Goal: Obtain resource: Obtain resource

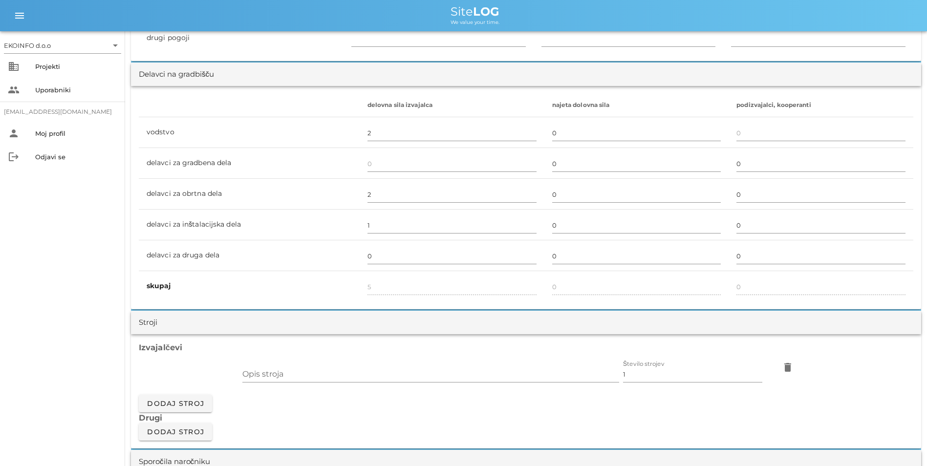
scroll to position [489, 0]
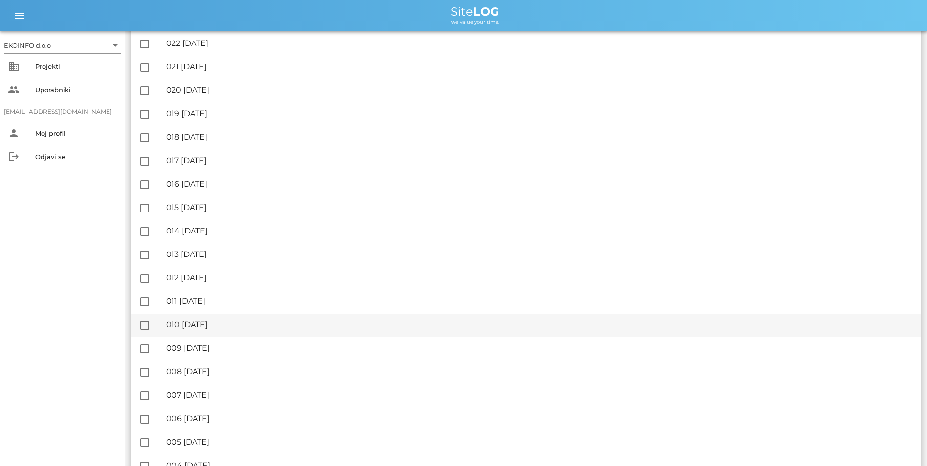
scroll to position [1354, 0]
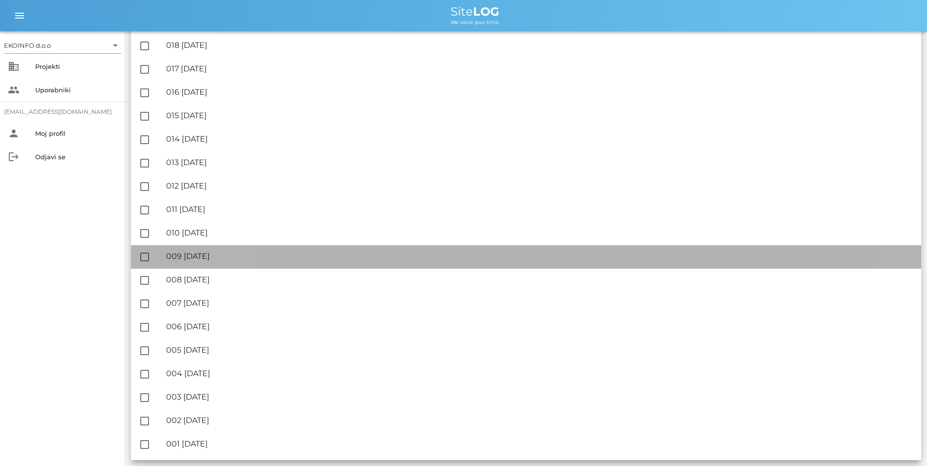
click at [236, 255] on div "🔏 009 [DATE]" at bounding box center [539, 256] width 747 height 9
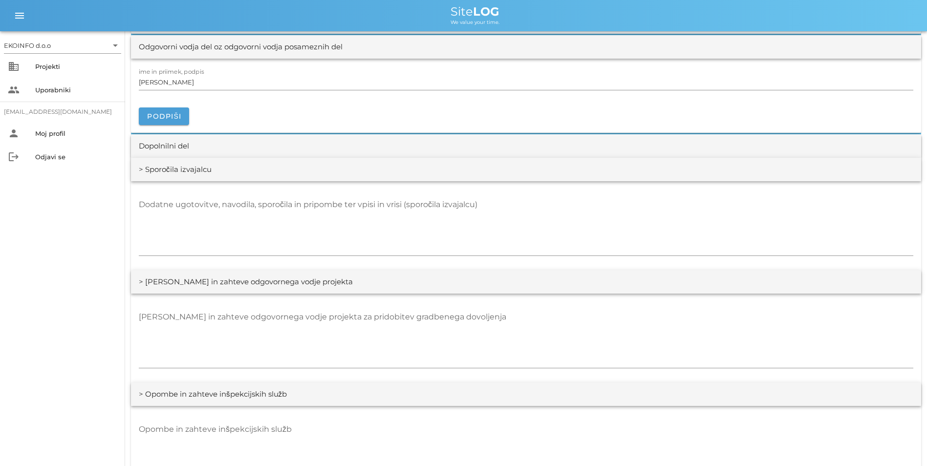
scroll to position [1197, 0]
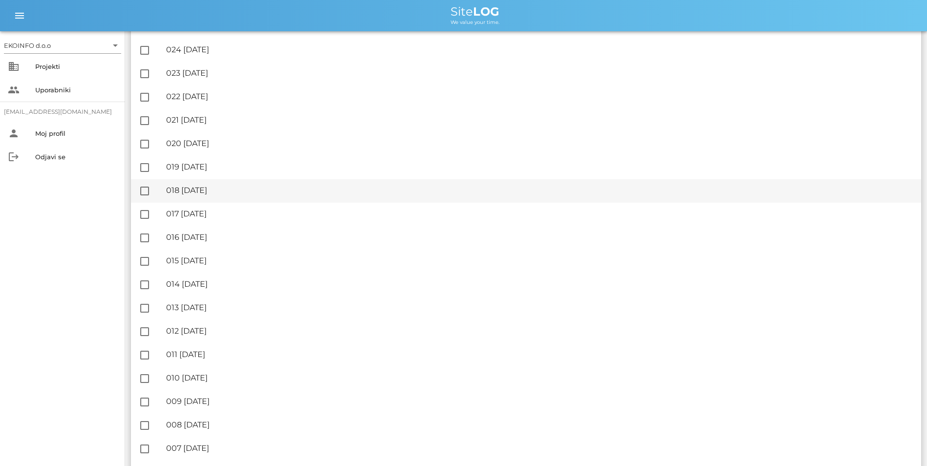
scroll to position [1222, 0]
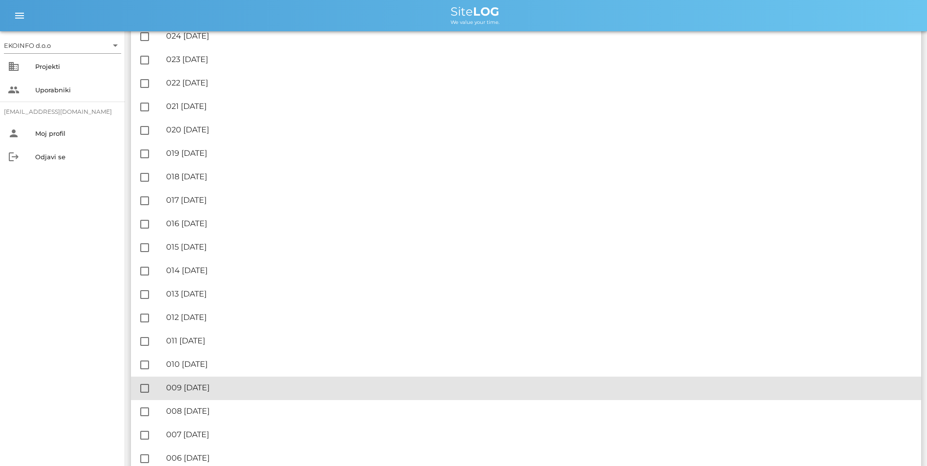
click at [210, 382] on div "🔏 009 [DATE] ✓ Podpisal: Nadzornik ✓ Podpisal: Sestavljalec ✓ Podpisal: Odgovor…" at bounding box center [539, 388] width 747 height 22
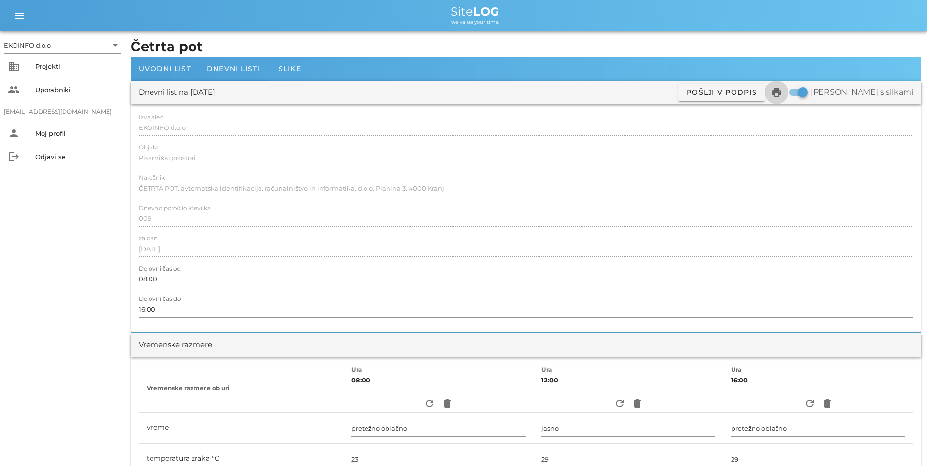
click at [783, 94] on icon "print" at bounding box center [777, 93] width 12 height 12
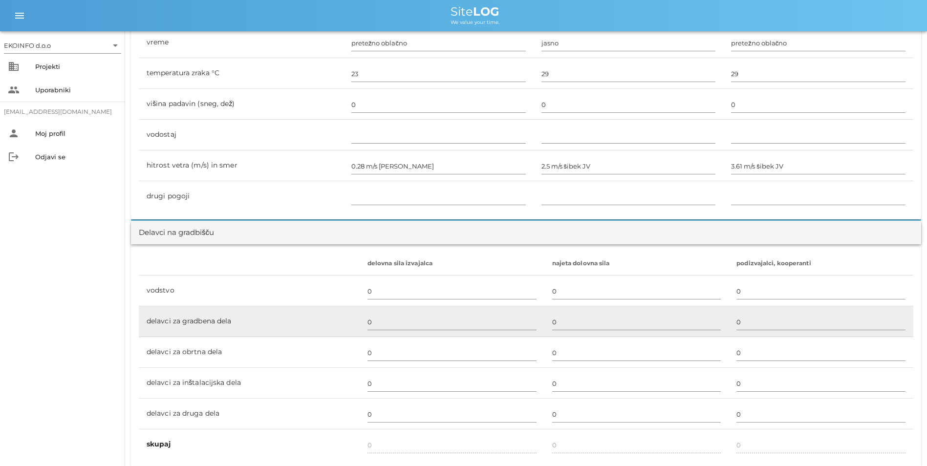
scroll to position [440, 0]
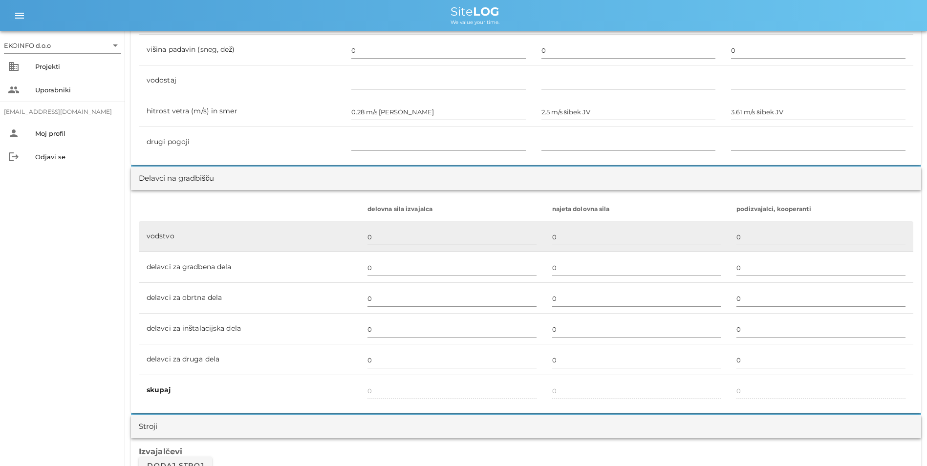
click at [378, 238] on input "0" at bounding box center [452, 237] width 169 height 16
type input "1"
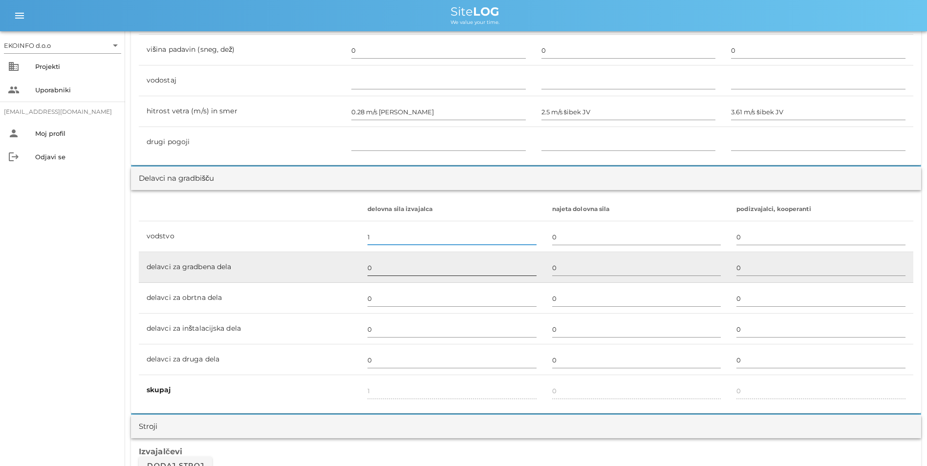
click at [382, 266] on input "0" at bounding box center [452, 268] width 169 height 16
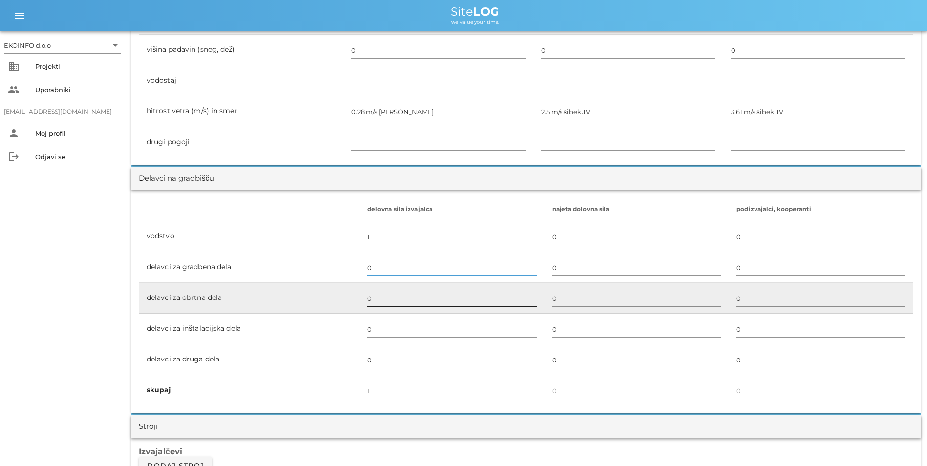
click at [450, 296] on input "0" at bounding box center [452, 299] width 169 height 16
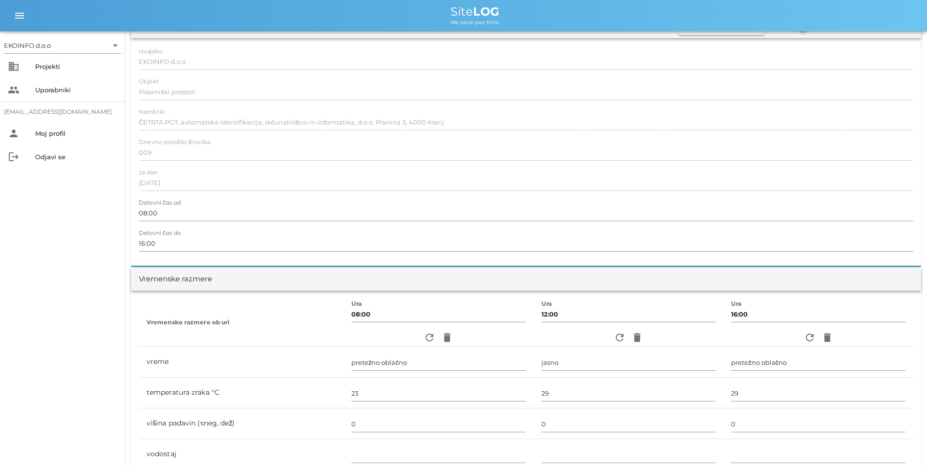
scroll to position [0, 0]
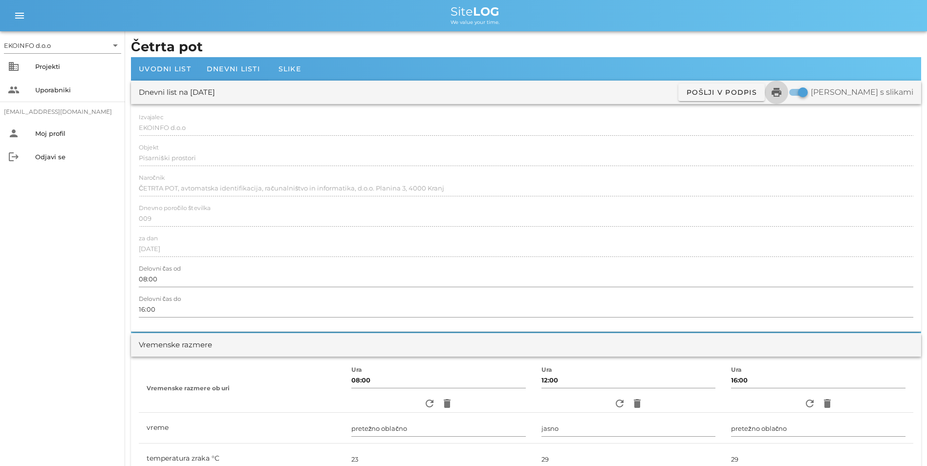
click at [783, 87] on icon "print" at bounding box center [777, 93] width 12 height 12
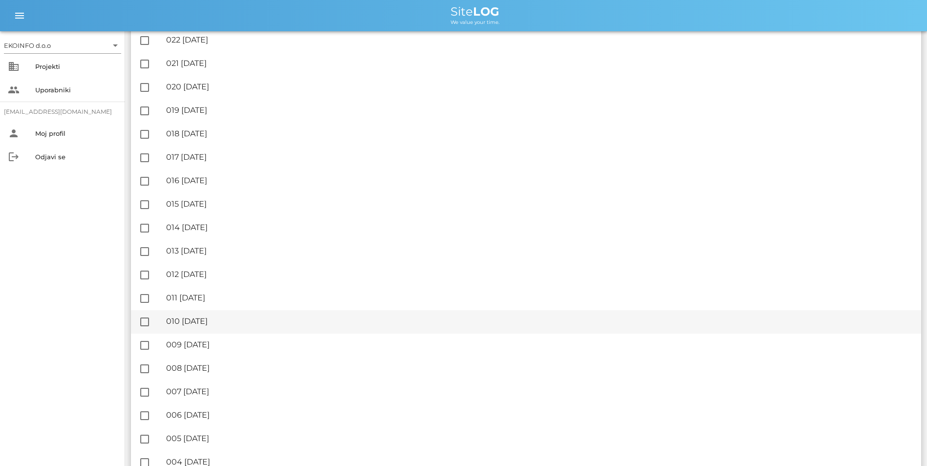
scroll to position [1271, 0]
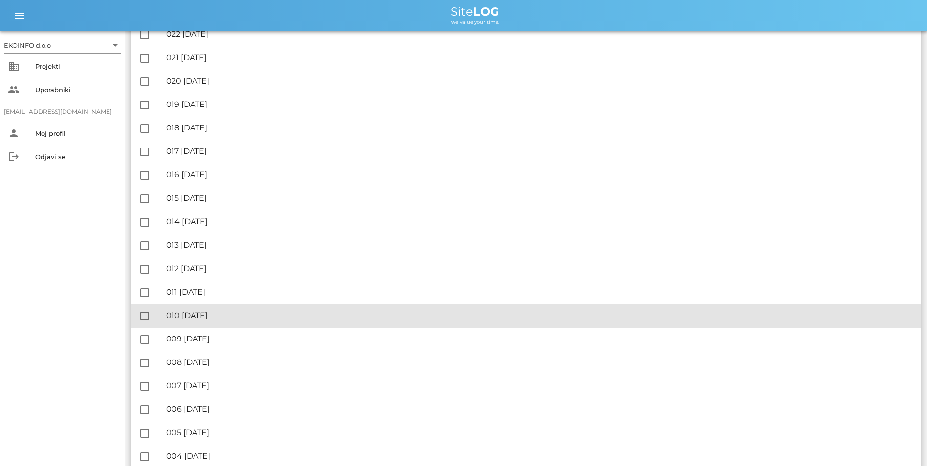
click at [218, 316] on div "🔏 010 [GEOGRAPHIC_DATA][DATE]" at bounding box center [539, 315] width 747 height 9
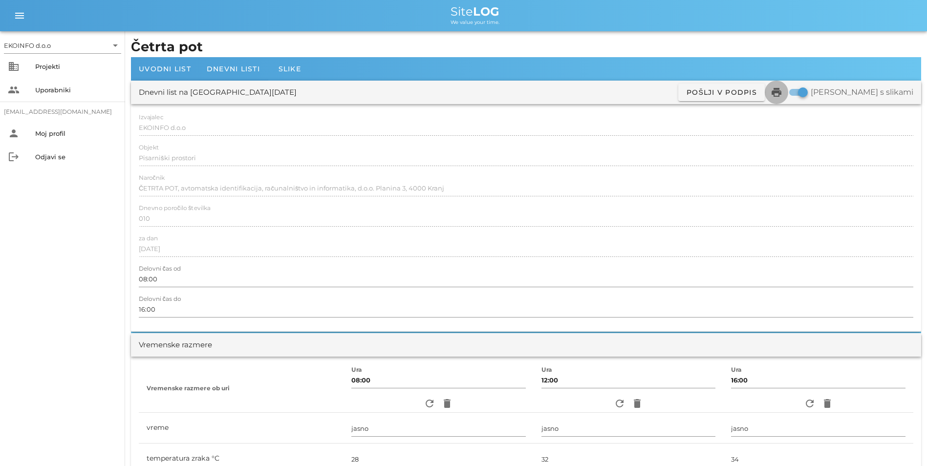
click at [783, 90] on icon "print" at bounding box center [777, 93] width 12 height 12
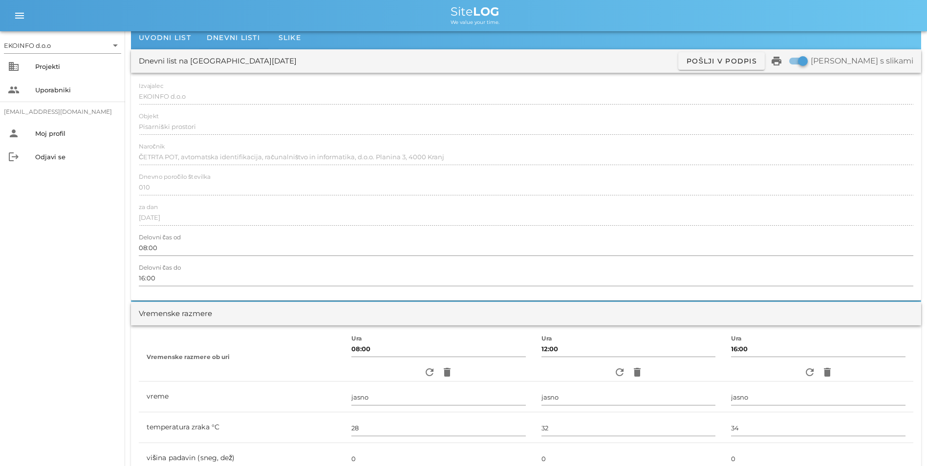
scroll to position [49, 0]
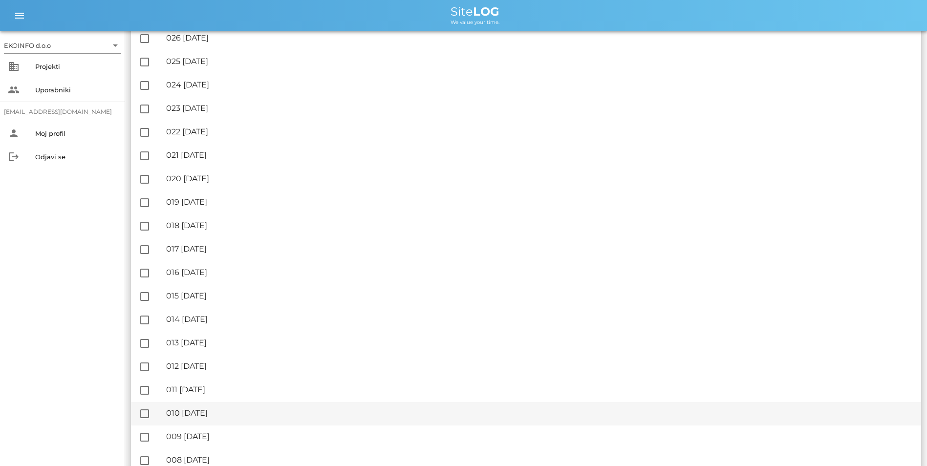
scroll to position [1222, 0]
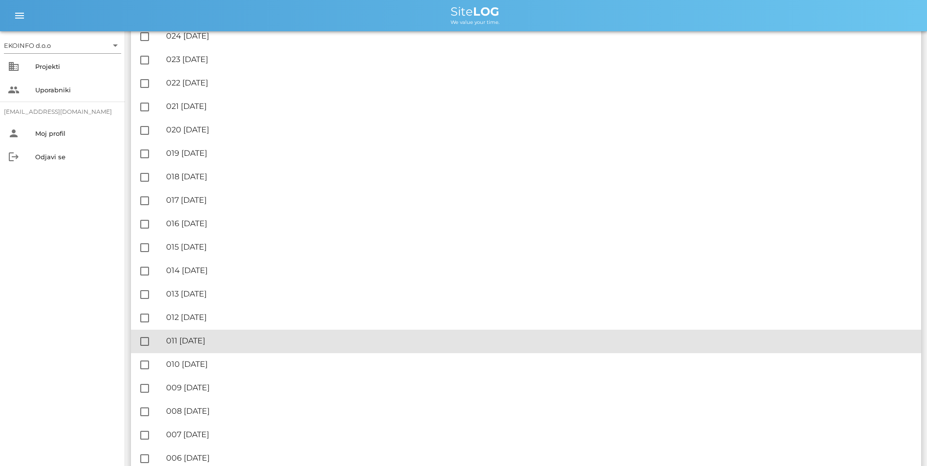
click at [230, 345] on div "🔏 011 [DATE]" at bounding box center [539, 340] width 747 height 9
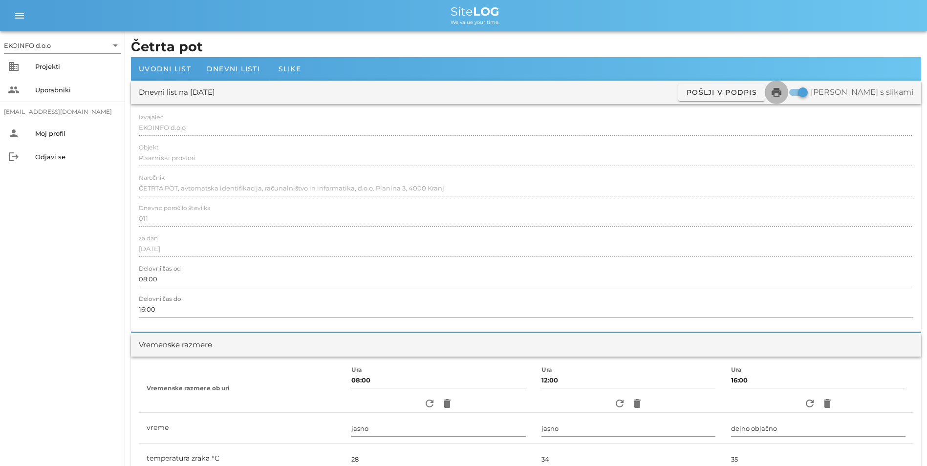
click at [783, 91] on icon "print" at bounding box center [777, 93] width 12 height 12
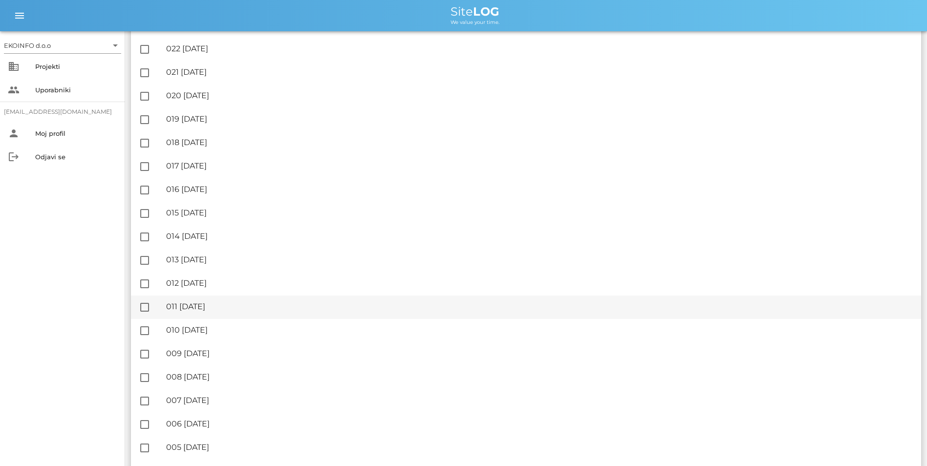
scroll to position [1256, 0]
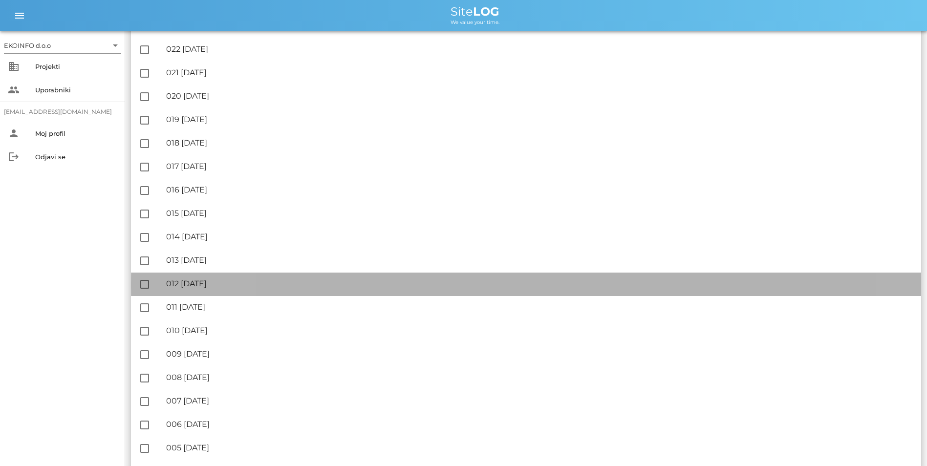
click at [218, 280] on div "🔏 012 [DATE]" at bounding box center [539, 283] width 747 height 9
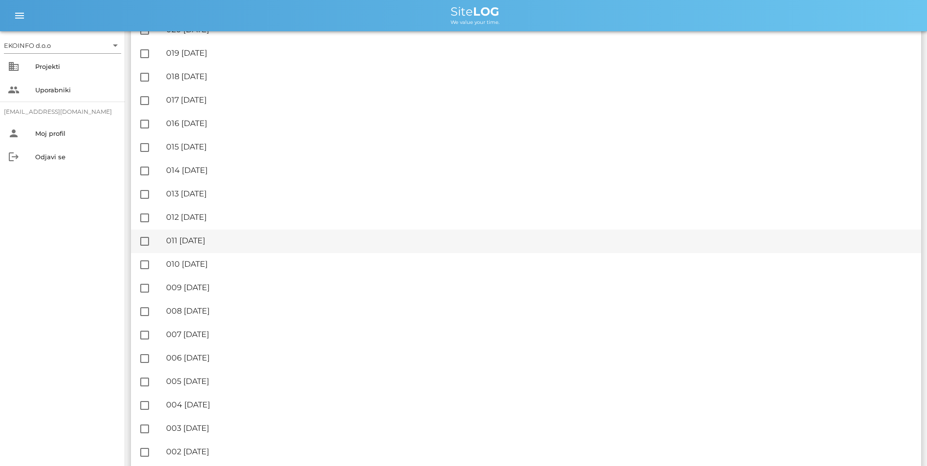
scroll to position [1305, 0]
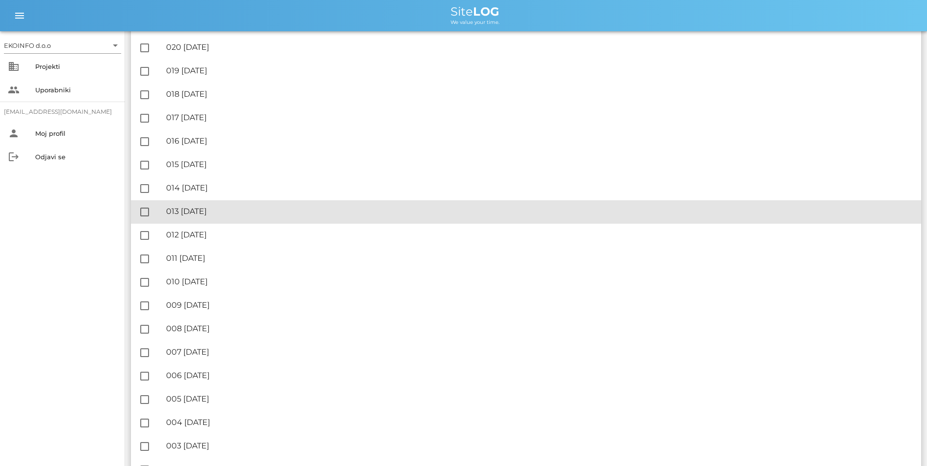
click at [244, 214] on div "🔏 013 [DATE]" at bounding box center [539, 211] width 747 height 9
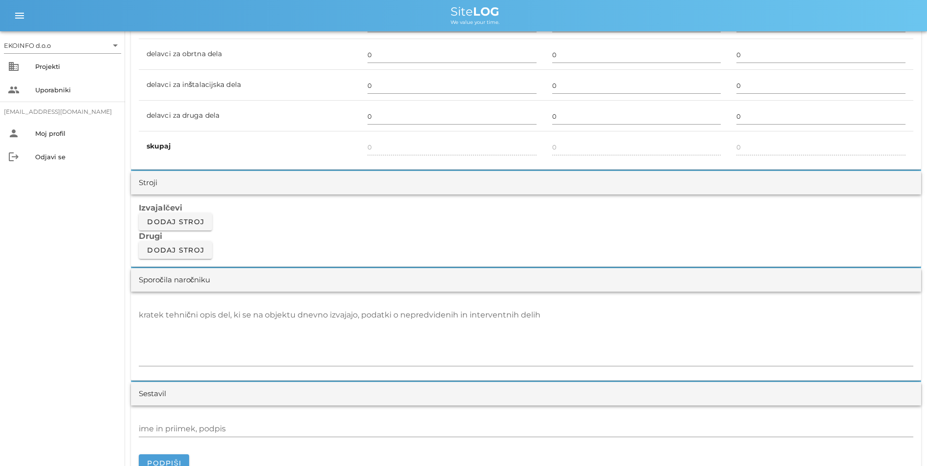
scroll to position [684, 0]
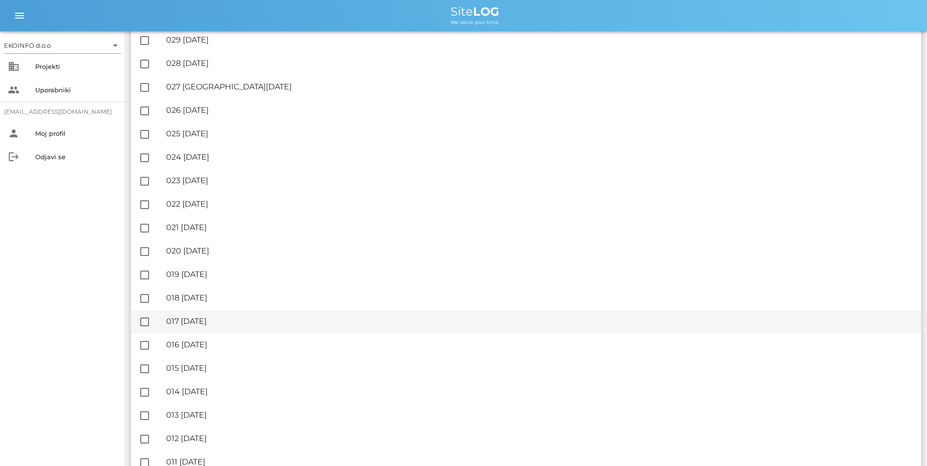
scroll to position [1173, 0]
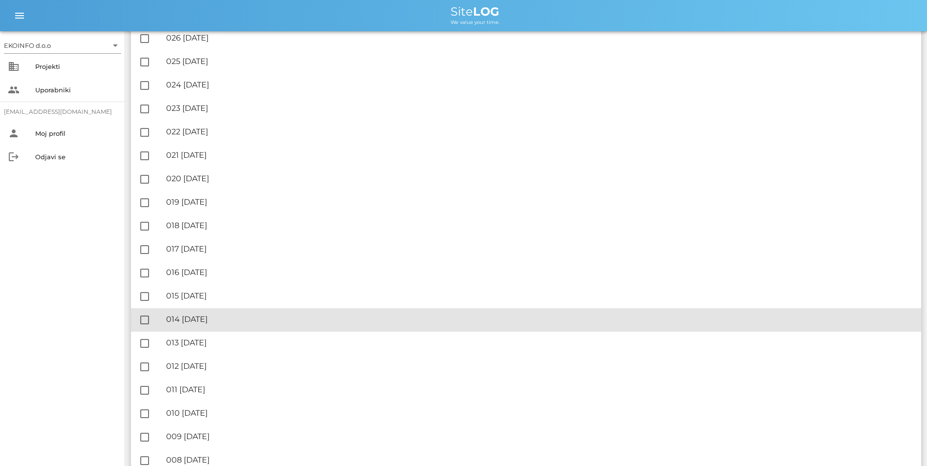
click at [230, 319] on div "🔏 014 [DATE]" at bounding box center [539, 319] width 747 height 9
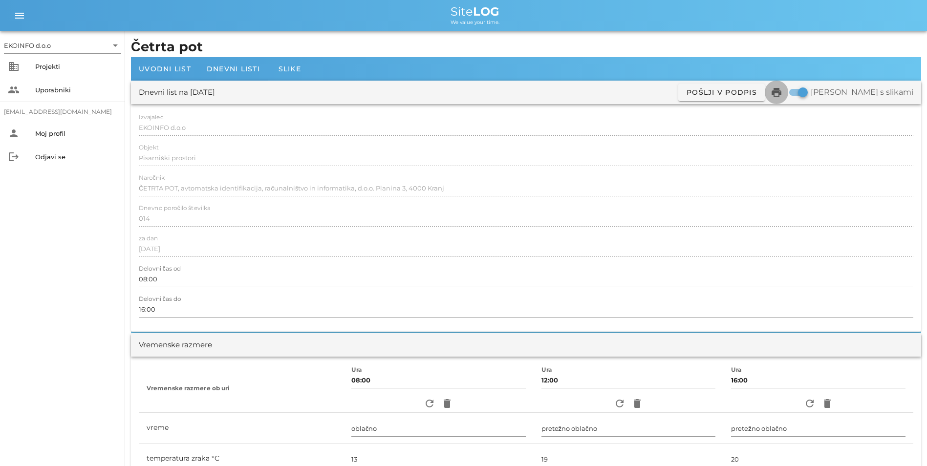
click at [783, 94] on icon "print" at bounding box center [777, 93] width 12 height 12
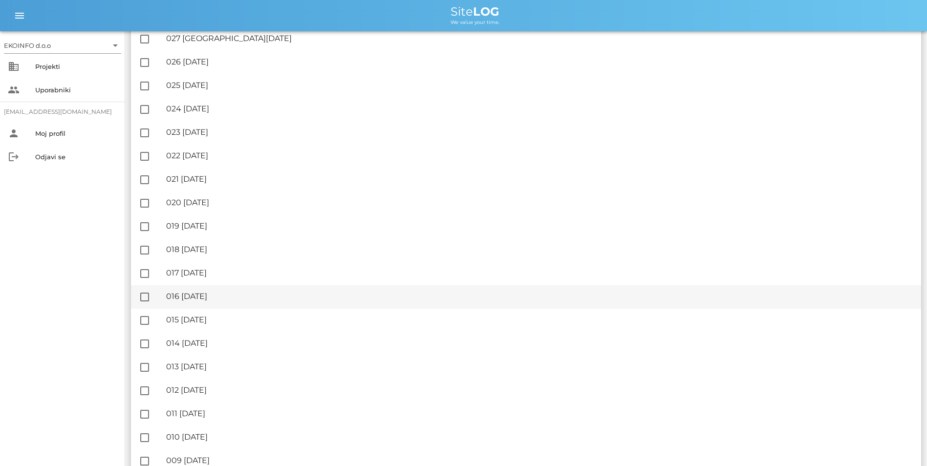
scroll to position [1173, 0]
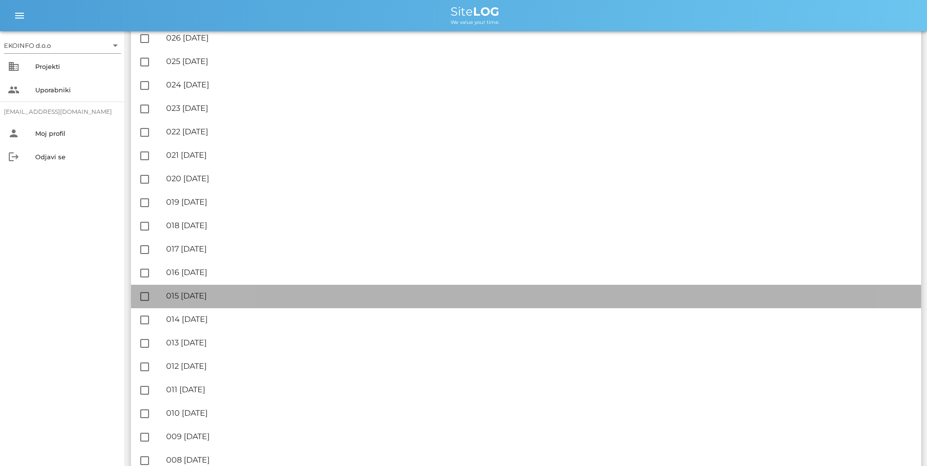
click at [224, 297] on div "🔏 015 [DATE]" at bounding box center [539, 295] width 747 height 9
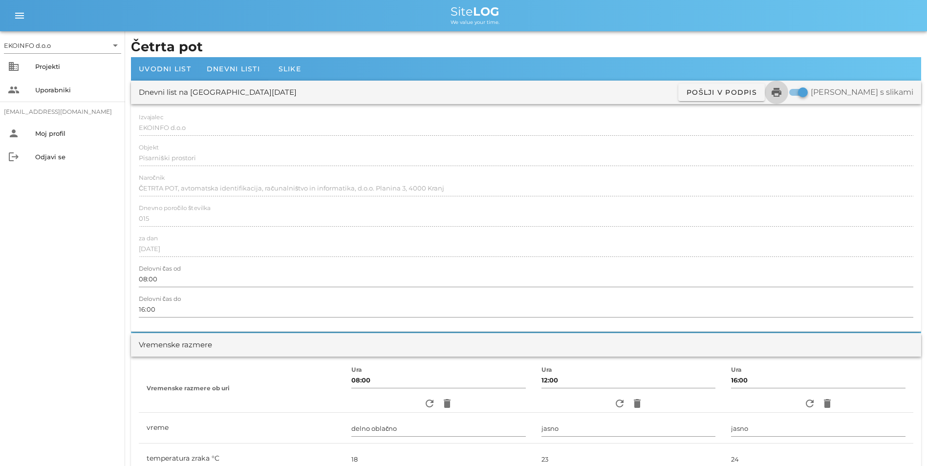
click at [783, 94] on icon "print" at bounding box center [777, 93] width 12 height 12
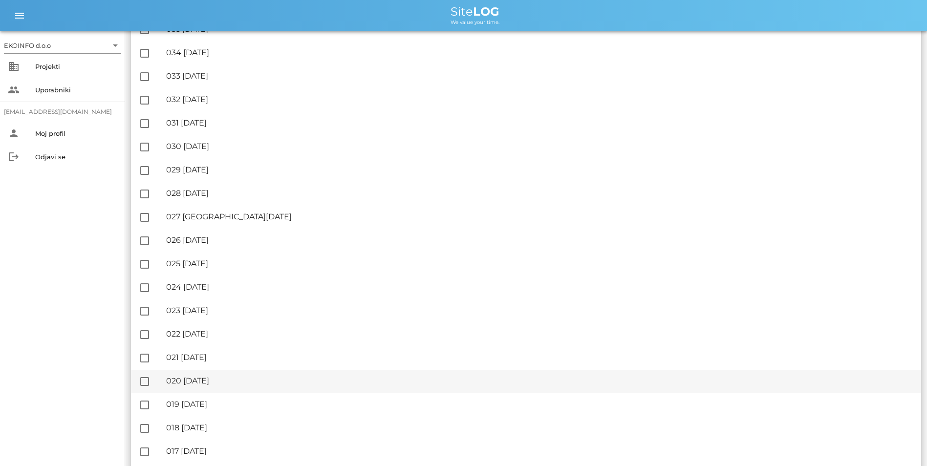
scroll to position [1027, 0]
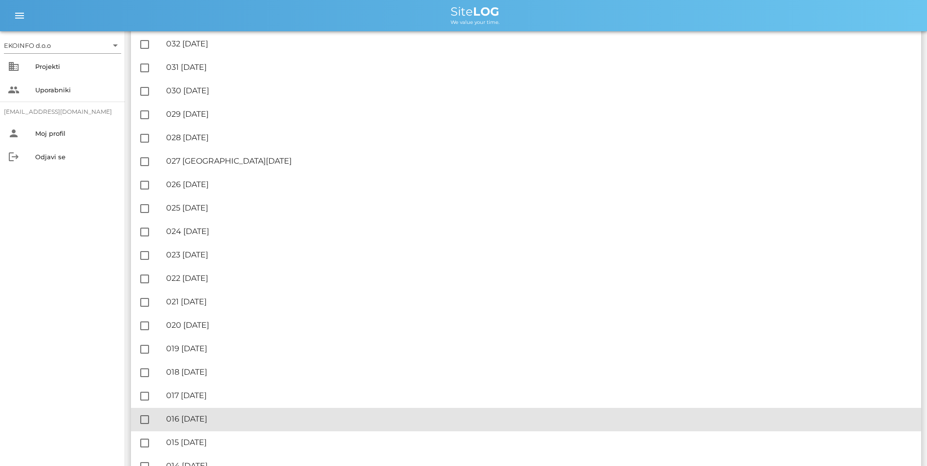
click at [173, 416] on div "🔏 016 [DATE]" at bounding box center [539, 419] width 747 height 9
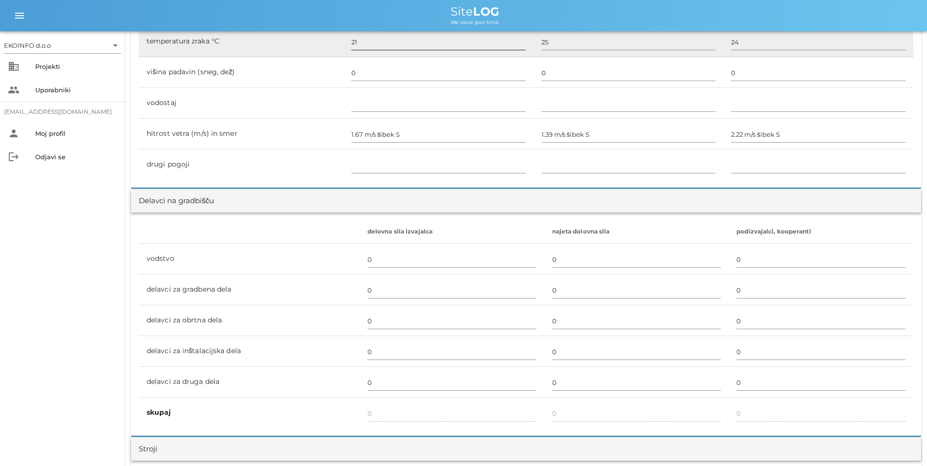
scroll to position [440, 0]
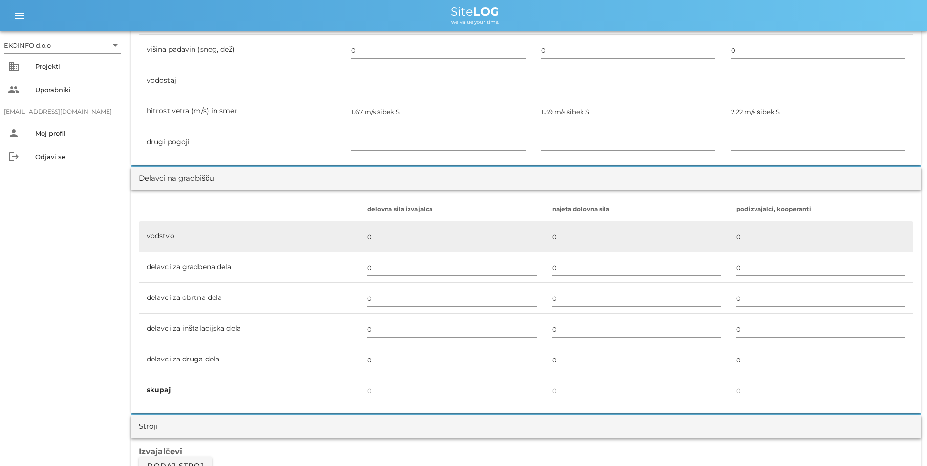
click at [376, 240] on input "0" at bounding box center [452, 237] width 169 height 16
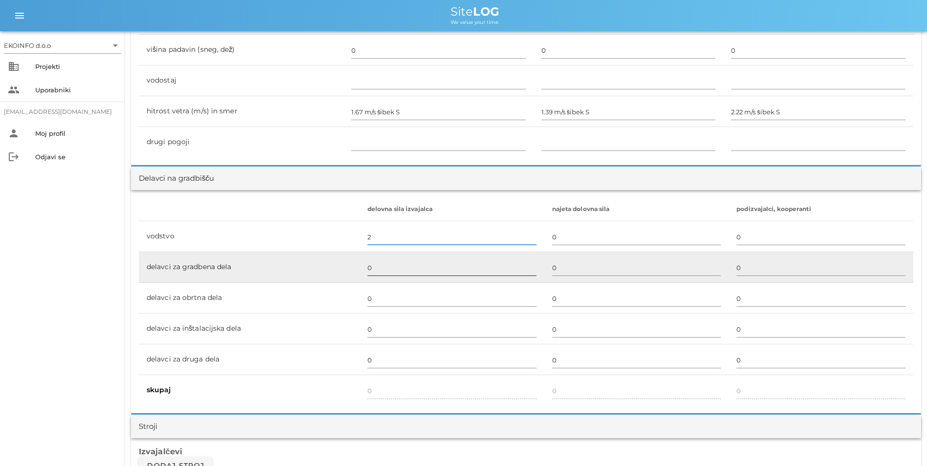
type input "2"
click at [372, 280] on div at bounding box center [452, 279] width 169 height 7
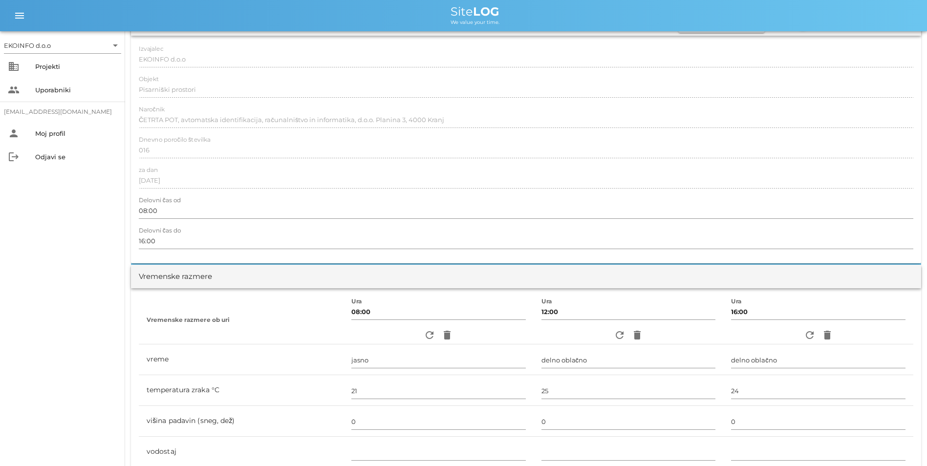
scroll to position [0, 0]
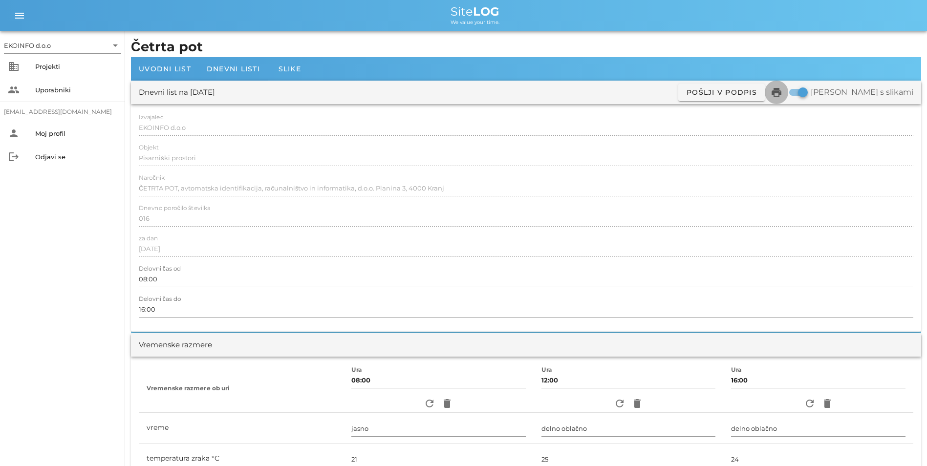
click at [783, 92] on icon "print" at bounding box center [777, 93] width 12 height 12
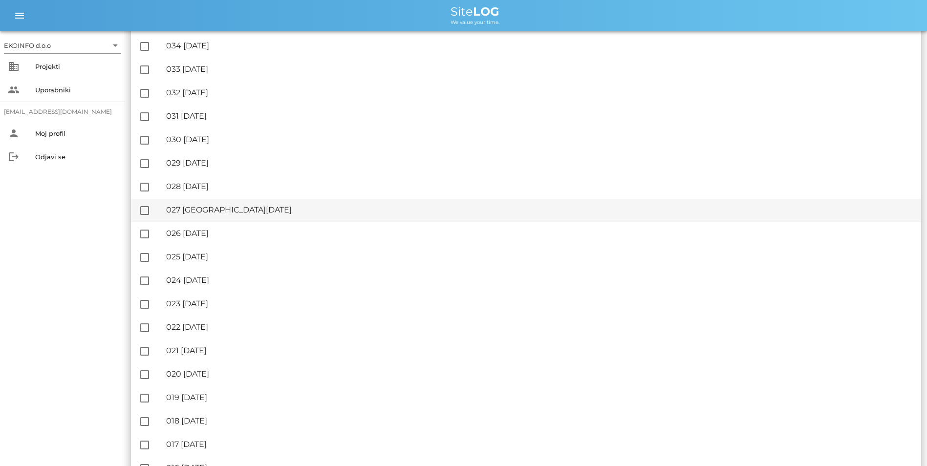
scroll to position [1027, 0]
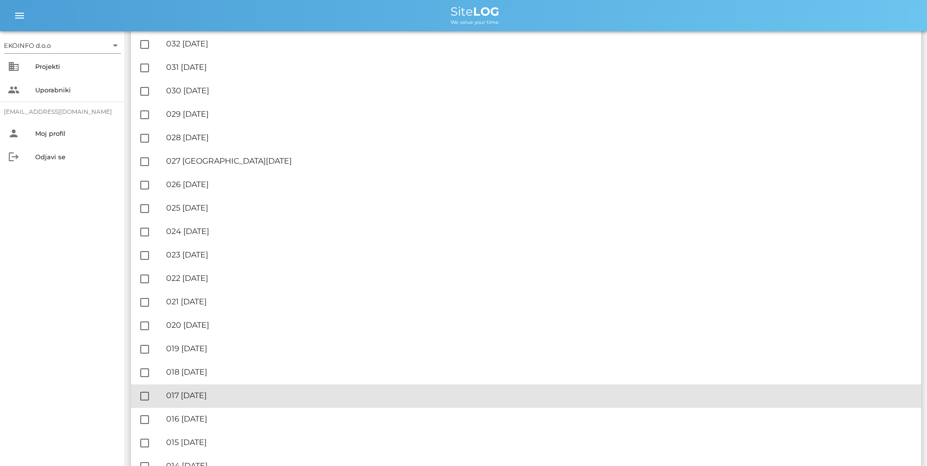
click at [225, 398] on div "🔏 017 [DATE]" at bounding box center [539, 395] width 747 height 9
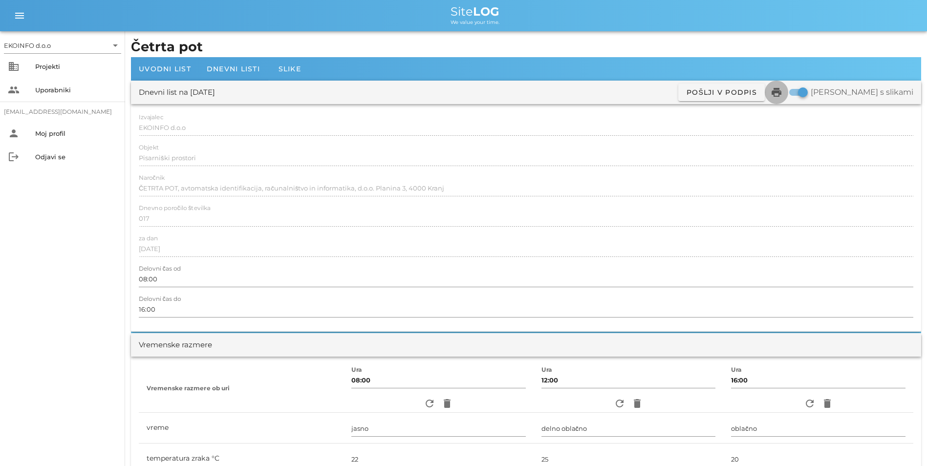
click at [783, 96] on icon "print" at bounding box center [777, 93] width 12 height 12
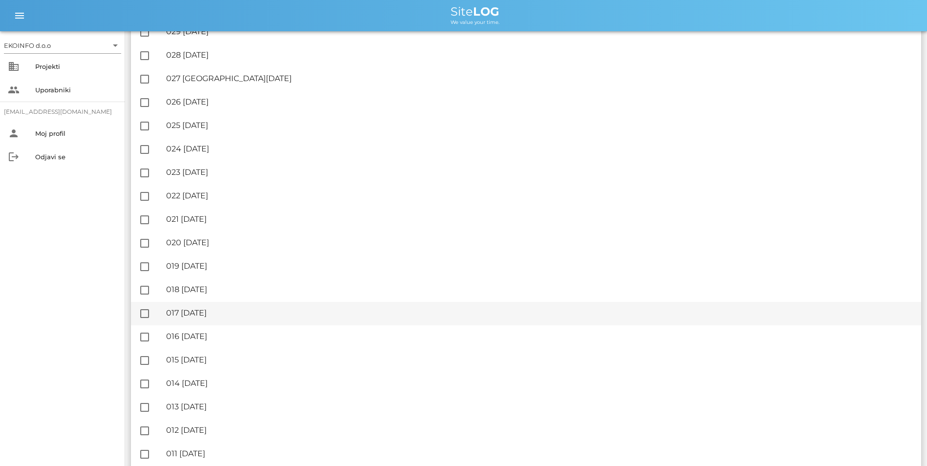
scroll to position [1124, 0]
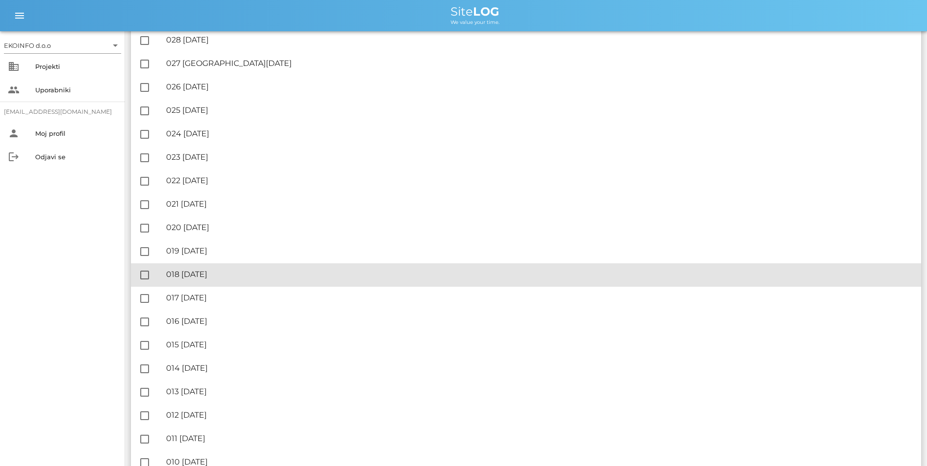
click at [235, 272] on div "🔏 018 [DATE]" at bounding box center [539, 274] width 747 height 9
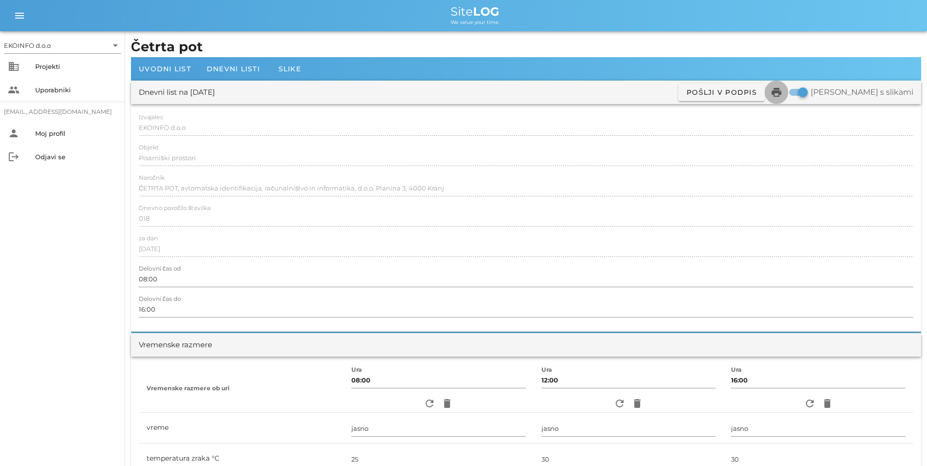
click at [783, 89] on icon "print" at bounding box center [777, 93] width 12 height 12
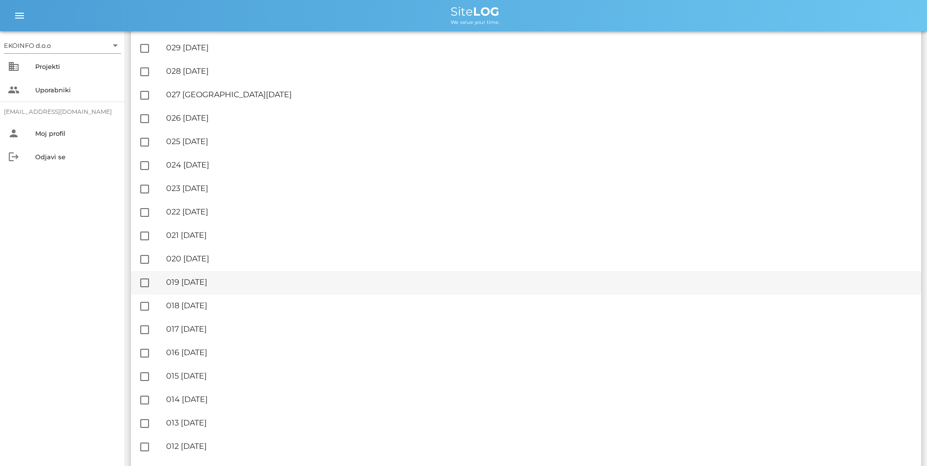
scroll to position [1075, 0]
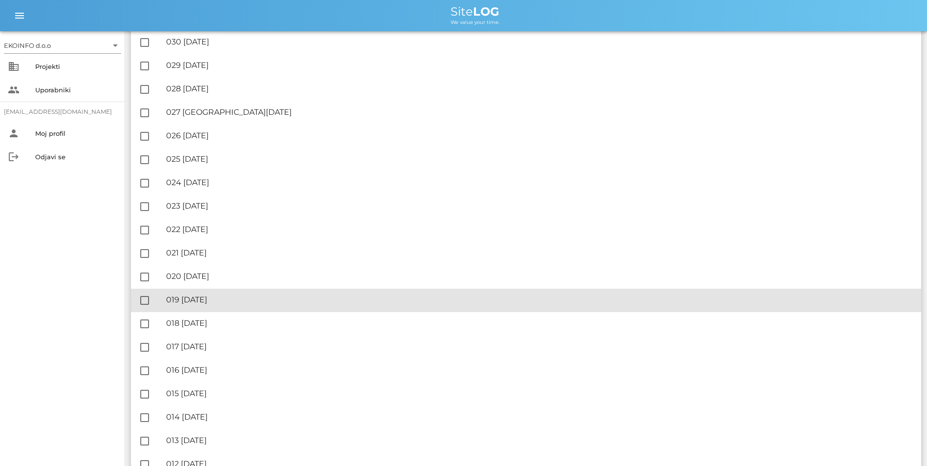
click at [209, 299] on div "🔏 019 [DATE]" at bounding box center [539, 299] width 747 height 9
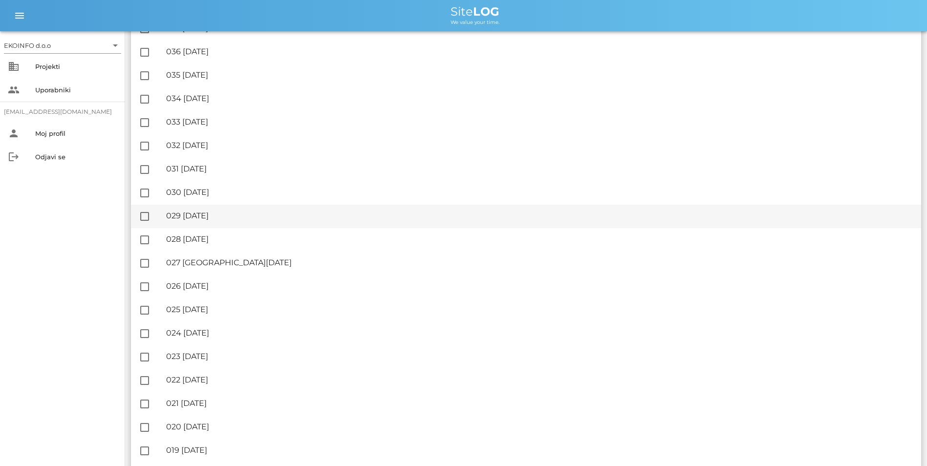
scroll to position [929, 0]
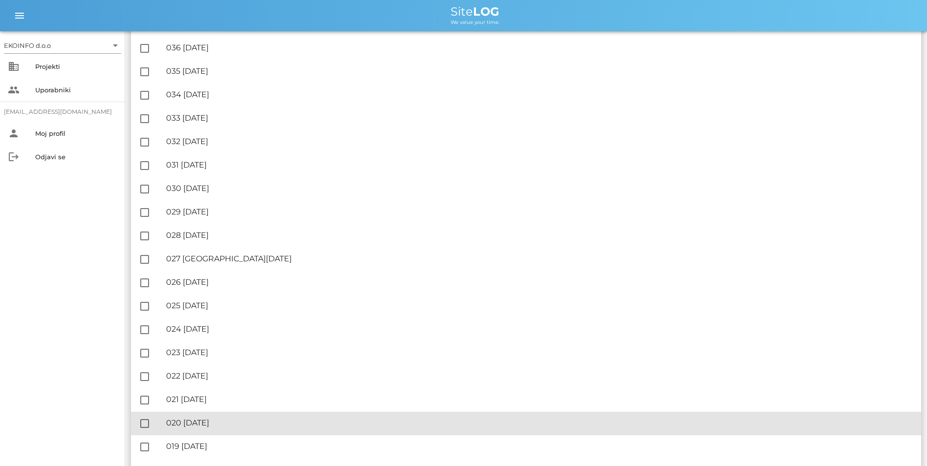
click at [203, 420] on div "🔏 020 [DATE]" at bounding box center [539, 422] width 747 height 9
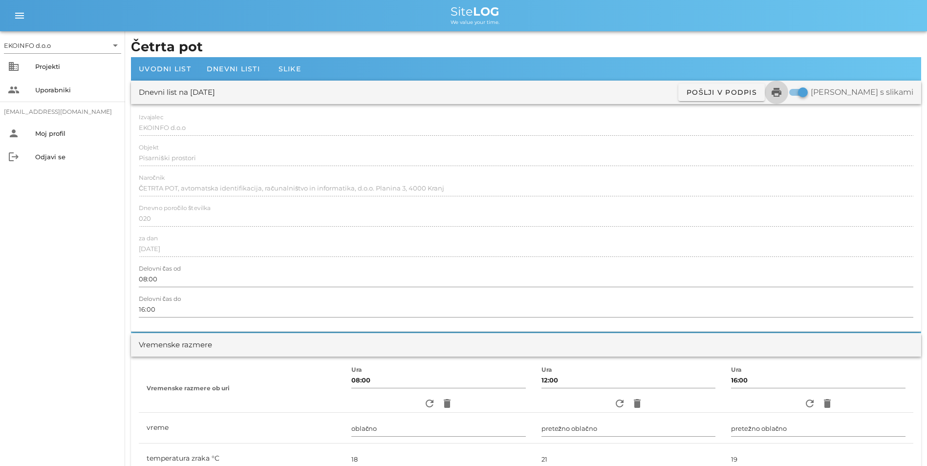
click at [783, 91] on icon "print" at bounding box center [777, 93] width 12 height 12
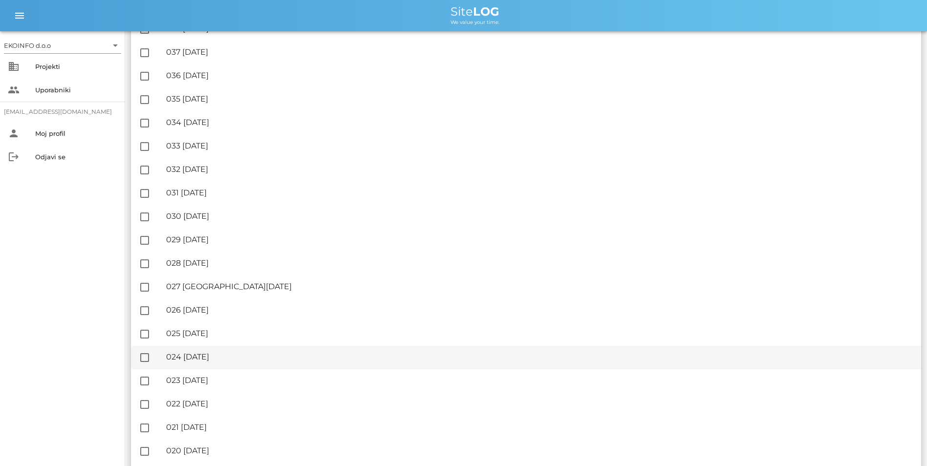
scroll to position [929, 0]
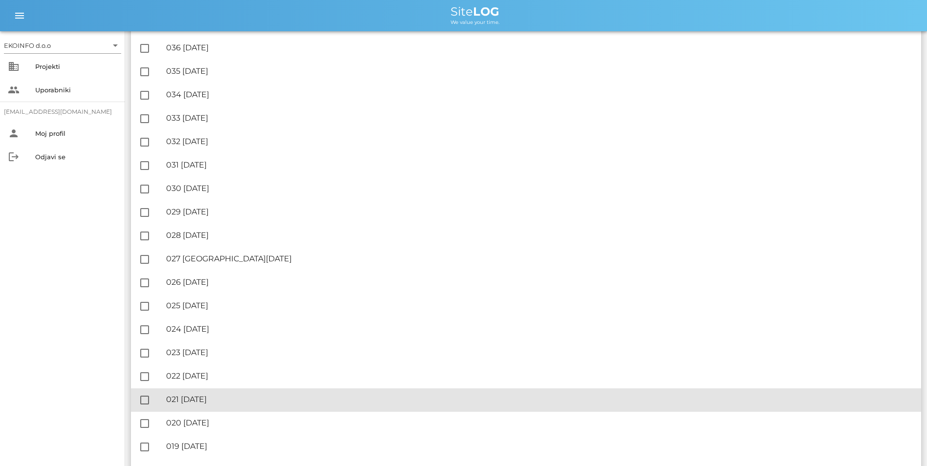
click at [201, 399] on div "🔏 021 [DATE]" at bounding box center [539, 399] width 747 height 9
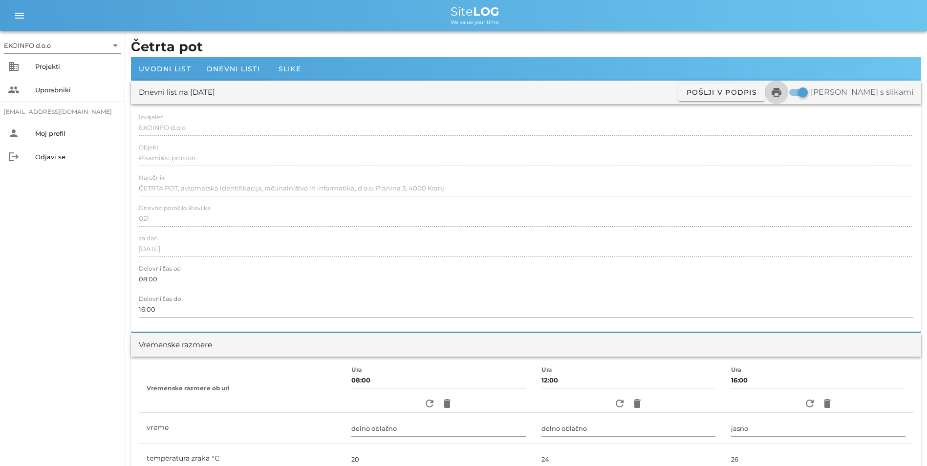
click at [783, 94] on icon "print" at bounding box center [777, 93] width 12 height 12
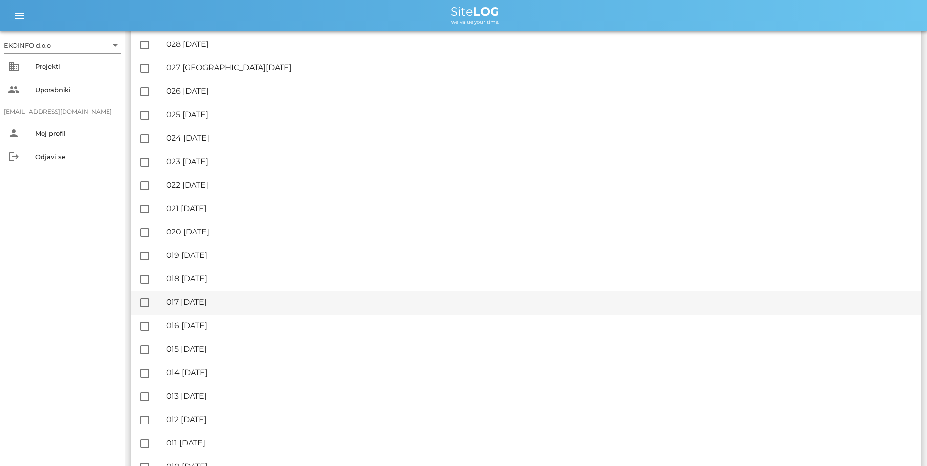
scroll to position [1124, 0]
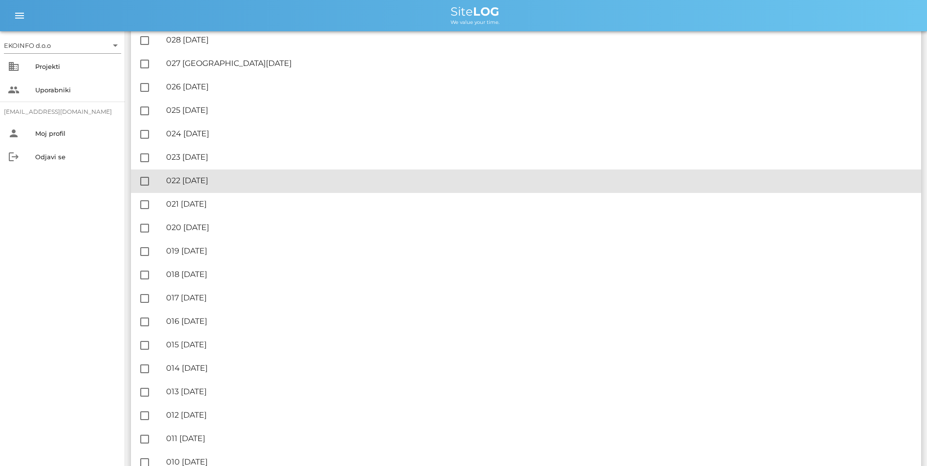
click at [251, 178] on div "🔏 022 [DATE]" at bounding box center [539, 180] width 747 height 9
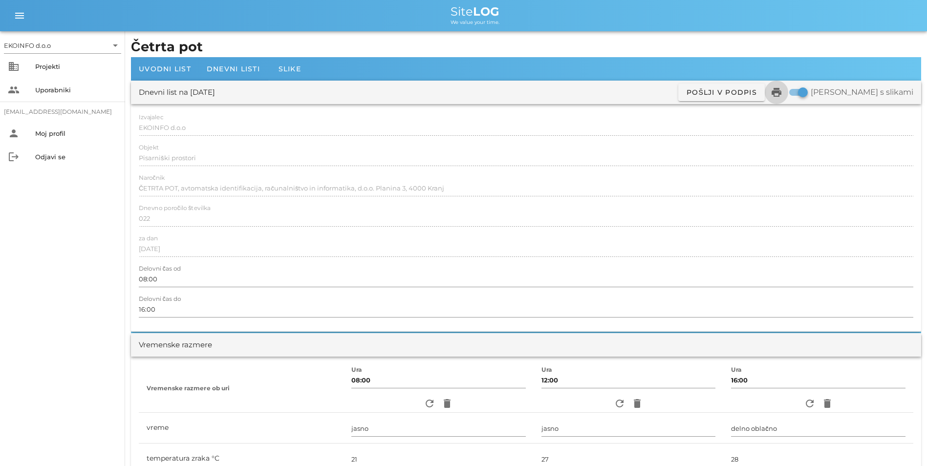
click at [783, 93] on icon "print" at bounding box center [777, 93] width 12 height 12
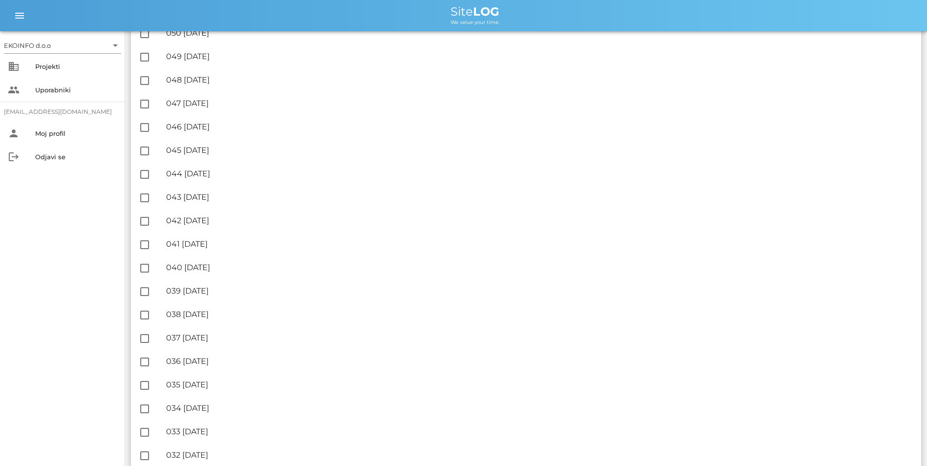
scroll to position [831, 0]
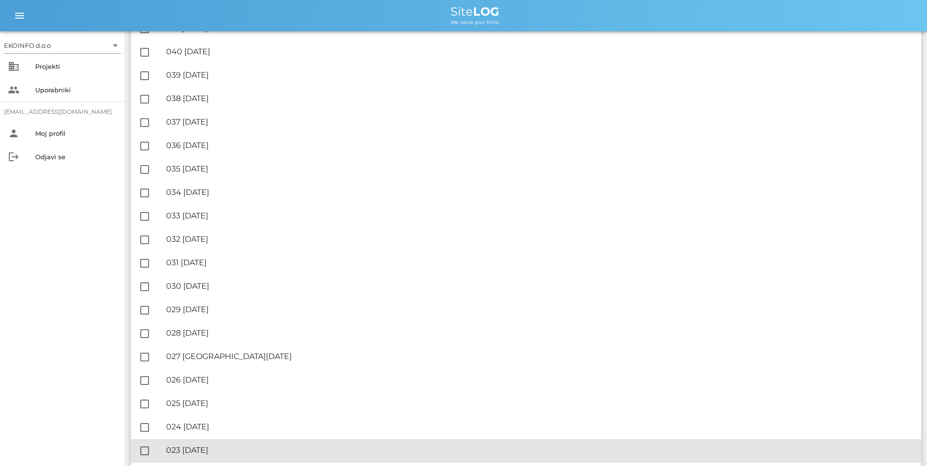
click at [224, 451] on div "🔏 023 [DATE]" at bounding box center [539, 450] width 747 height 9
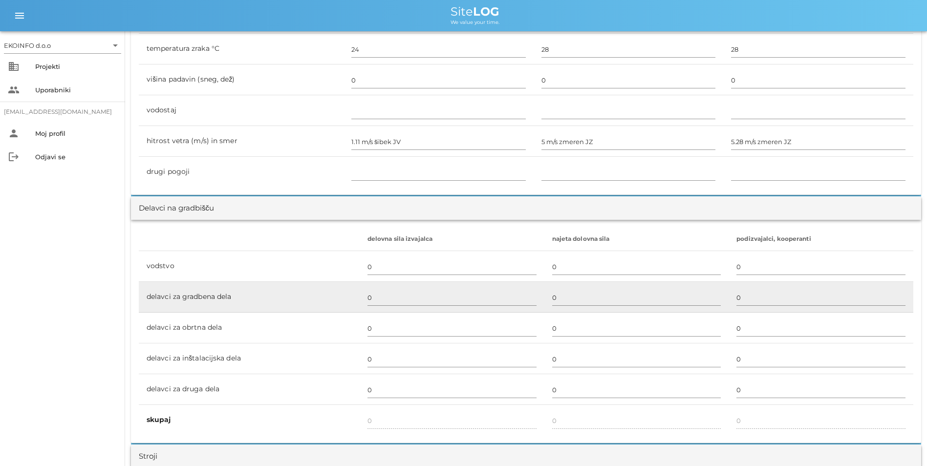
scroll to position [440, 0]
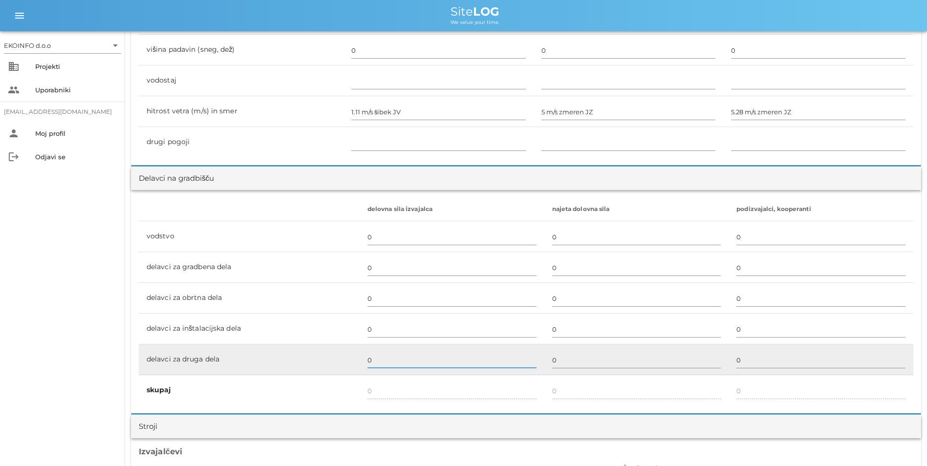
click at [382, 360] on input "0" at bounding box center [452, 360] width 169 height 16
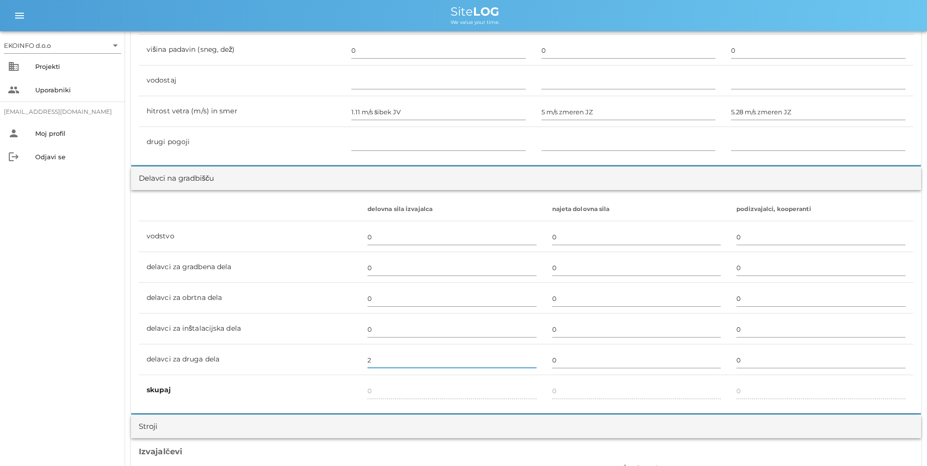
type input "2"
click at [355, 426] on div "Stroji" at bounding box center [526, 426] width 790 height 23
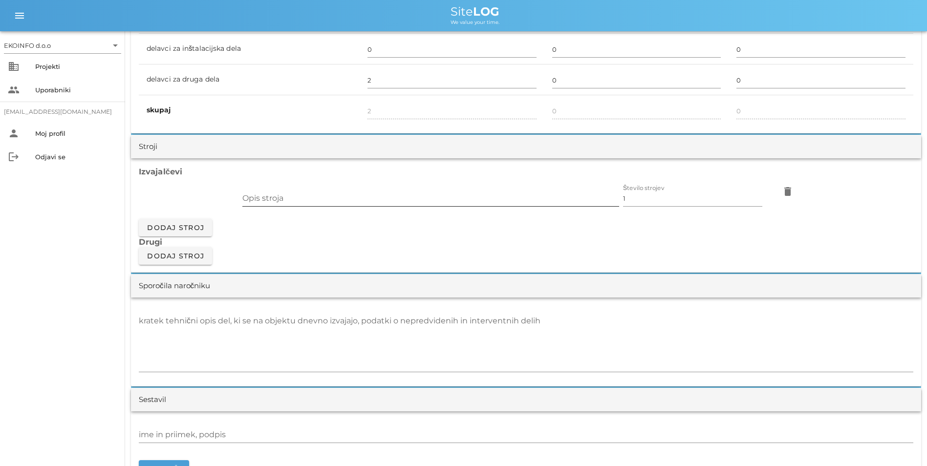
scroll to position [733, 0]
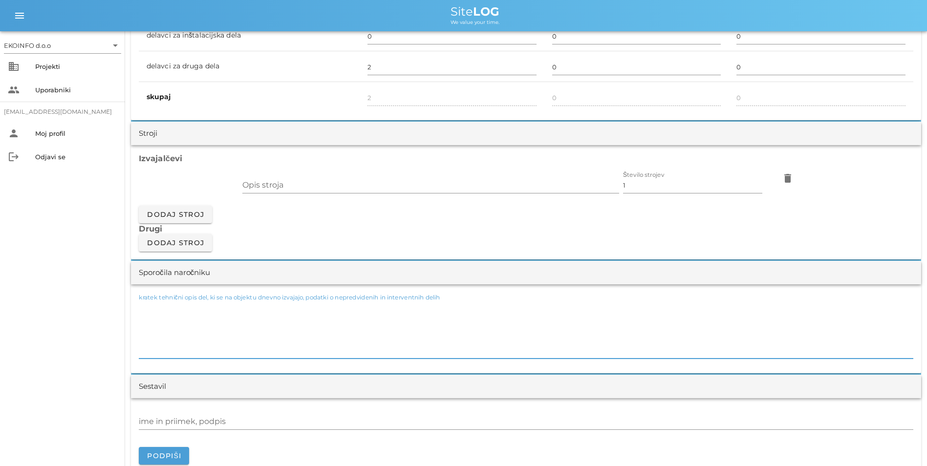
click at [218, 304] on div "kratek tehnični opis del, ki se na objektu dnevno izvajajo, podatki o nepredvid…" at bounding box center [526, 329] width 775 height 59
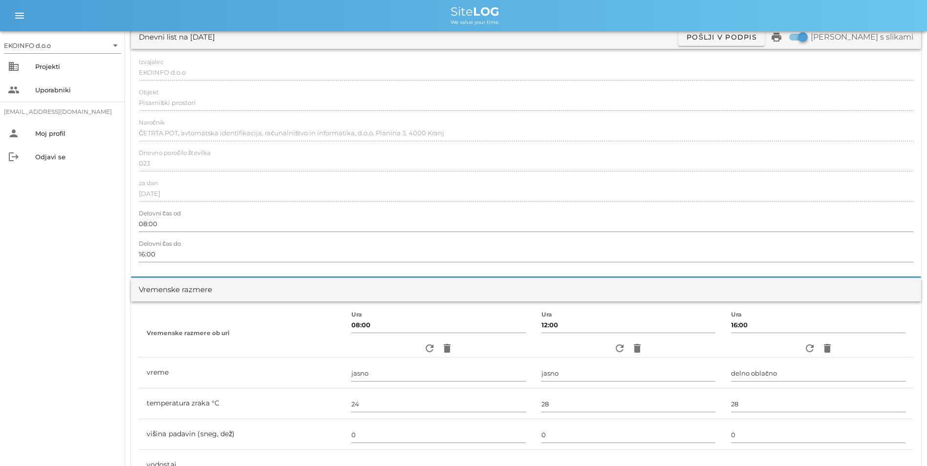
scroll to position [0, 0]
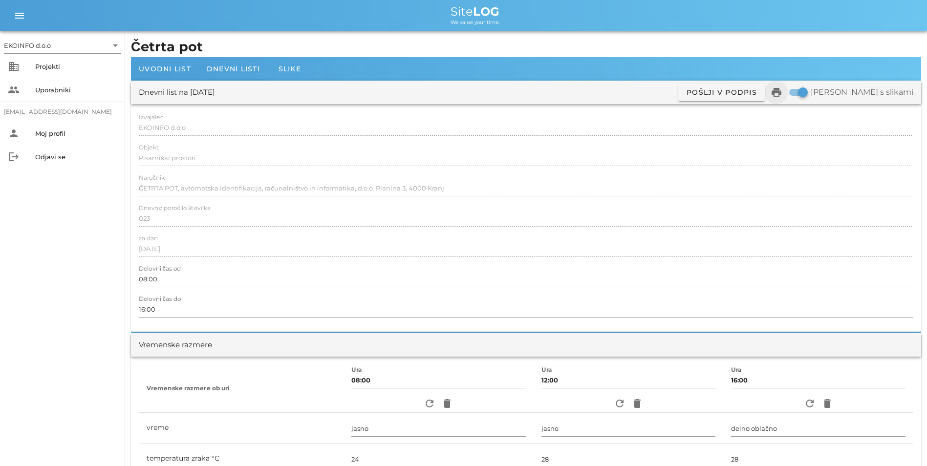
type textarea "- Demontaža stene ITALIJAN, začasno skladiščenje z vsemi premiki - Demontaža ce…"
click at [783, 96] on icon "print" at bounding box center [777, 93] width 12 height 12
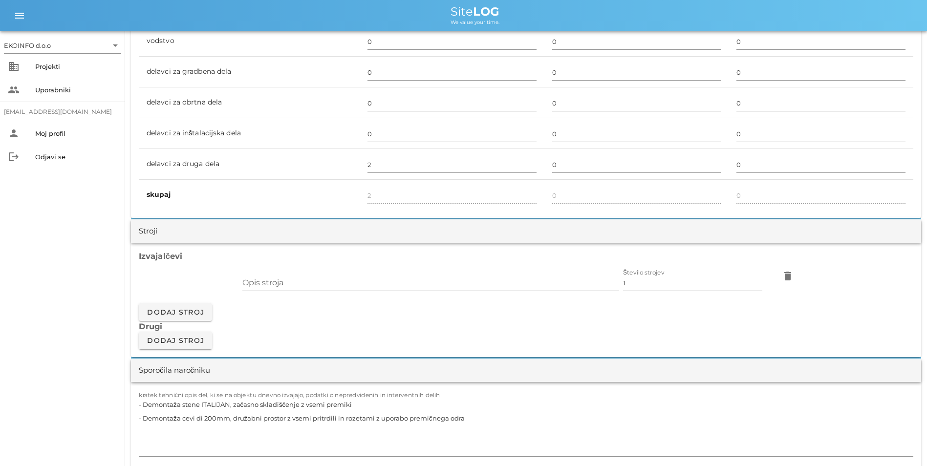
scroll to position [733, 0]
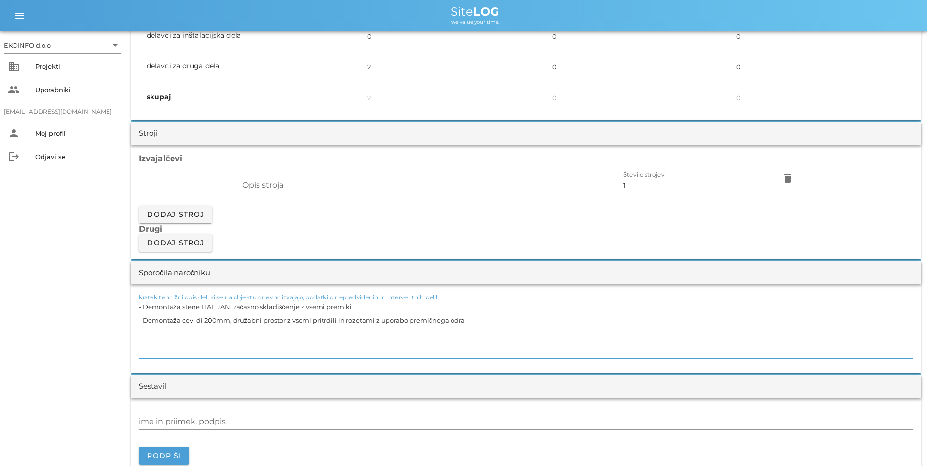
drag, startPoint x: 466, startPoint y: 325, endPoint x: 133, endPoint y: 306, distance: 333.5
click at [133, 306] on div "kratek tehnični opis del, ki se na objektu dnevno izvajajo, podatki o nepredvid…" at bounding box center [526, 329] width 790 height 89
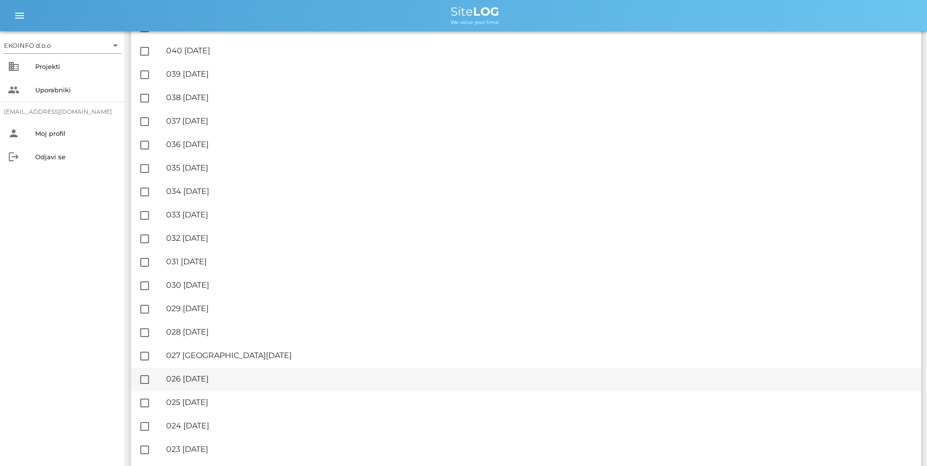
scroll to position [880, 0]
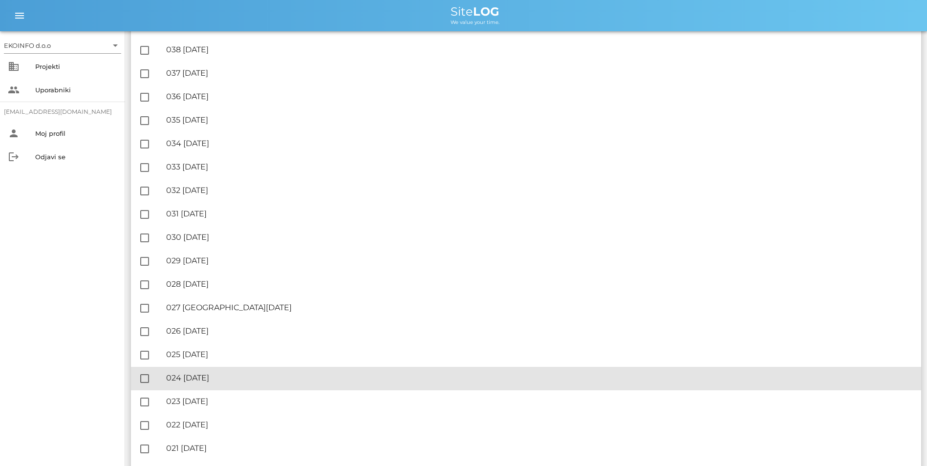
click at [214, 373] on div "🔏 024 [DATE]" at bounding box center [539, 377] width 747 height 9
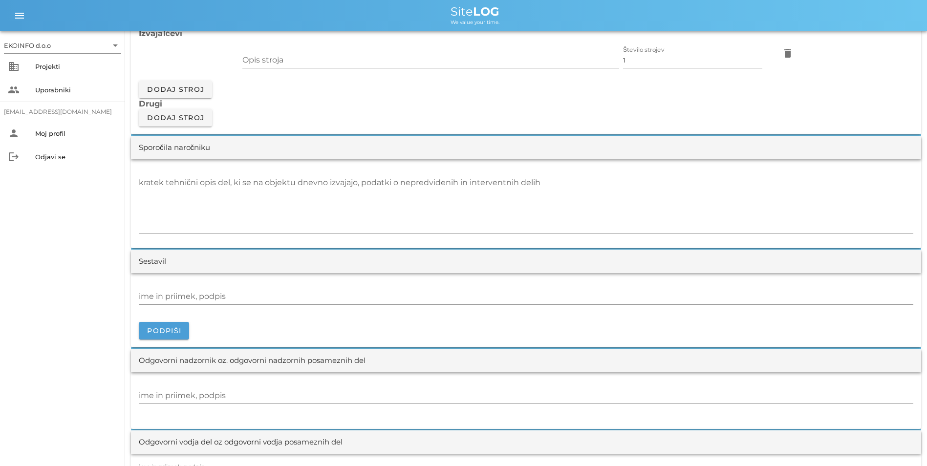
scroll to position [880, 0]
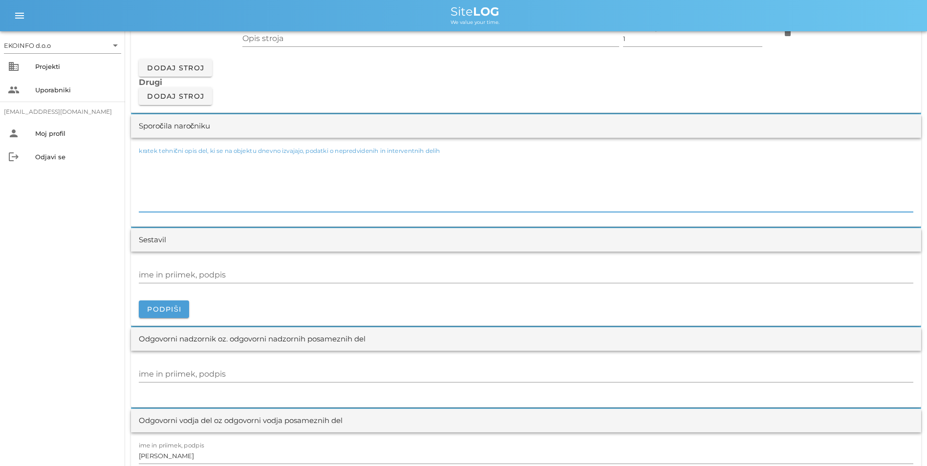
click at [262, 167] on textarea "kratek tehnični opis del, ki se na objektu dnevno izvajajo, podatki o nepredvid…" at bounding box center [526, 183] width 775 height 59
paste textarea "- Demontaža stene ITALIJAN, začasno skladiščenje z vsemi premiki - Demontaža ce…"
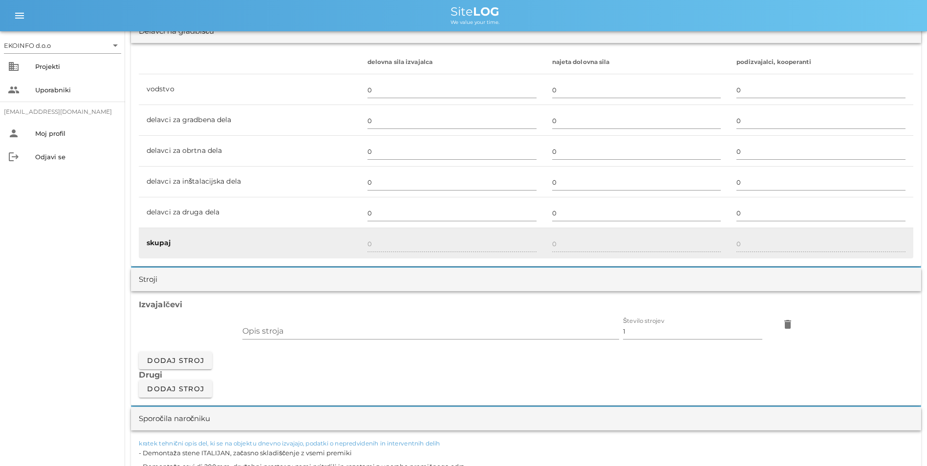
scroll to position [587, 0]
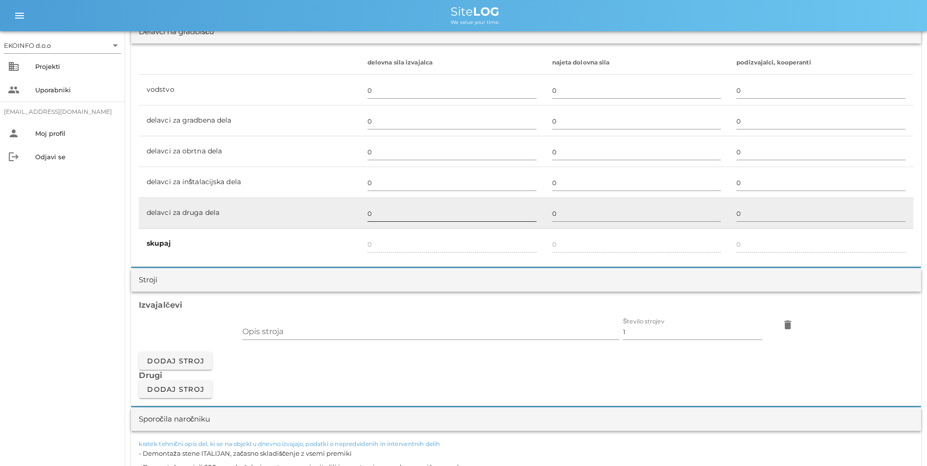
type textarea "- Demontaža stene ITALIJAN, začasno skladiščenje z vsemi premiki - Demontaža ce…"
click at [409, 213] on input "0" at bounding box center [452, 214] width 169 height 16
type input "2"
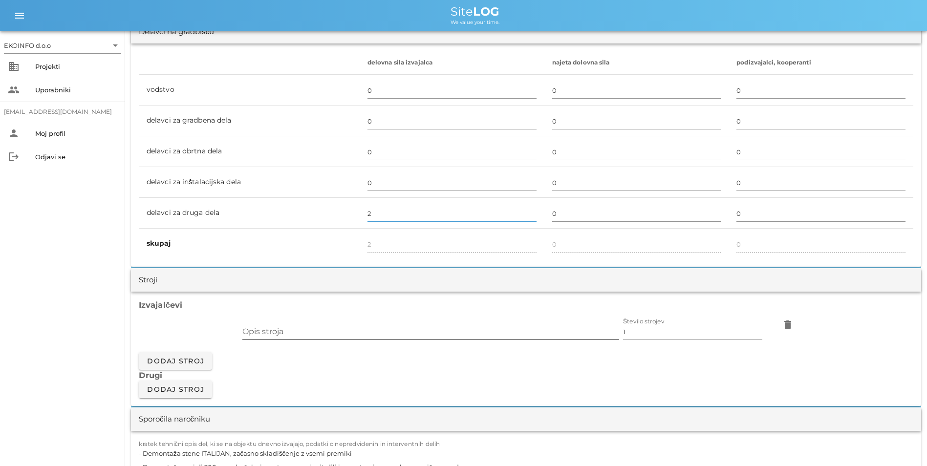
click at [356, 339] on input "Opis stroja" at bounding box center [430, 332] width 377 height 16
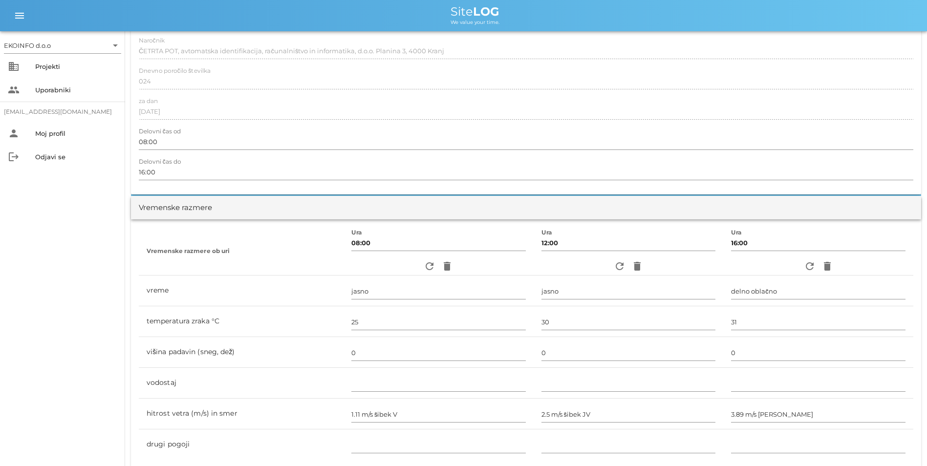
scroll to position [0, 0]
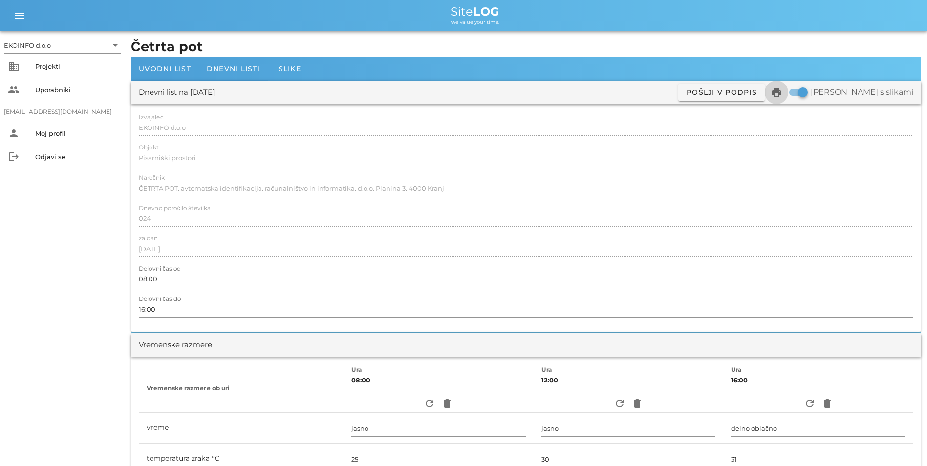
click at [783, 97] on icon "print" at bounding box center [777, 93] width 12 height 12
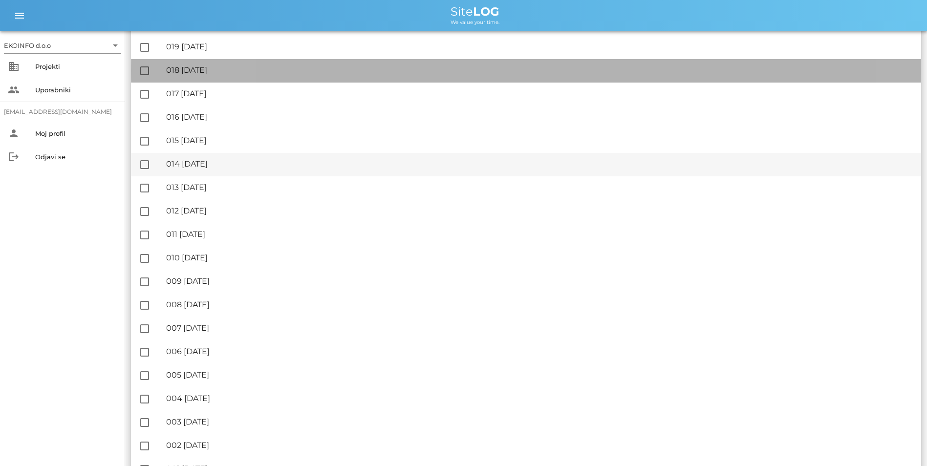
scroll to position [1354, 0]
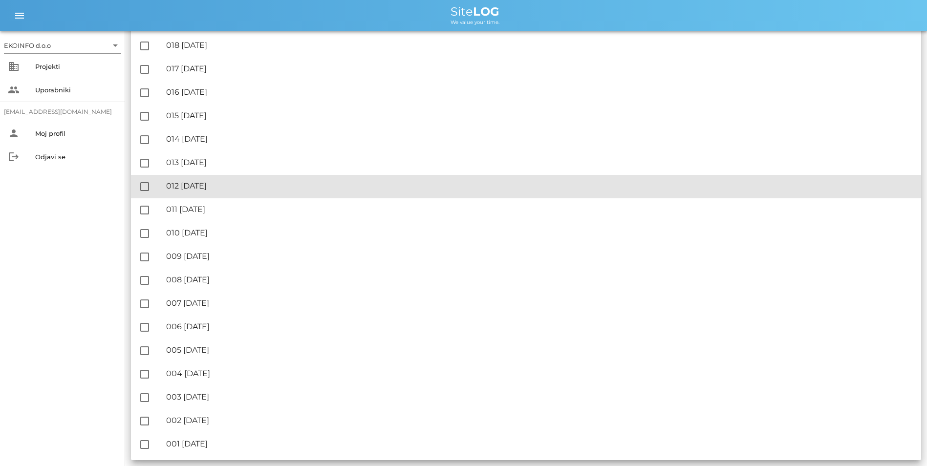
drag, startPoint x: 223, startPoint y: 316, endPoint x: 191, endPoint y: 187, distance: 132.4
click at [191, 187] on div "🔏 012 [DATE]" at bounding box center [539, 185] width 747 height 9
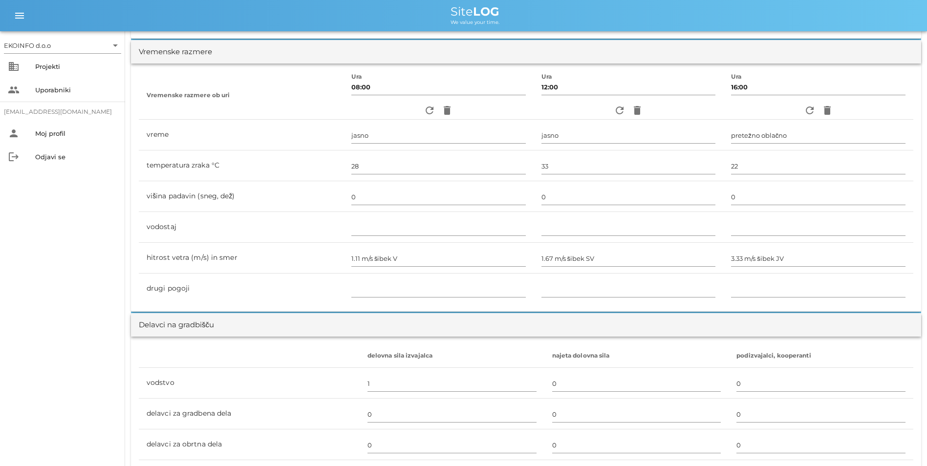
scroll to position [49, 0]
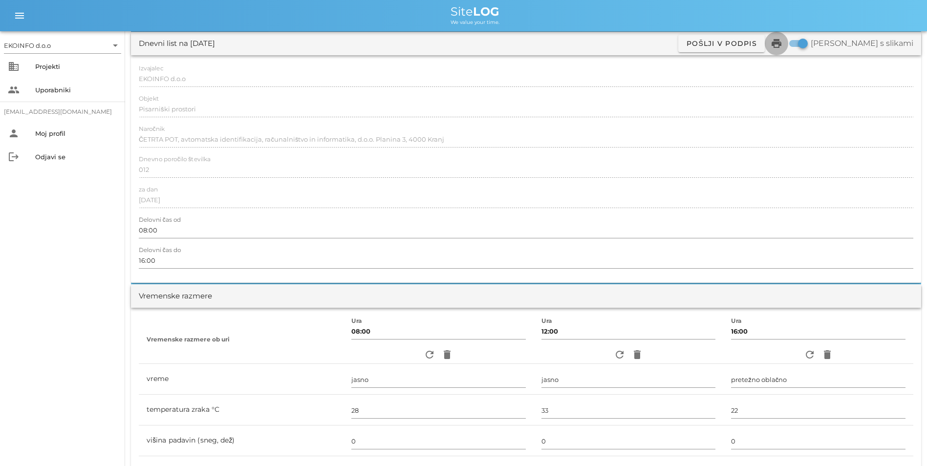
click at [783, 44] on icon "print" at bounding box center [777, 44] width 12 height 12
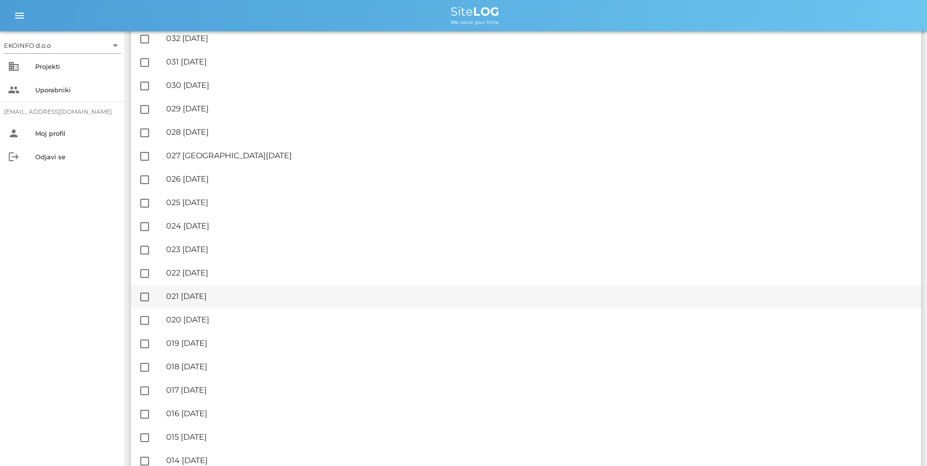
scroll to position [1027, 0]
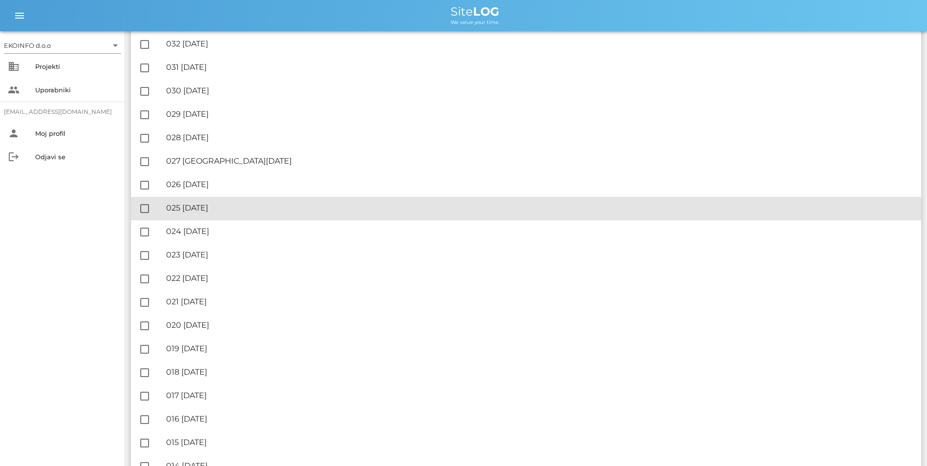
click at [263, 211] on div "🔏 025 [DATE]" at bounding box center [539, 207] width 747 height 9
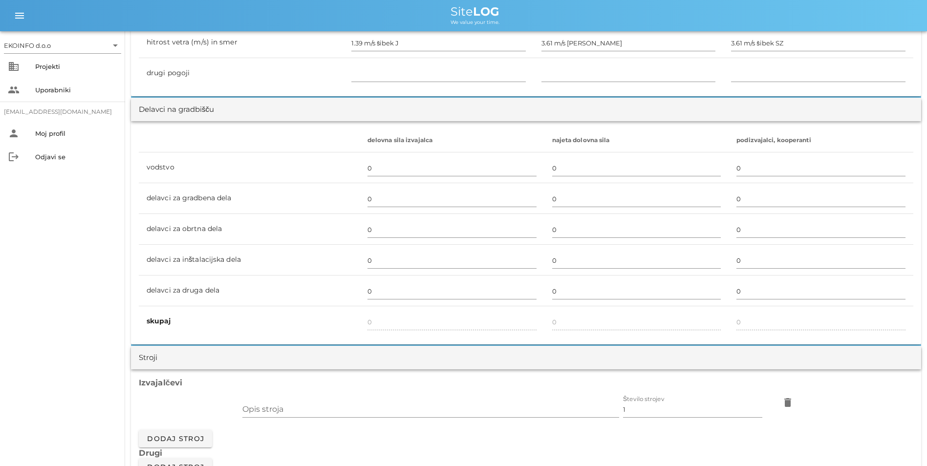
scroll to position [684, 0]
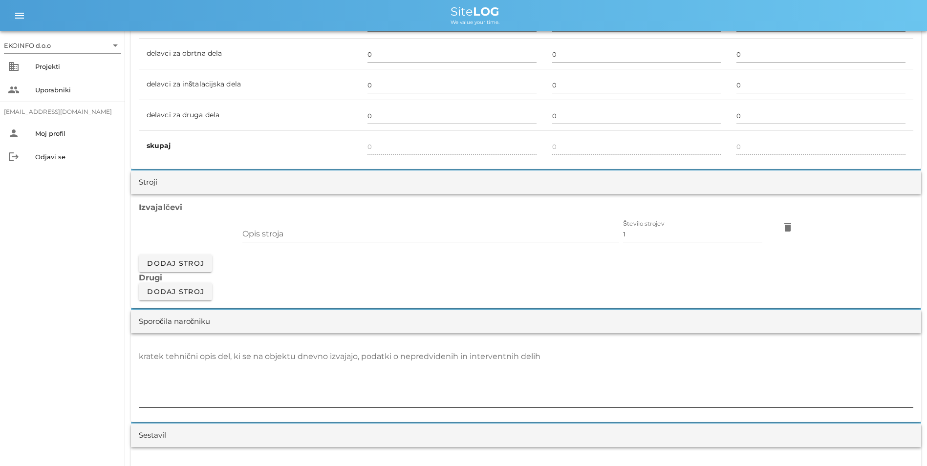
click at [427, 350] on div "kratek tehnični opis del, ki se na objektu dnevno izvajajo, podatki o nepredvid…" at bounding box center [526, 378] width 775 height 71
click at [421, 358] on textarea "kratek tehnični opis del, ki se na objektu dnevno izvajajo, podatki o nepredvid…" at bounding box center [526, 378] width 775 height 59
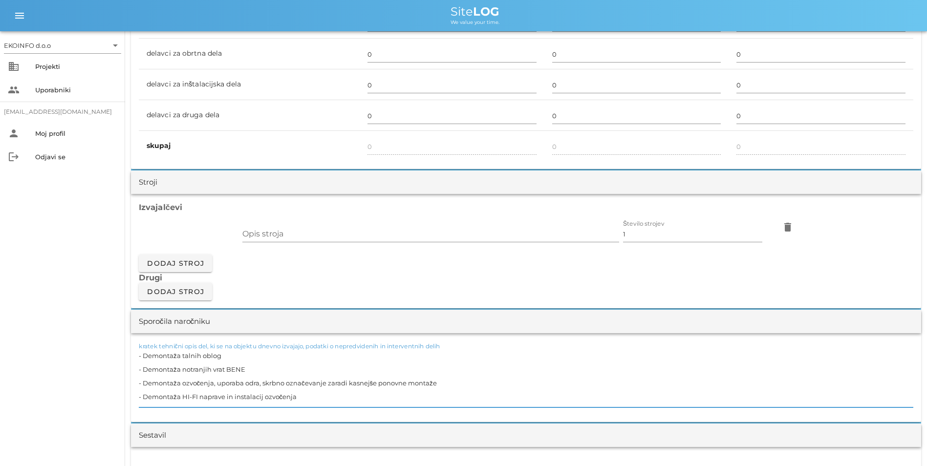
type textarea "- Demontaža talnih oblog - Demontaža notranjih vrat BENE - Demontaža ozvočenja,…"
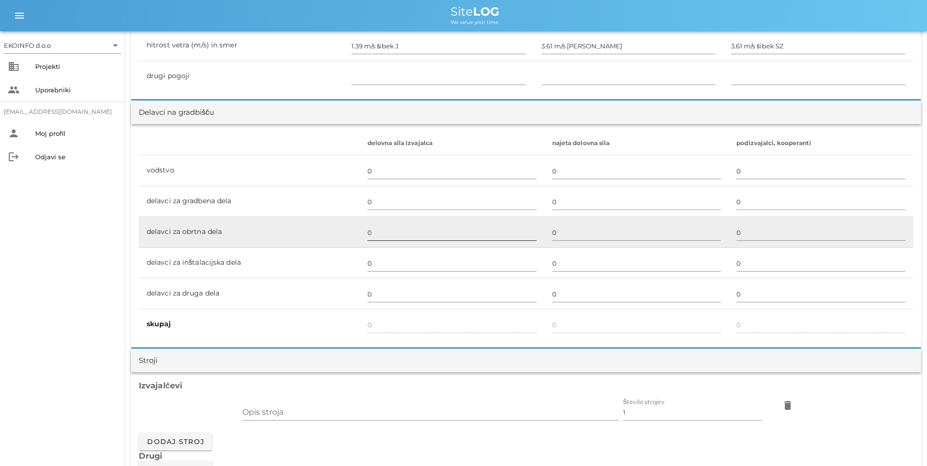
scroll to position [489, 0]
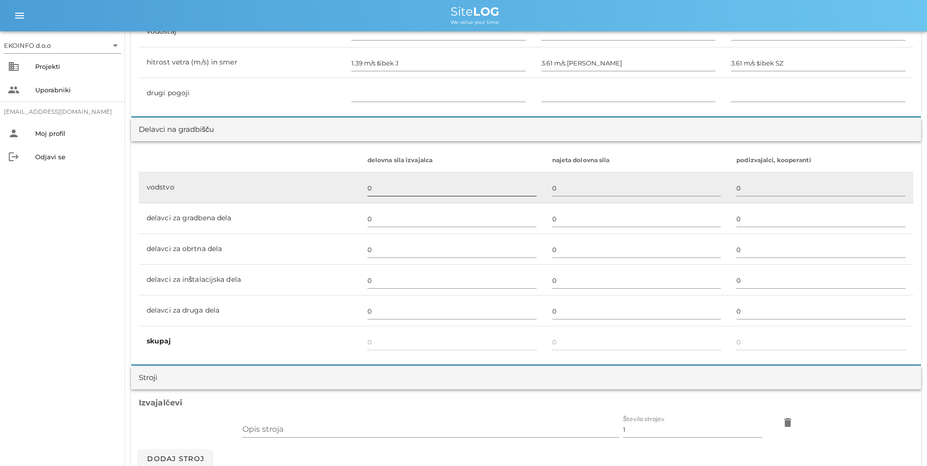
click at [394, 186] on input "0" at bounding box center [452, 188] width 169 height 16
type input "1"
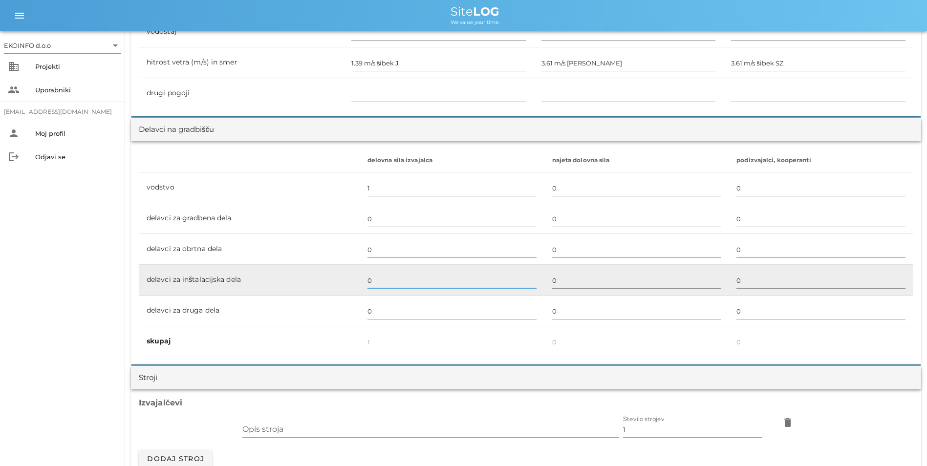
click at [368, 284] on input "0" at bounding box center [452, 281] width 169 height 16
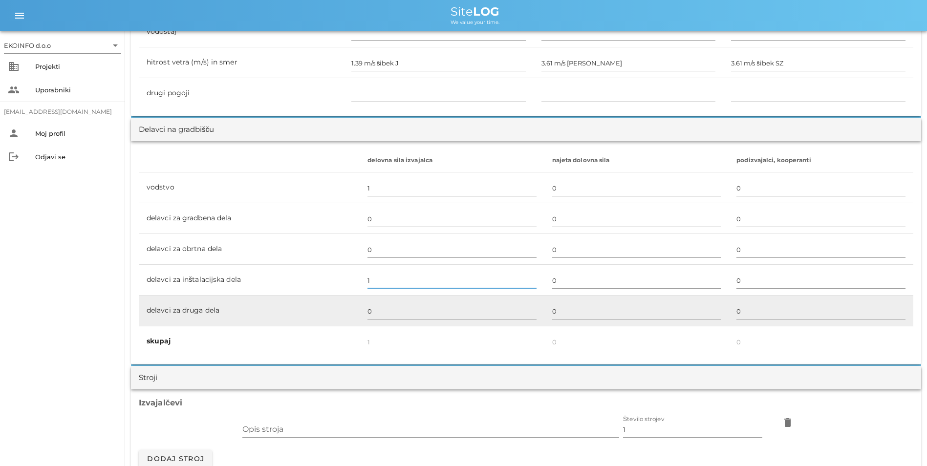
type input "1"
type input "2"
click at [360, 305] on td "0" at bounding box center [452, 311] width 185 height 31
click at [370, 308] on input "0" at bounding box center [452, 312] width 169 height 16
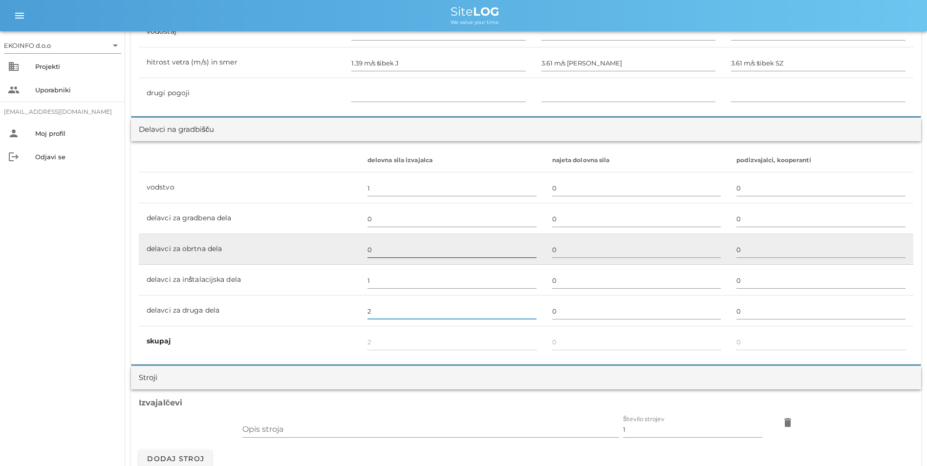
type input "2"
type input "4"
click at [406, 247] on input "0" at bounding box center [452, 250] width 169 height 16
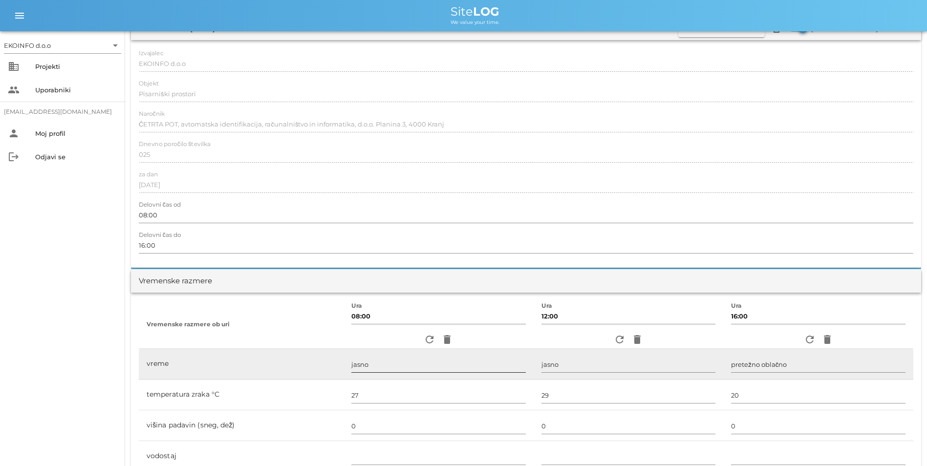
scroll to position [0, 0]
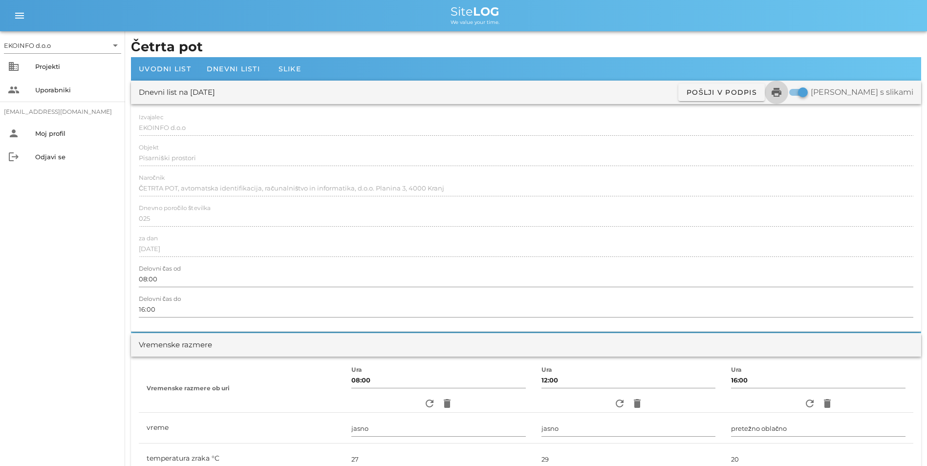
click at [783, 89] on icon "print" at bounding box center [777, 93] width 12 height 12
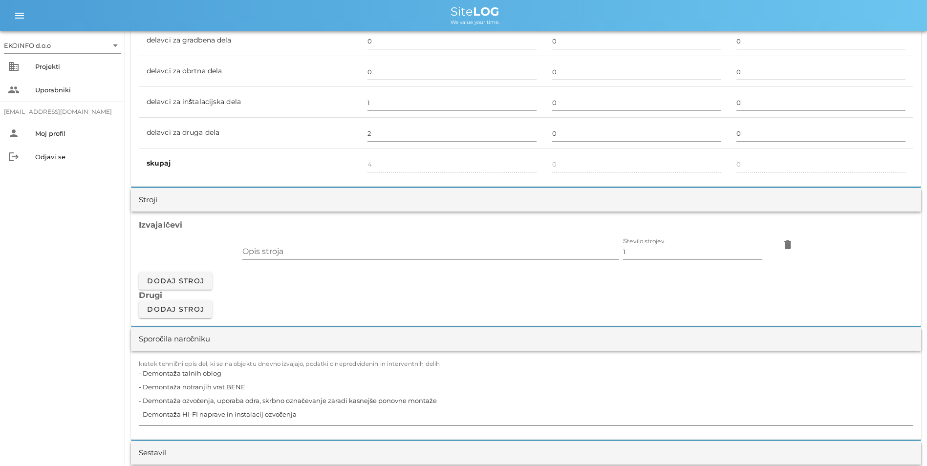
scroll to position [684, 0]
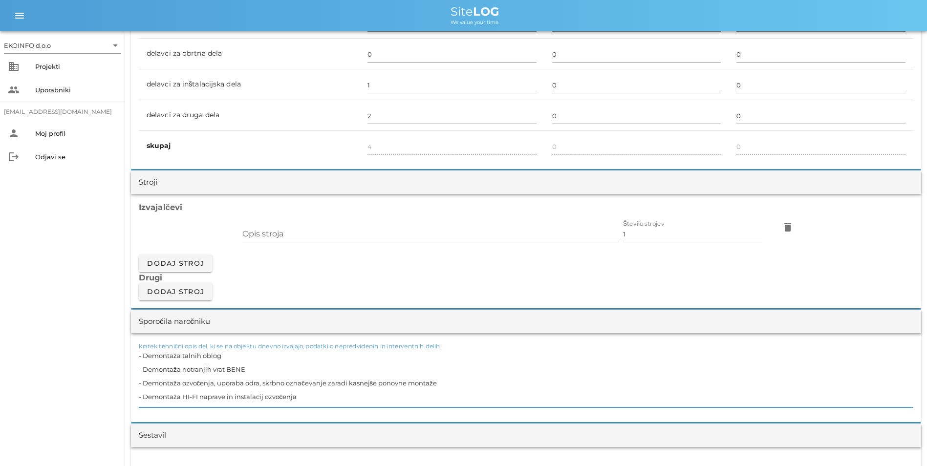
drag, startPoint x: 245, startPoint y: 371, endPoint x: 137, endPoint y: 358, distance: 108.7
click at [137, 358] on div "kratek tehnični opis del, ki se na objektu dnevno izvajajo, podatki o nepredvid…" at bounding box center [526, 377] width 790 height 89
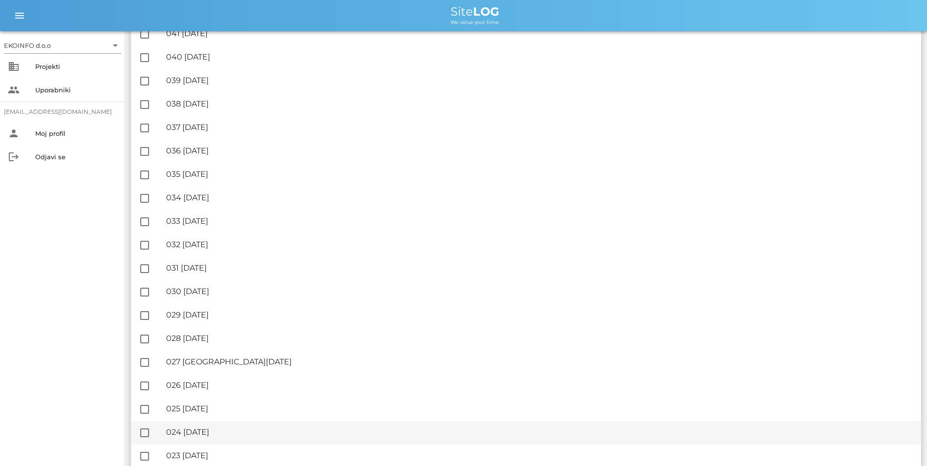
scroll to position [978, 0]
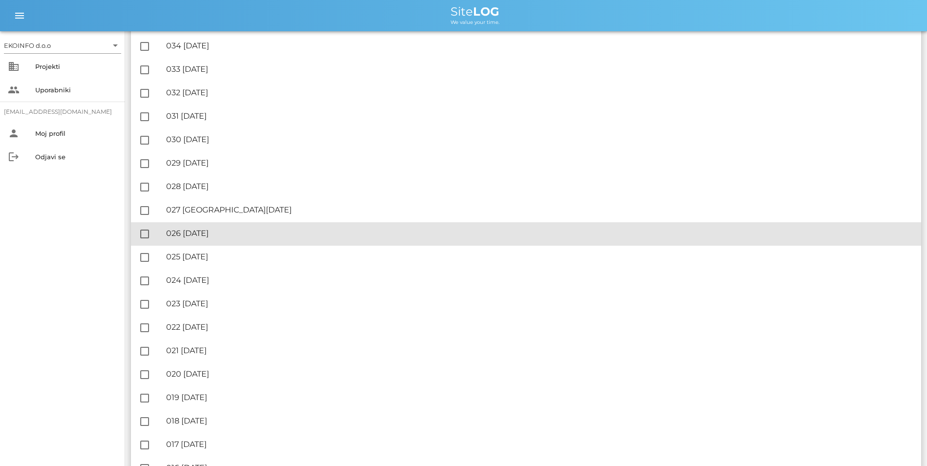
click at [226, 232] on div "🔏 026 [DATE]" at bounding box center [539, 233] width 747 height 9
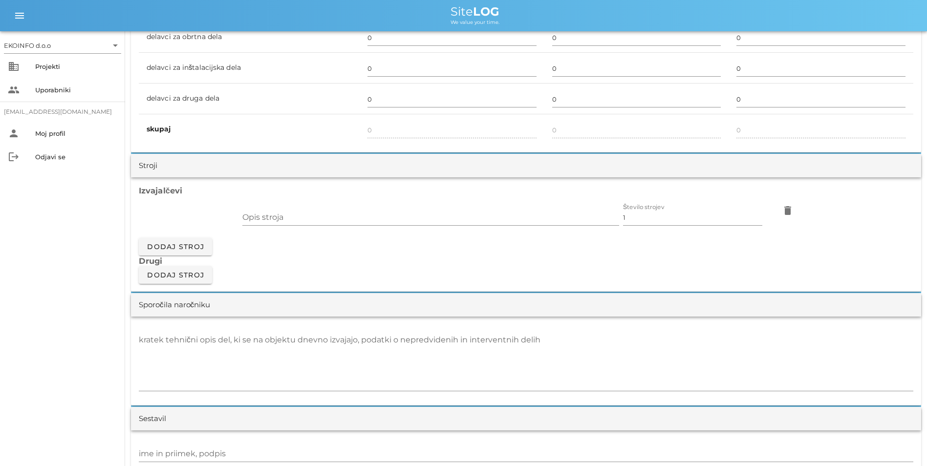
scroll to position [733, 0]
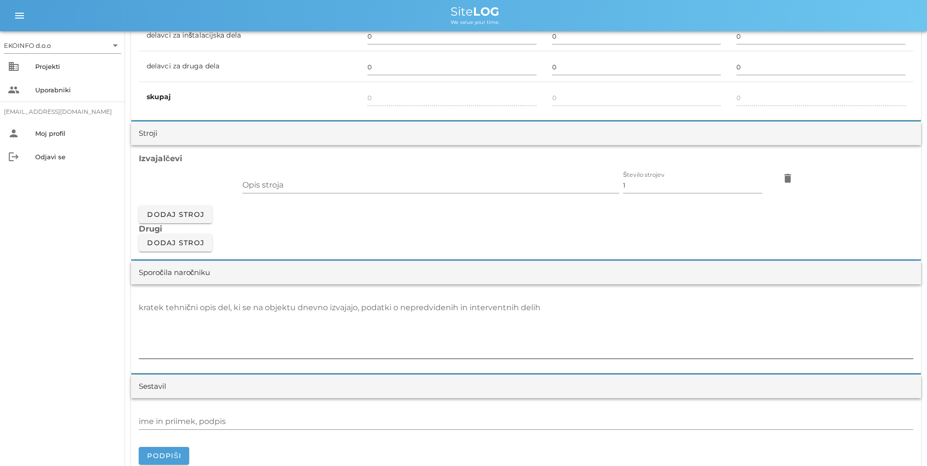
click at [197, 309] on textarea "kratek tehnični opis del, ki se na objektu dnevno izvajajo, podatki o nepredvid…" at bounding box center [526, 329] width 775 height 59
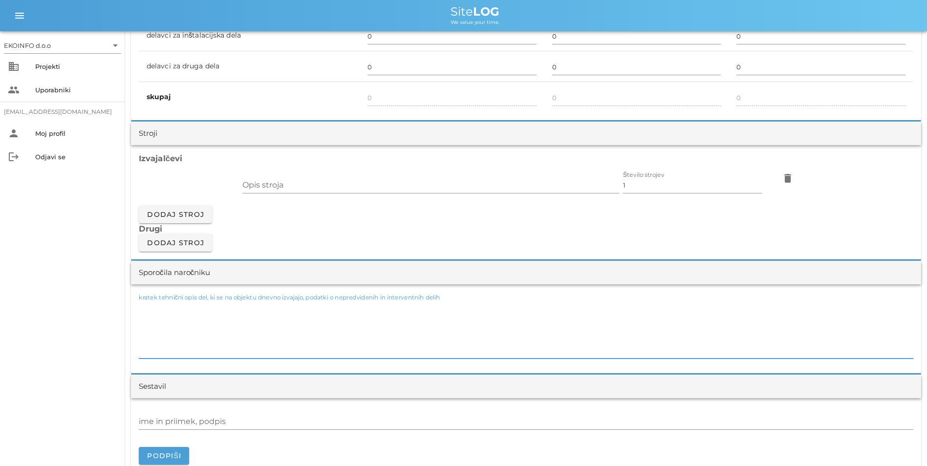
paste textarea "- Demontaža talnih oblog - Demontaža notranjih vrat BENE"
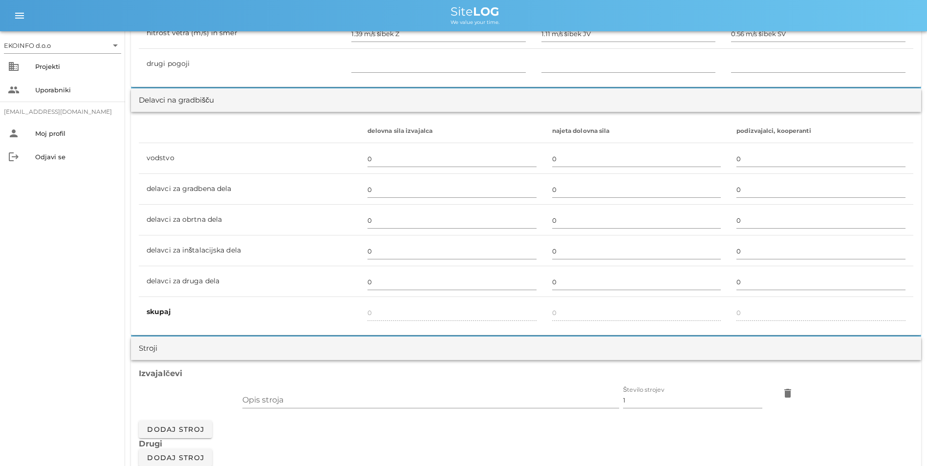
scroll to position [489, 0]
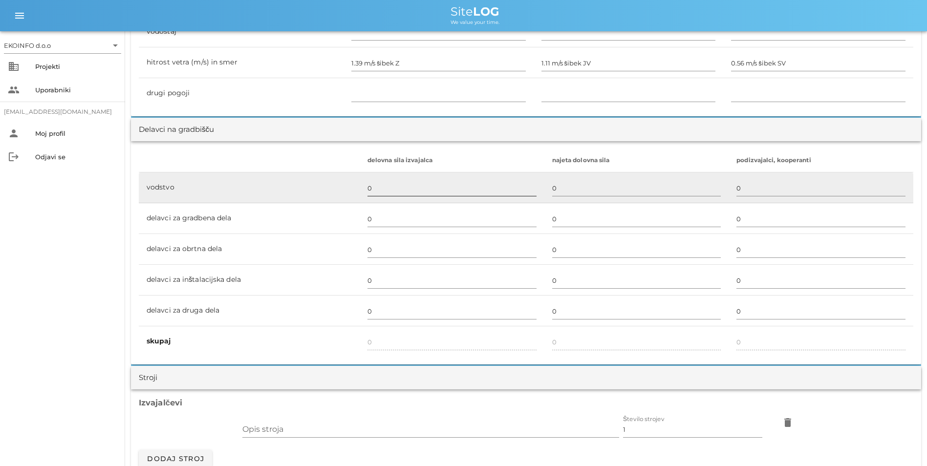
type textarea "- Demontaža talnih oblog - Demontaža notranjih vrat BENE"
click at [382, 190] on input "0" at bounding box center [452, 188] width 169 height 16
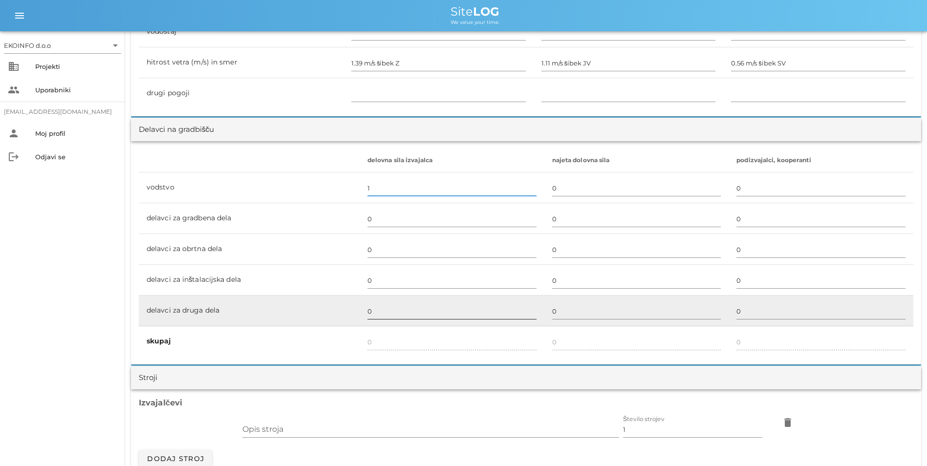
type input "1"
click at [377, 306] on input "0" at bounding box center [452, 312] width 169 height 16
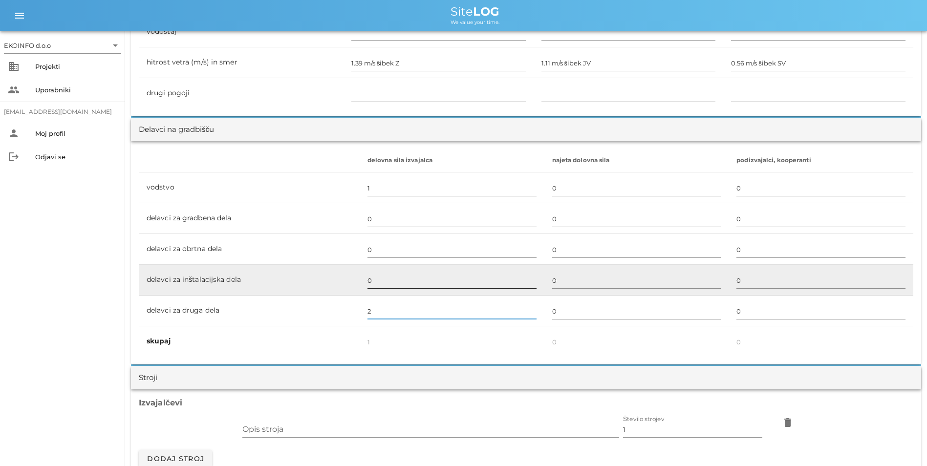
type input "2"
type input "3"
click at [387, 271] on div "0" at bounding box center [452, 281] width 169 height 28
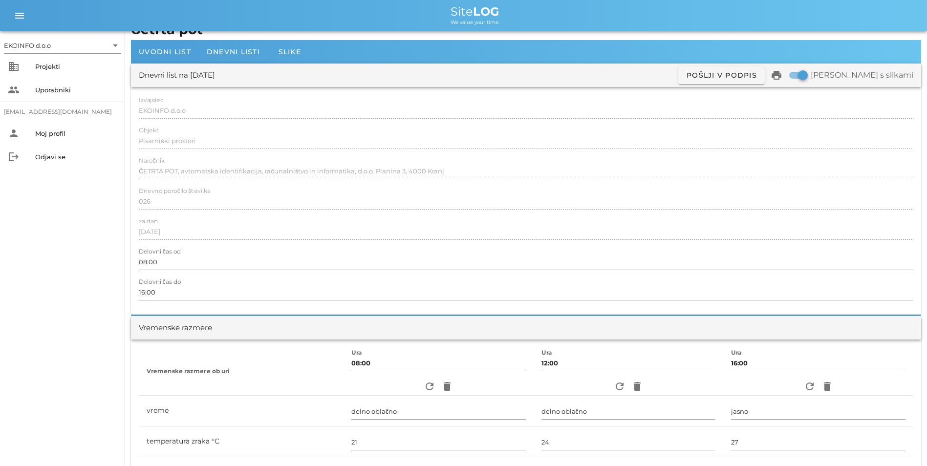
scroll to position [0, 0]
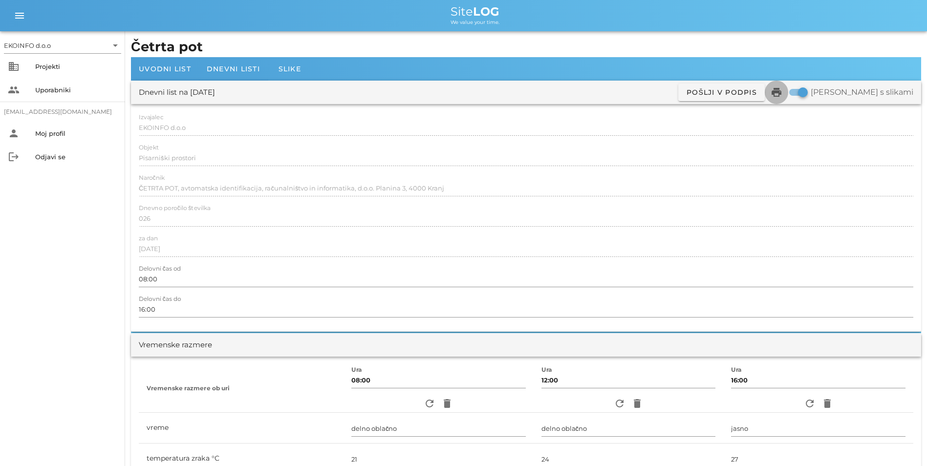
click at [783, 90] on icon "print" at bounding box center [777, 93] width 12 height 12
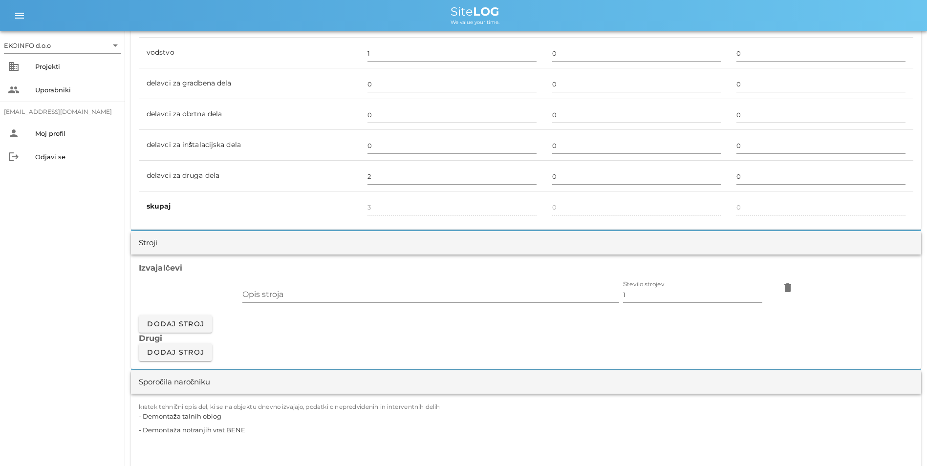
scroll to position [684, 0]
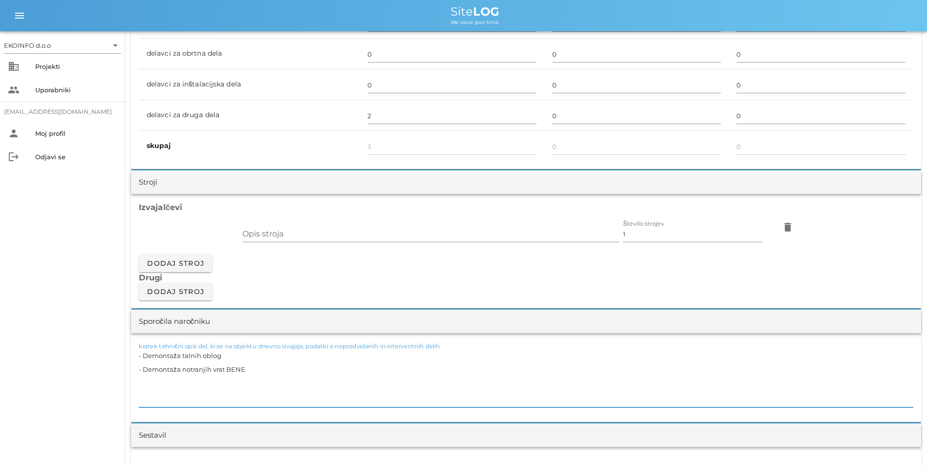
drag, startPoint x: 244, startPoint y: 370, endPoint x: 139, endPoint y: 354, distance: 106.3
click at [139, 354] on textarea "- Demontaža talnih oblog - Demontaža notranjih vrat BENE" at bounding box center [526, 378] width 775 height 59
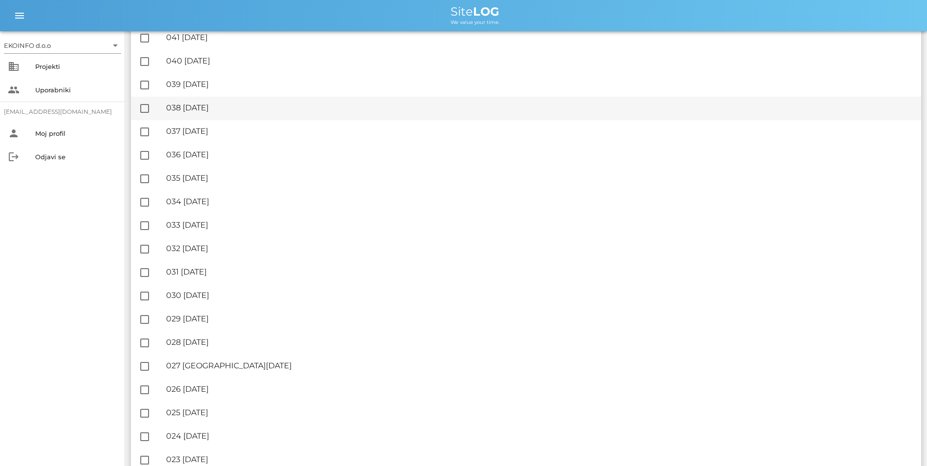
scroll to position [880, 0]
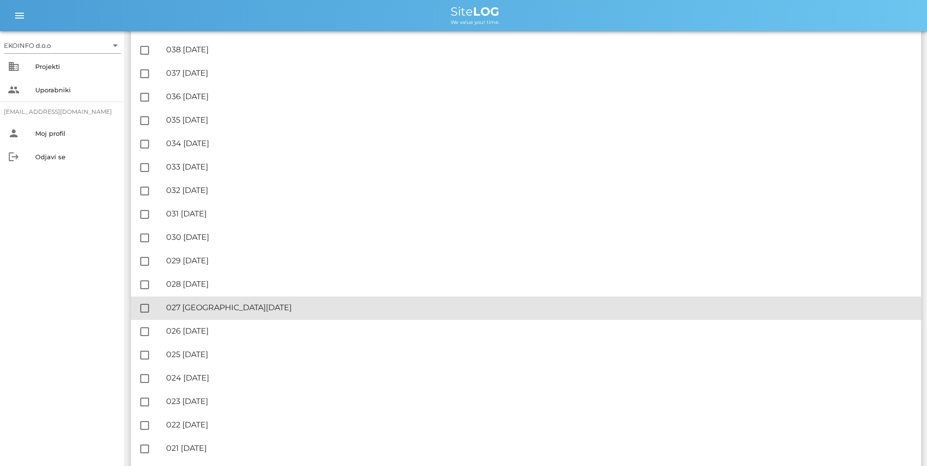
click at [223, 309] on div "🔏 027 [GEOGRAPHIC_DATA][DATE]" at bounding box center [539, 307] width 747 height 9
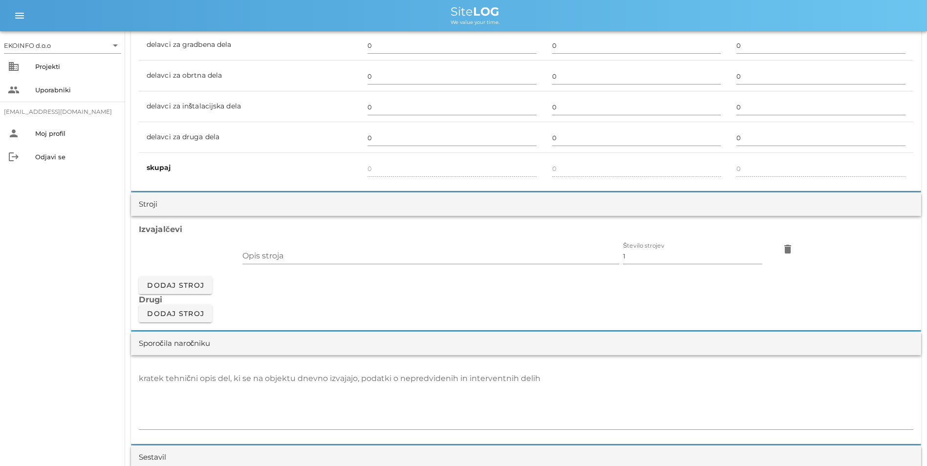
scroll to position [684, 0]
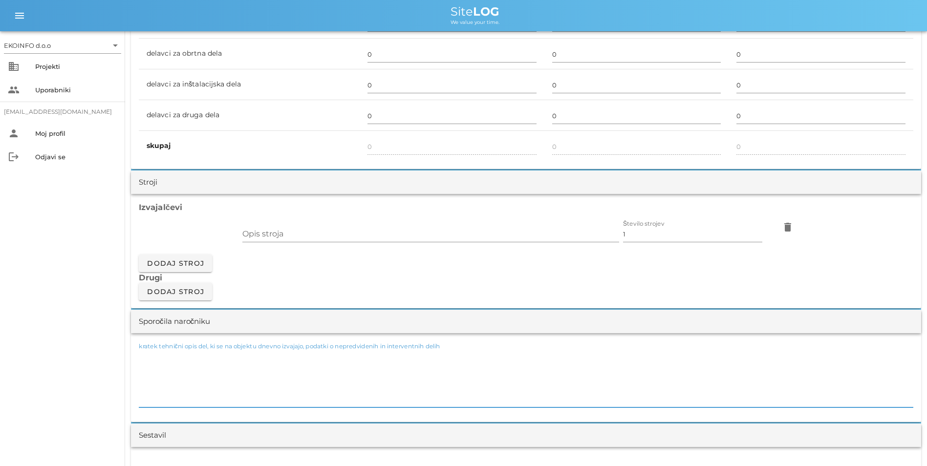
click at [219, 351] on div "kratek tehnični opis del, ki se na objektu dnevno izvajajo, podatki o nepredvid…" at bounding box center [526, 378] width 775 height 59
paste textarea "- Demontaža talnih oblog - Demontaža notranjih vrat BENE"
click at [228, 356] on textarea "- Demontaža talnih oblog - Demontaža notranjih vrat BENE" at bounding box center [526, 378] width 775 height 59
click at [261, 386] on textarea "- Demontaža talnih oblog - Demontaža BENE stene - Z112 - Demontaža notranjih vr…" at bounding box center [526, 378] width 775 height 59
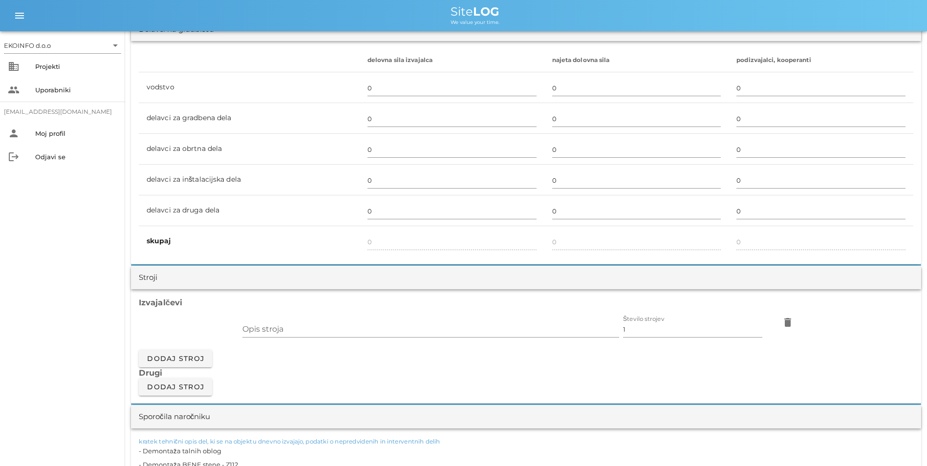
scroll to position [587, 0]
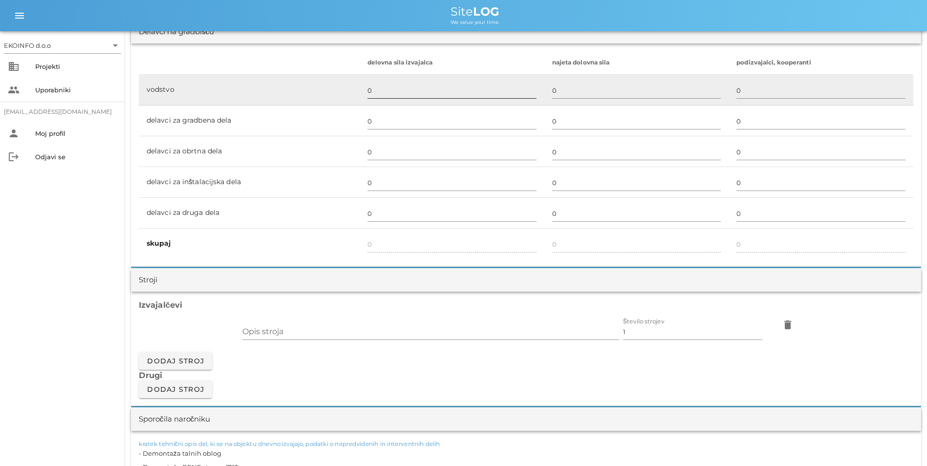
type textarea "- Demontaža talnih oblog - Demontaža BENE stene - Z112 - Demontaža notranjih vr…"
click at [412, 93] on input "0" at bounding box center [452, 91] width 169 height 16
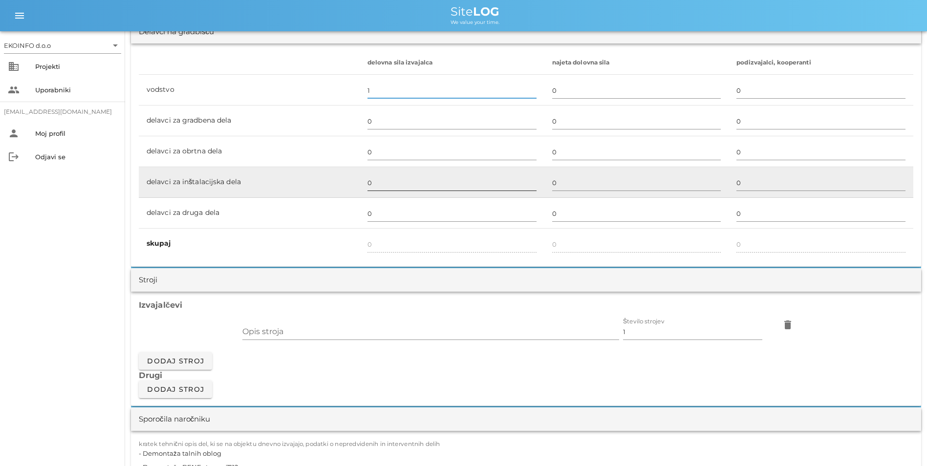
type input "1"
click at [380, 183] on input "0" at bounding box center [452, 183] width 169 height 16
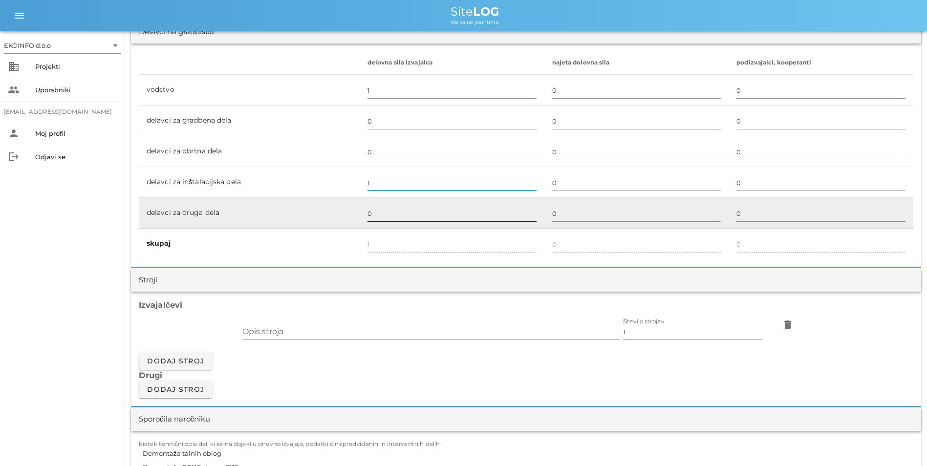
type input "1"
type input "2"
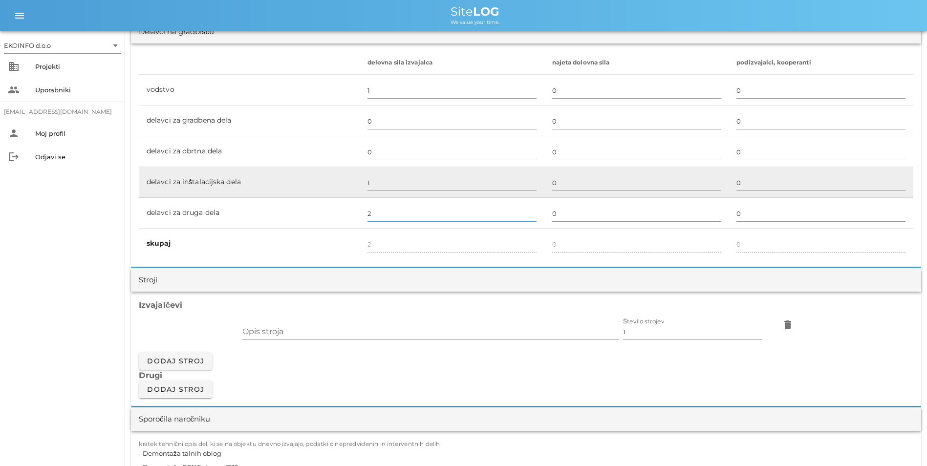
type input "2"
type input "4"
click at [330, 188] on td "delavci za inštalacijska dela" at bounding box center [249, 182] width 221 height 31
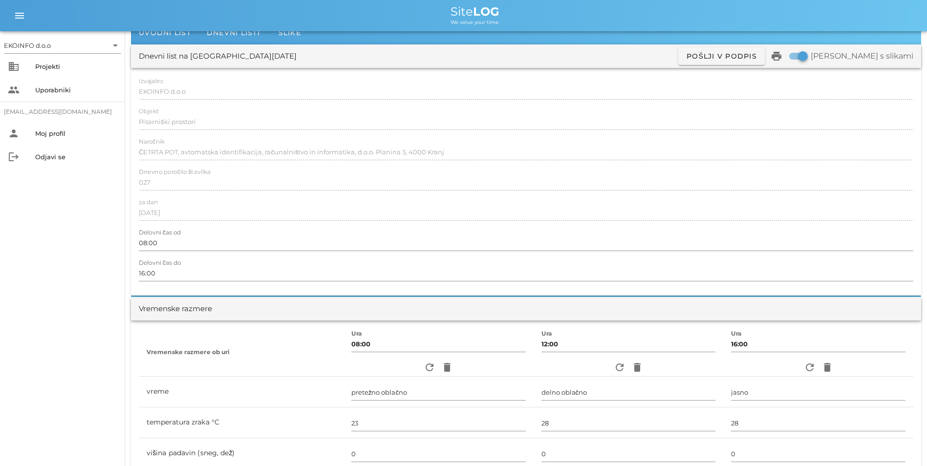
scroll to position [0, 0]
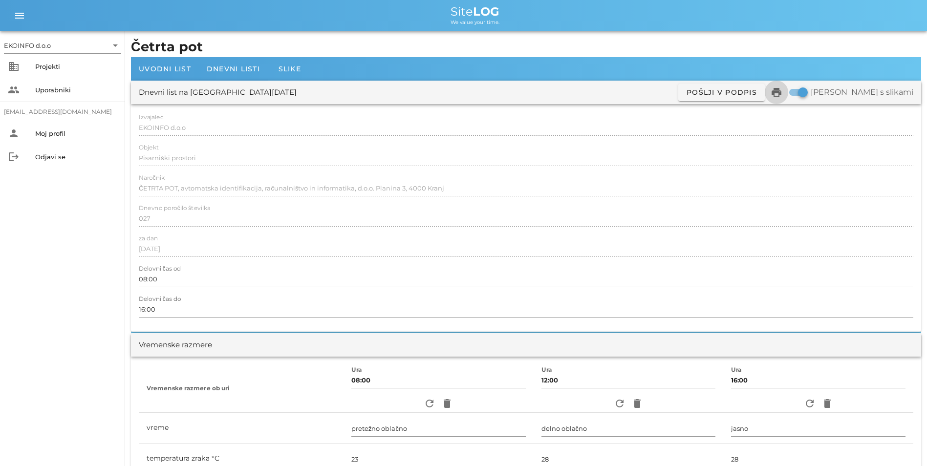
click at [783, 91] on icon "print" at bounding box center [777, 93] width 12 height 12
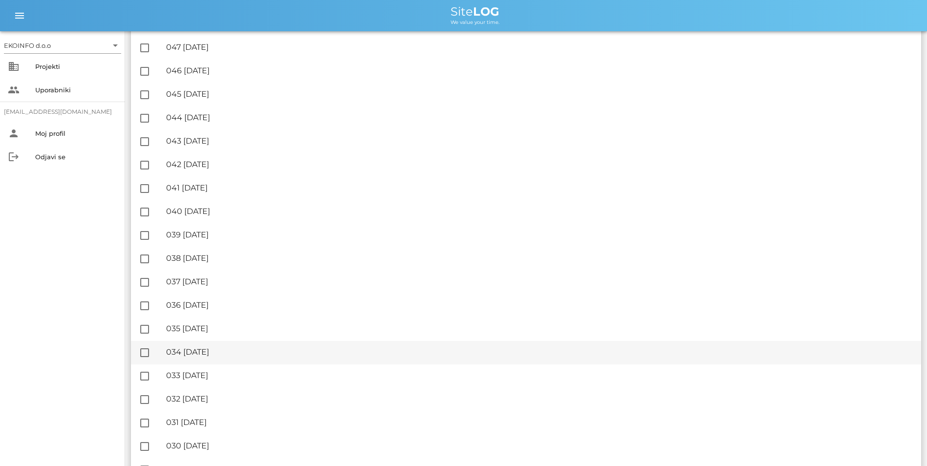
scroll to position [733, 0]
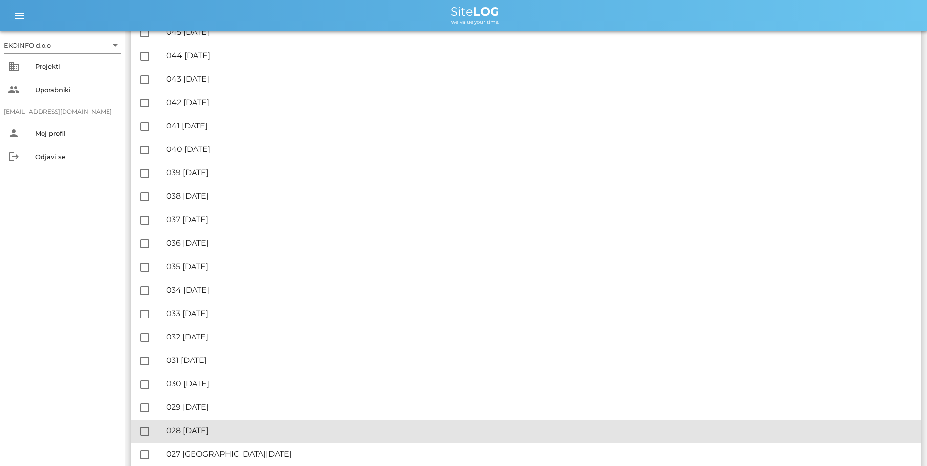
click at [216, 429] on div "🔏 028 [DATE]" at bounding box center [539, 430] width 747 height 9
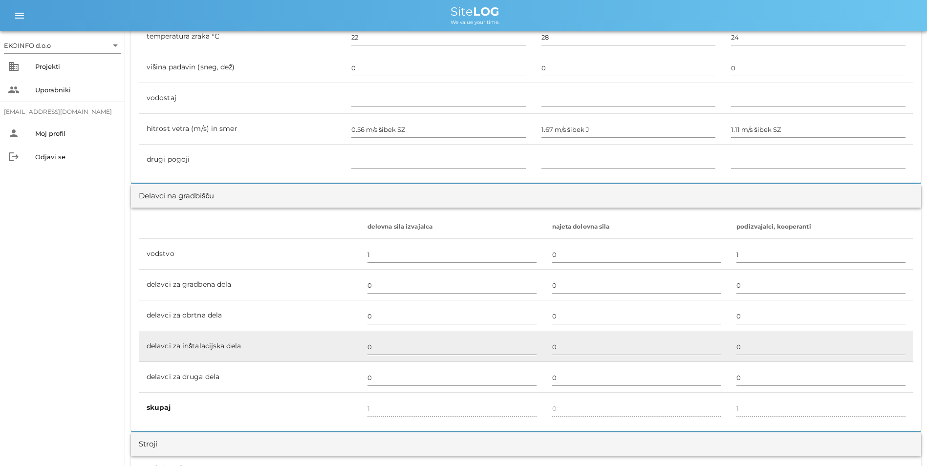
scroll to position [440, 0]
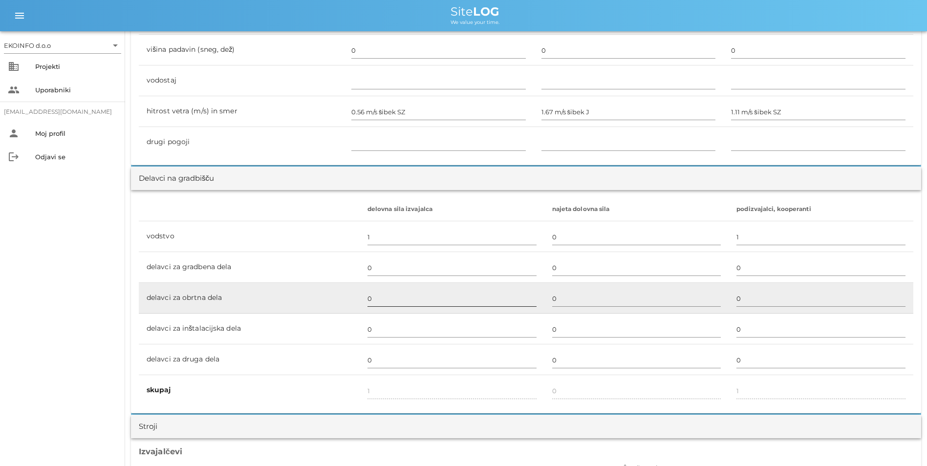
click at [376, 301] on input "0" at bounding box center [452, 299] width 169 height 16
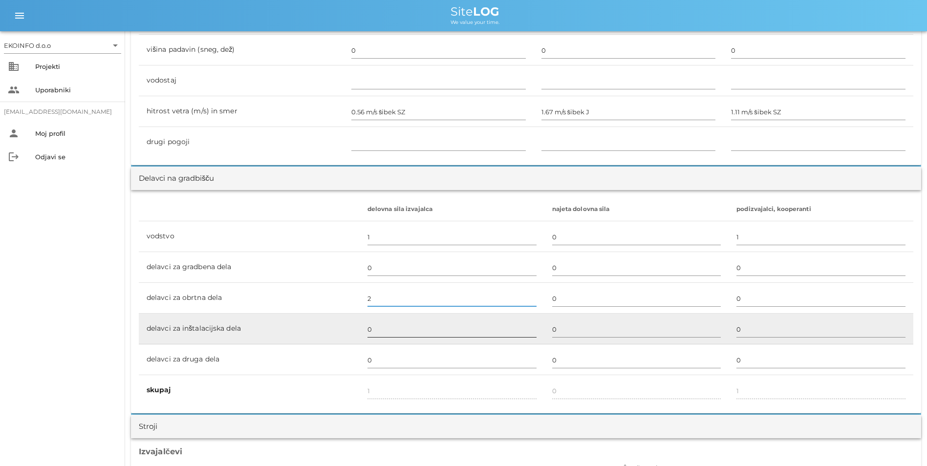
type input "2"
type input "3"
click at [373, 323] on input "0" at bounding box center [452, 330] width 169 height 16
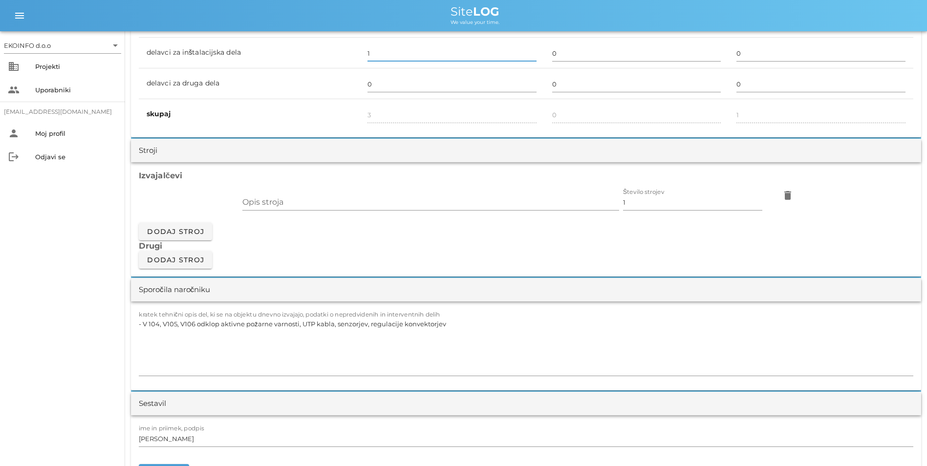
scroll to position [782, 0]
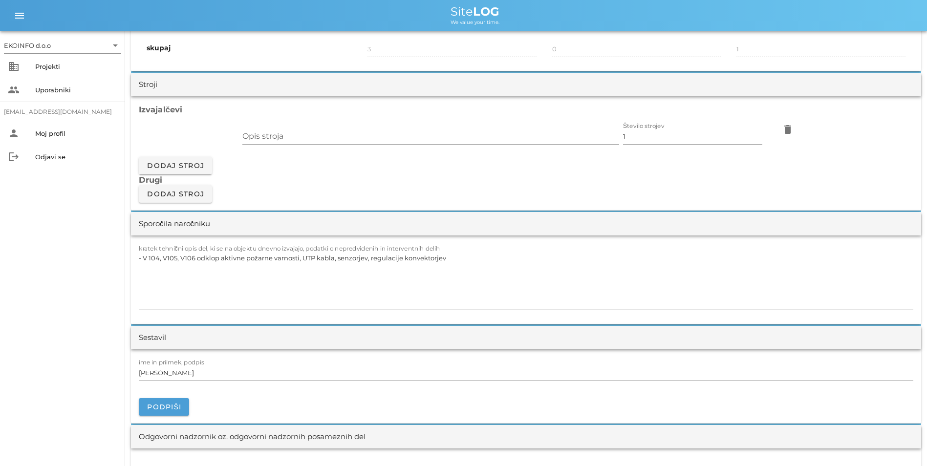
type input "1"
type input "4"
click at [458, 258] on textarea "- V 104, V105, V106 odklop aktivne požarne varnosti, UTP kabla, senzorjev, regu…" at bounding box center [526, 280] width 775 height 59
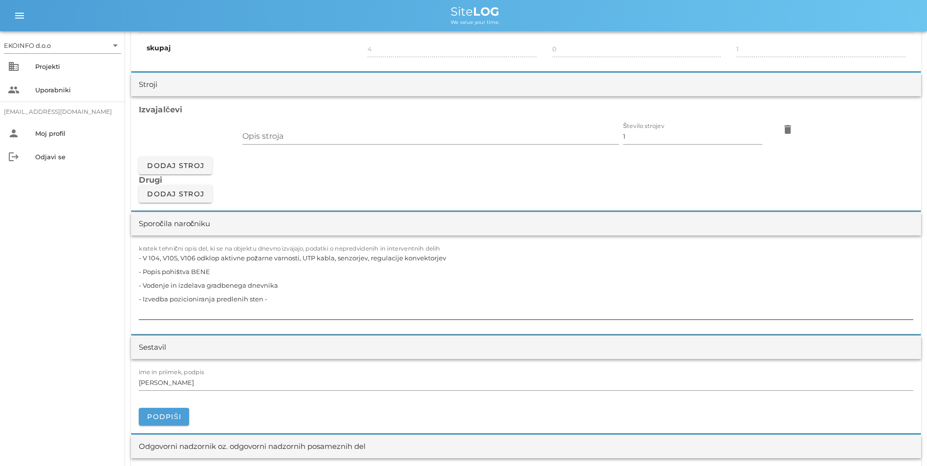
click at [288, 294] on textarea "- V 104, V105, V106 odklop aktivne požarne varnosti, UTP kabla, senzorjev, regu…" at bounding box center [526, 285] width 775 height 68
paste textarea "vzorčna soba in določitev osi objekta za potrebe pravilnega in točnega pozicion…"
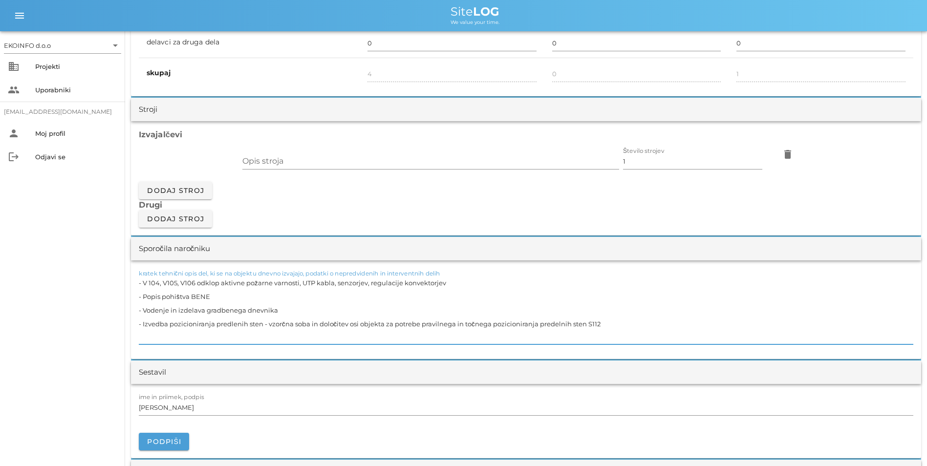
scroll to position [733, 0]
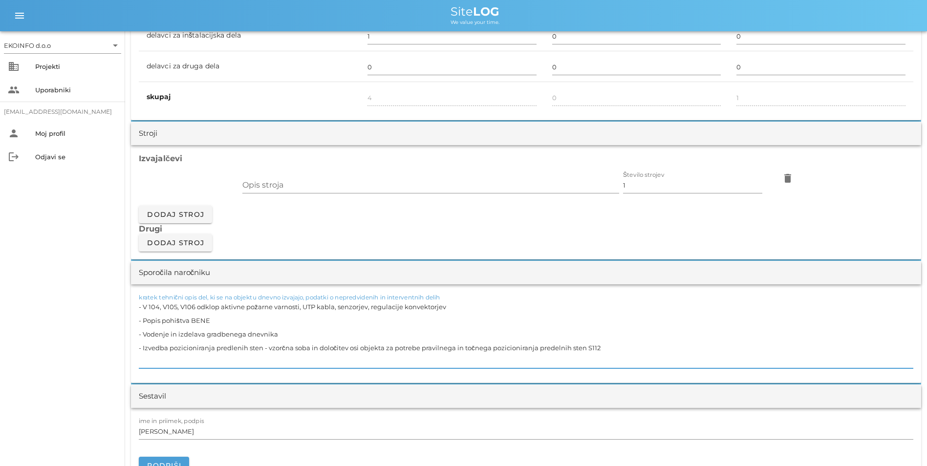
type textarea "- V 104, V105, V106 odklop aktivne požarne varnosti, UTP kabla, senzorjev, regu…"
click at [749, 332] on textarea "- V 104, V105, V106 odklop aktivne požarne varnosti, UTP kabla, senzorjev, regu…" at bounding box center [526, 334] width 775 height 68
click at [802, 310] on textarea "- V 104, V105, V106 odklop aktivne požarne varnosti, UTP kabla, senzorjev, regu…" at bounding box center [526, 334] width 775 height 68
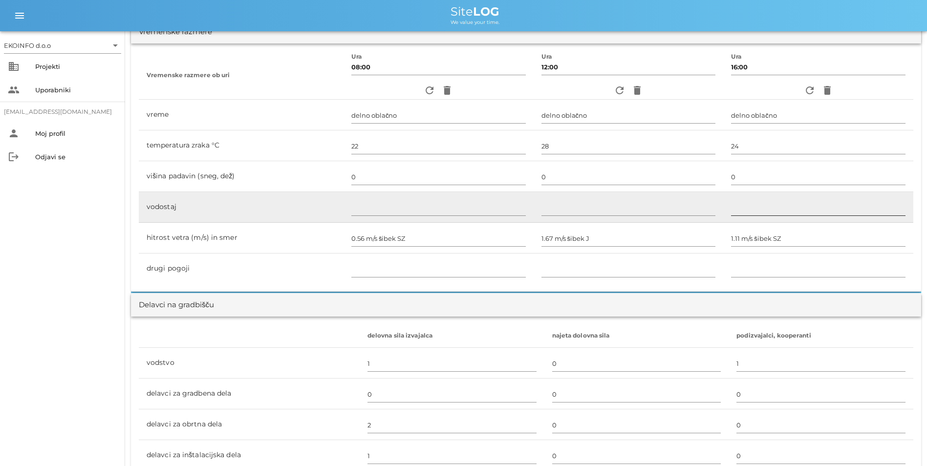
scroll to position [49, 0]
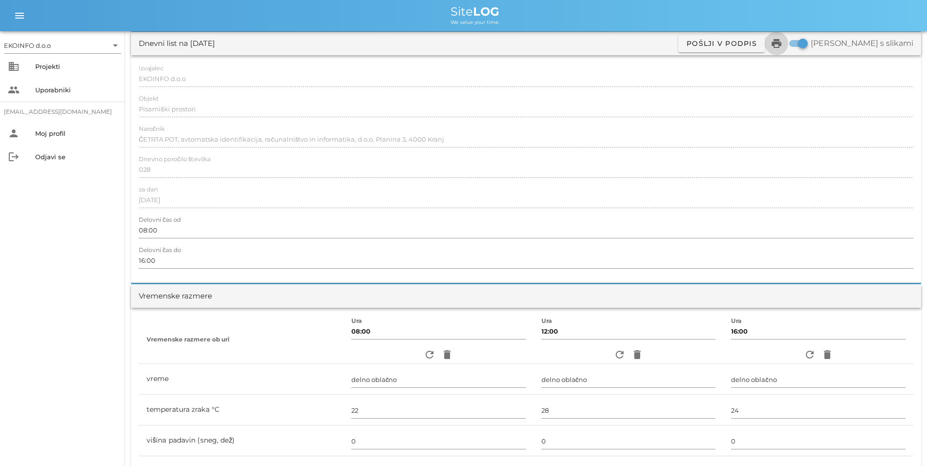
click at [783, 40] on icon "print" at bounding box center [777, 44] width 12 height 12
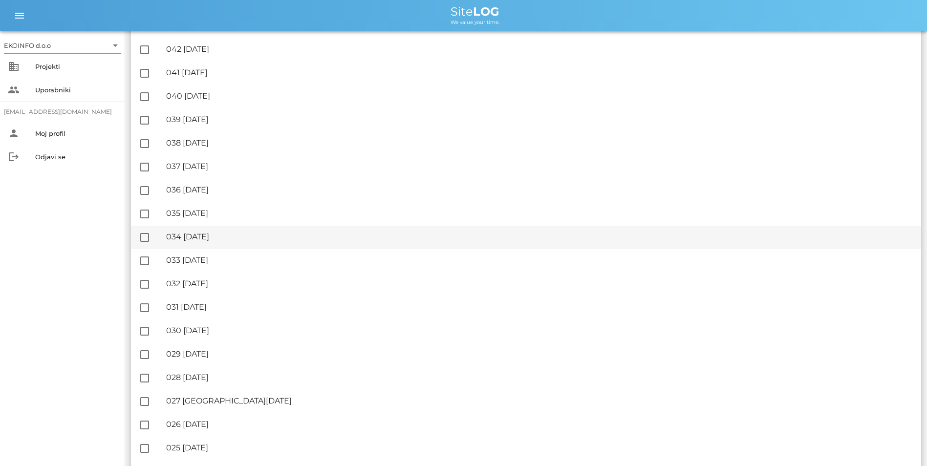
scroll to position [831, 0]
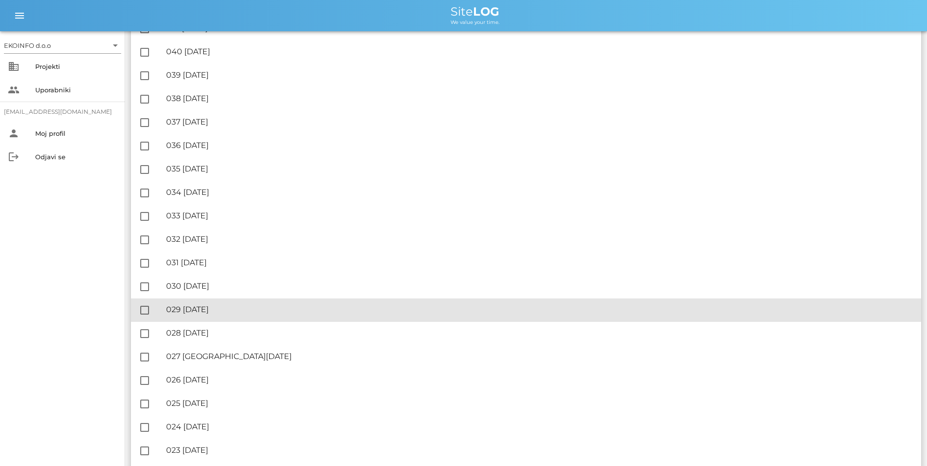
click at [214, 310] on div "🔏 029 [DATE]" at bounding box center [539, 309] width 747 height 9
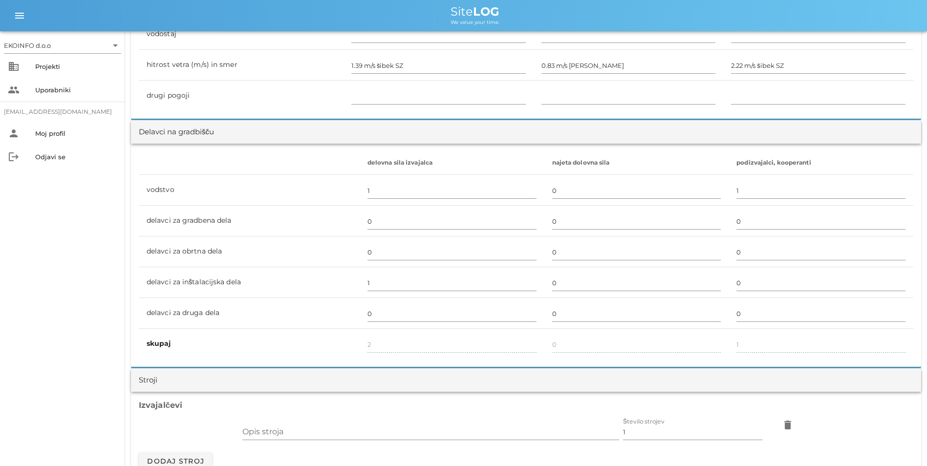
scroll to position [684, 0]
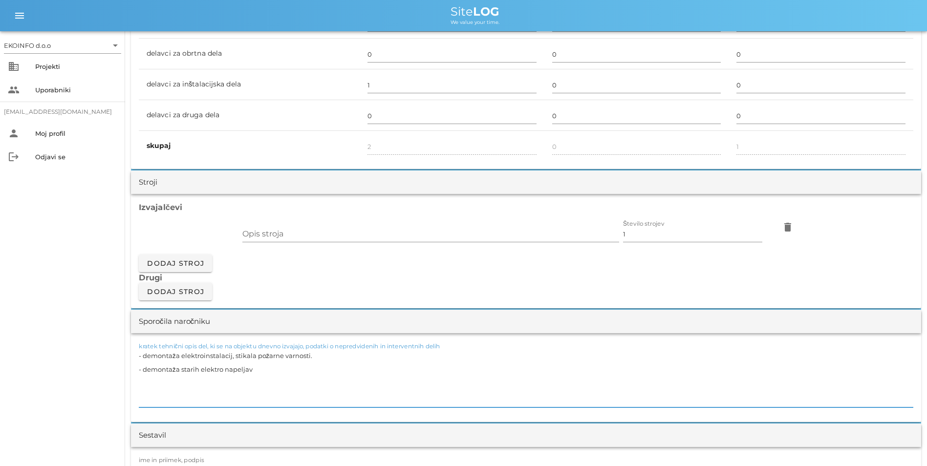
click at [318, 353] on textarea "- demontaža elektroinstalacij, stikala požarne varnosti. - demontaža starih ele…" at bounding box center [526, 378] width 775 height 59
paste textarea "Demontaža [PERSON_NAME] in nosilcev"
drag, startPoint x: 287, startPoint y: 380, endPoint x: 282, endPoint y: 382, distance: 5.9
click at [284, 381] on textarea "- demontaža elektroinstalacij, stikala požarne varnosti. - Demontaža gasilnikov…" at bounding box center [526, 378] width 775 height 59
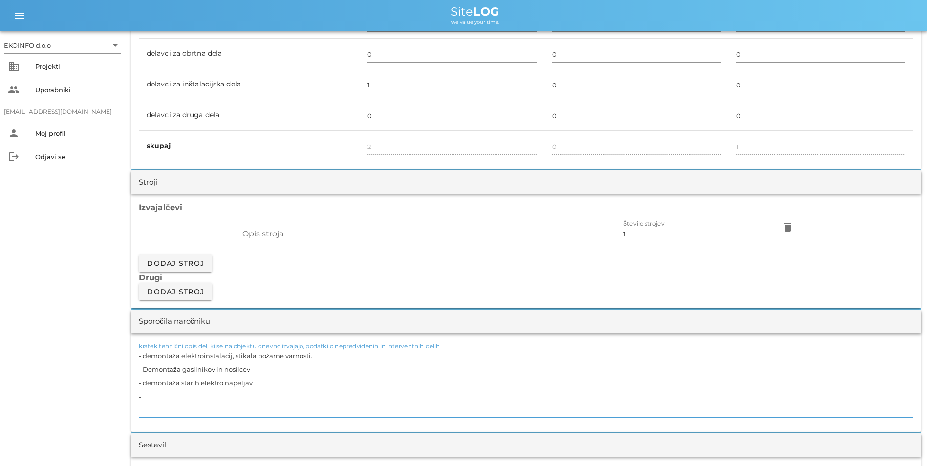
paste textarea "Demontaža nosilcev za rože, transport"
click at [146, 385] on textarea "- demontaža elektroinstalacij, stikala požarne varnosti. - Demontaža gasilnikov…" at bounding box center [526, 383] width 775 height 68
click at [149, 355] on textarea "- demontaža elektroinstalacij, stikala požarne varnosti. - Demontaža gasilnikov…" at bounding box center [526, 383] width 775 height 68
drag, startPoint x: 270, startPoint y: 388, endPoint x: 283, endPoint y: 397, distance: 15.7
click at [271, 388] on textarea "- Demontaža elektroinstalacij, stikala požarne varnosti. - Demontaža gasilnikov…" at bounding box center [526, 383] width 775 height 68
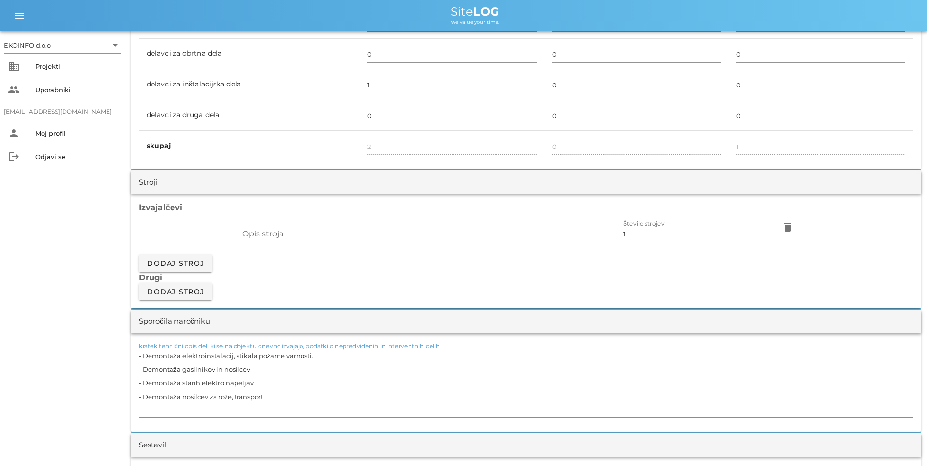
click at [284, 397] on textarea "- Demontaža elektroinstalacij, stikala požarne varnosti. - Demontaža gasilnikov…" at bounding box center [526, 383] width 775 height 68
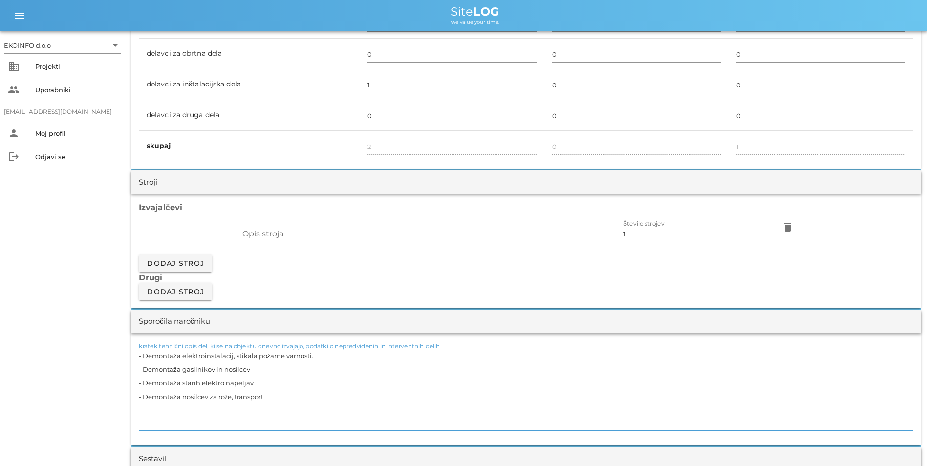
paste textarea "Postavljenje in montaža knauf profilov in plošč za znižanje prehoda iz govoriln…"
click at [172, 411] on textarea "- Demontaža elektroinstalacij, stikala požarne varnosti. - Demontaža gasilnikov…" at bounding box center [526, 390] width 775 height 82
click at [472, 412] on textarea "- Demontaža elektroinstalacij, stikala požarne varnosti. - Demontaža gasilnikov…" at bounding box center [526, 390] width 775 height 82
paste textarea "Izoliranje preoda, ki je bil znižan"
click at [464, 411] on textarea "- Demontaža elektroinstalacij, stikala požarne varnosti. - Demontaža gasilnikov…" at bounding box center [526, 390] width 775 height 82
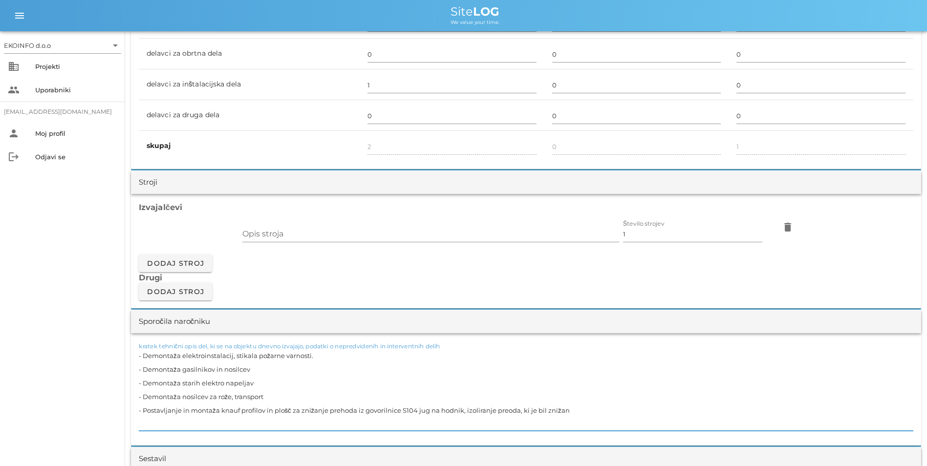
type textarea "- Demontaža elektroinstalacij, stikala požarne varnosti. - Demontaža gasilnikov…"
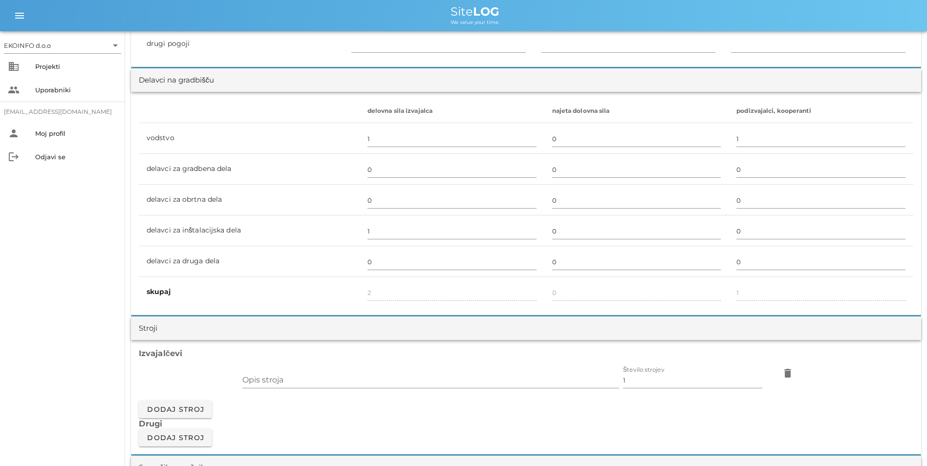
scroll to position [538, 0]
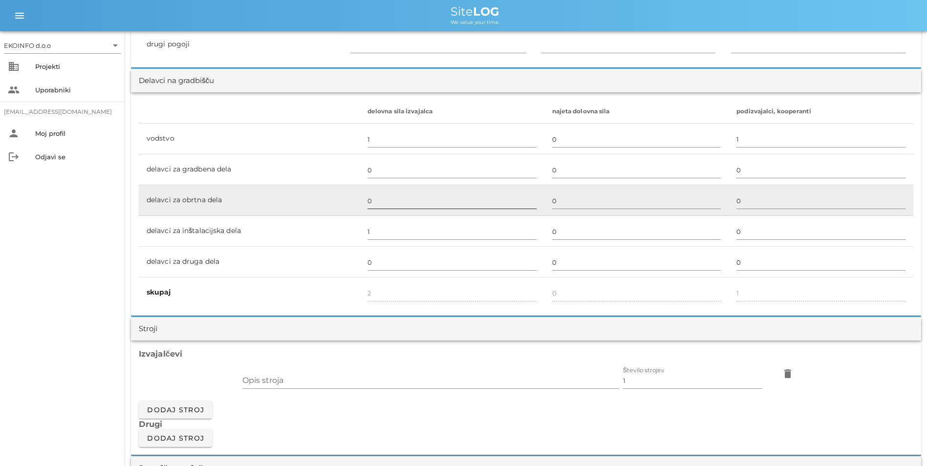
click at [368, 201] on input "0" at bounding box center [452, 201] width 169 height 16
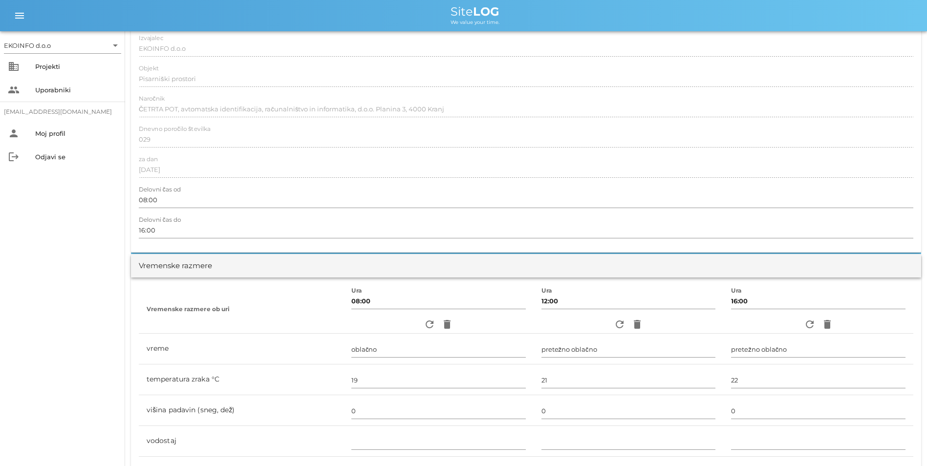
scroll to position [0, 0]
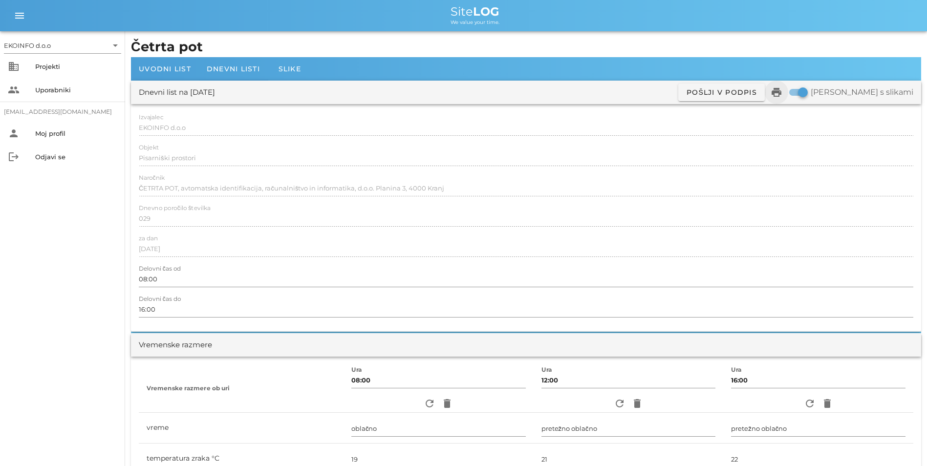
type input "2"
type input "4"
click at [783, 88] on icon "print" at bounding box center [777, 93] width 12 height 12
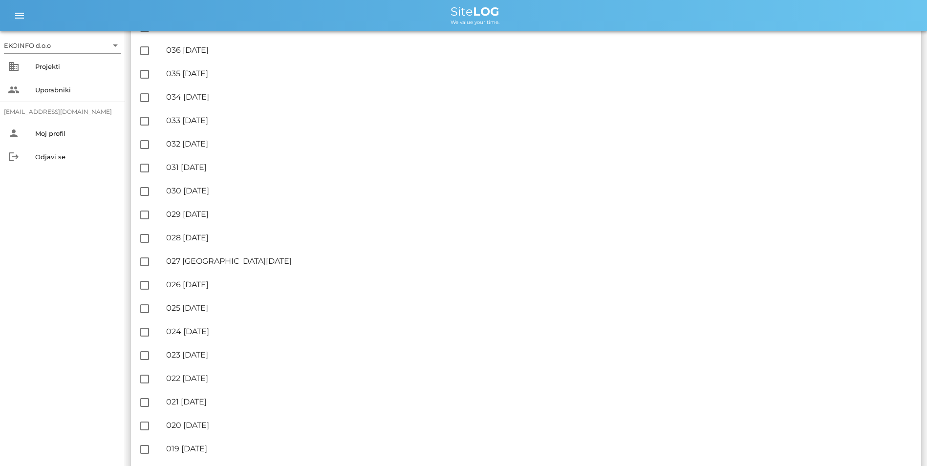
scroll to position [929, 0]
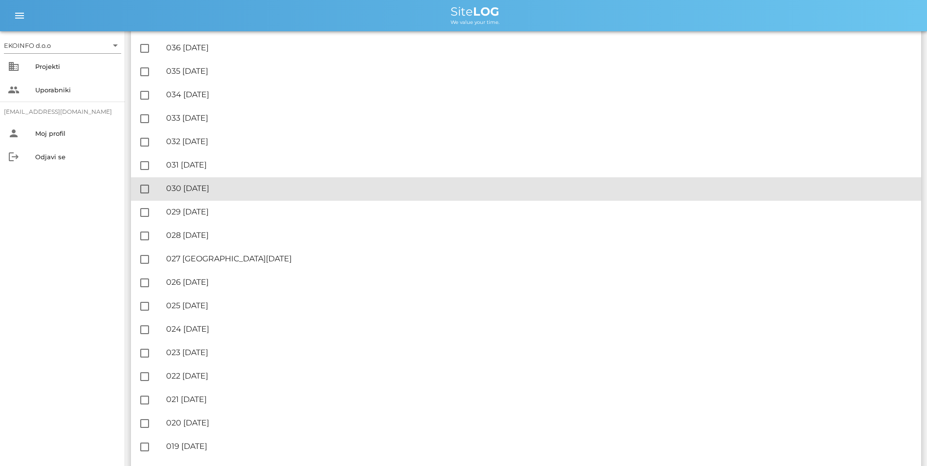
click at [244, 185] on div "🔏 030 [DATE]" at bounding box center [539, 188] width 747 height 9
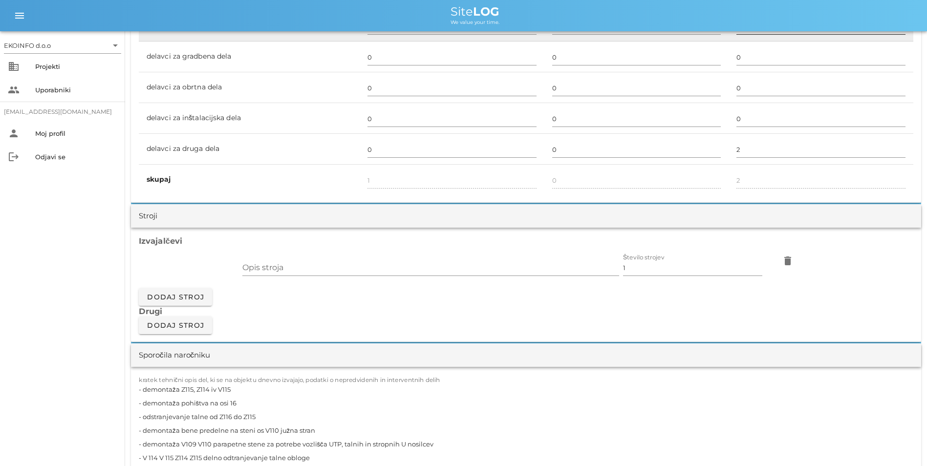
scroll to position [489, 0]
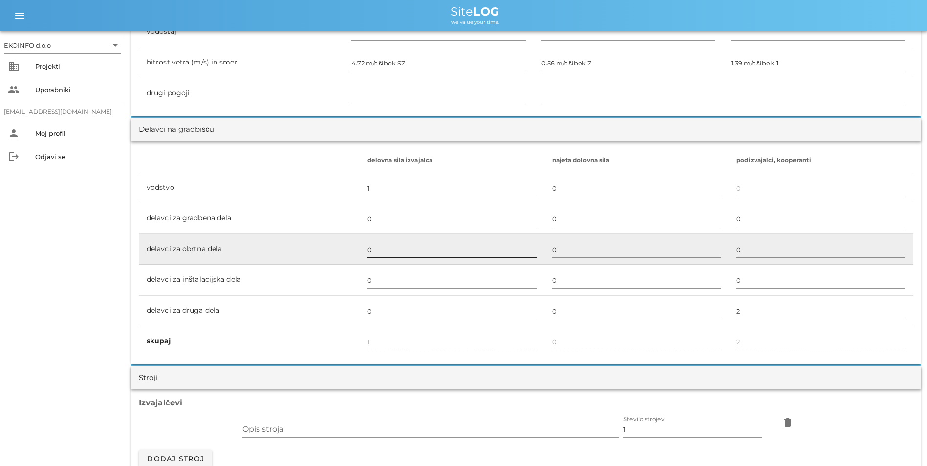
click at [370, 249] on input "0" at bounding box center [452, 250] width 169 height 16
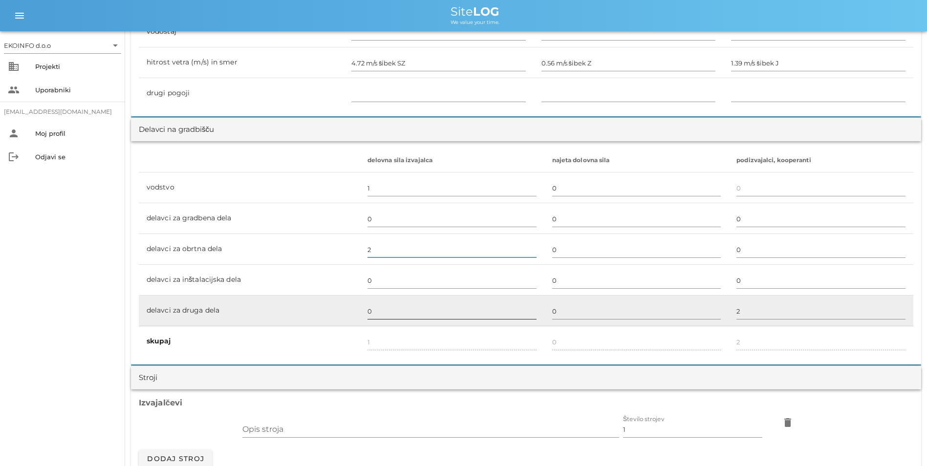
type input "2"
type input "3"
click at [369, 310] on input "0" at bounding box center [452, 312] width 169 height 16
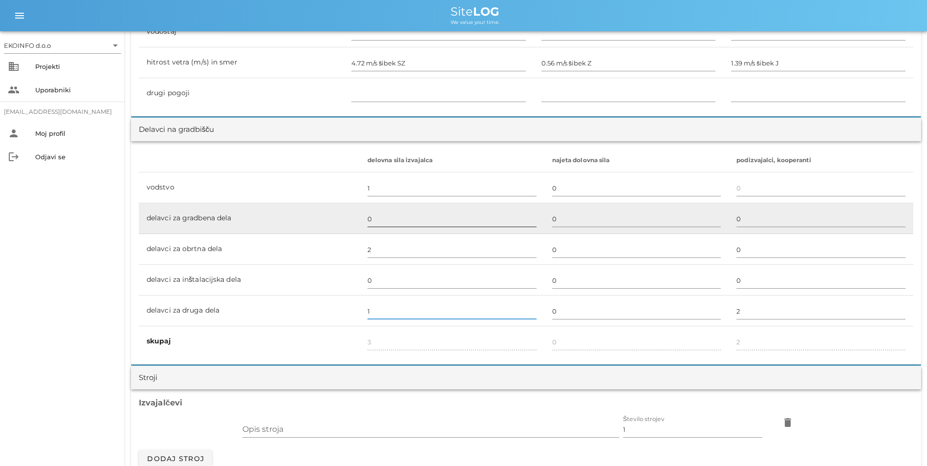
type input "1"
type input "4"
click at [459, 219] on input "0" at bounding box center [452, 219] width 169 height 16
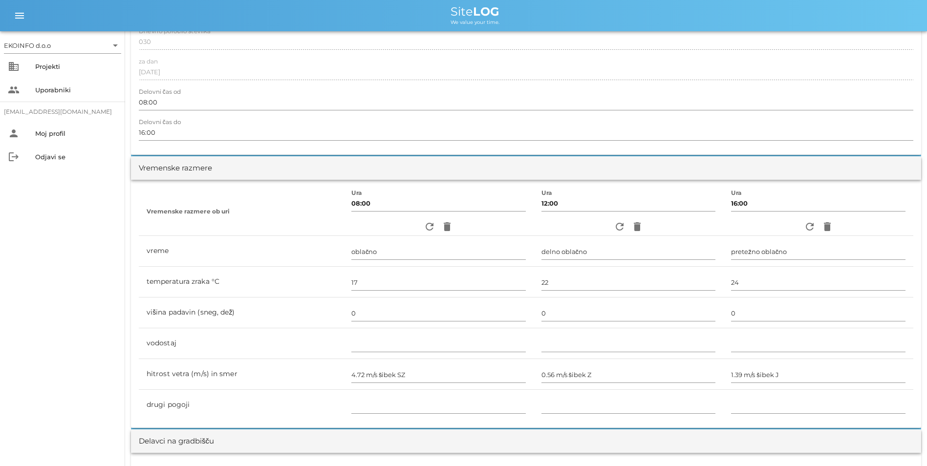
scroll to position [0, 0]
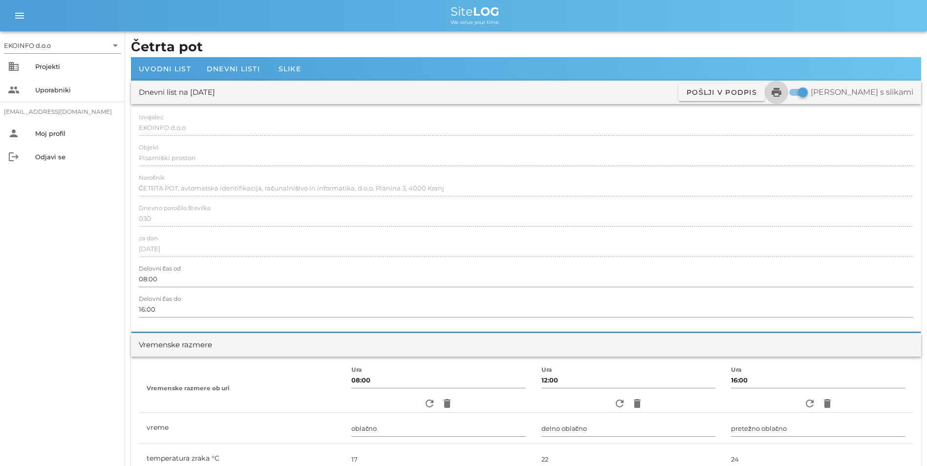
click at [783, 92] on icon "print" at bounding box center [777, 93] width 12 height 12
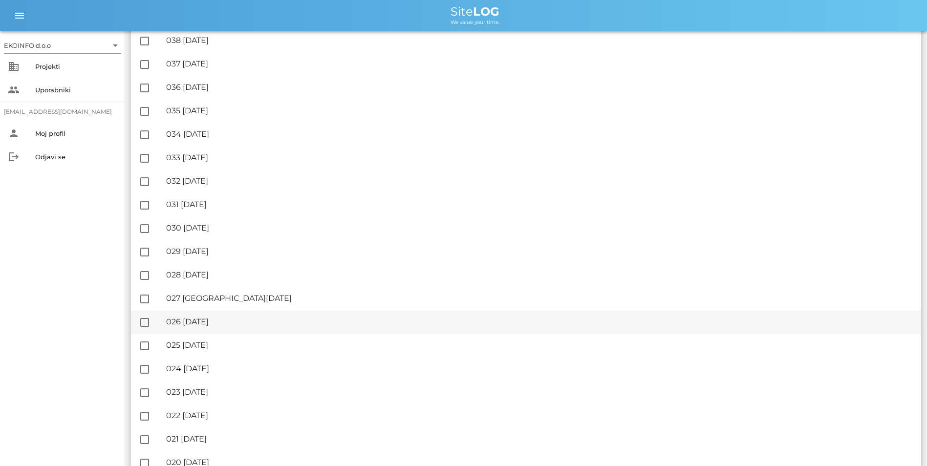
scroll to position [880, 0]
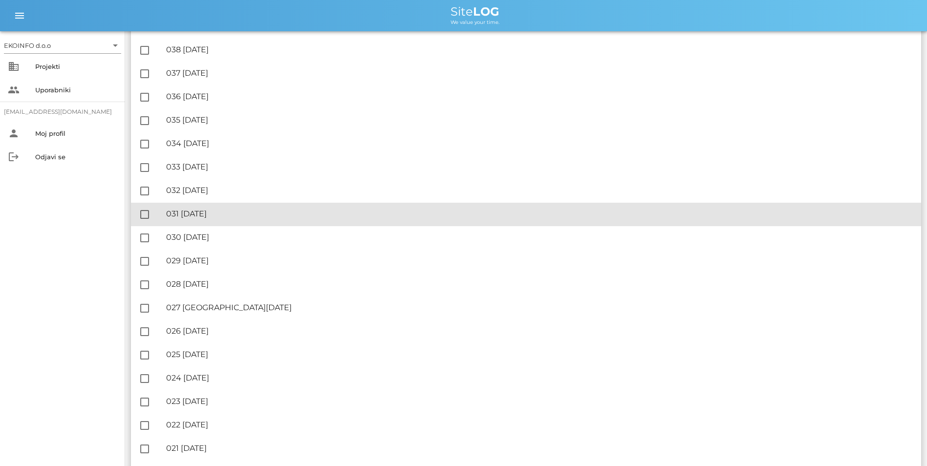
click at [227, 220] on div "🔏 031 [DATE] ✓ Podpisal: Nadzornik ✓ Podpisal: Sestavljalec ✓ Podpisal: Odgovor…" at bounding box center [539, 214] width 747 height 22
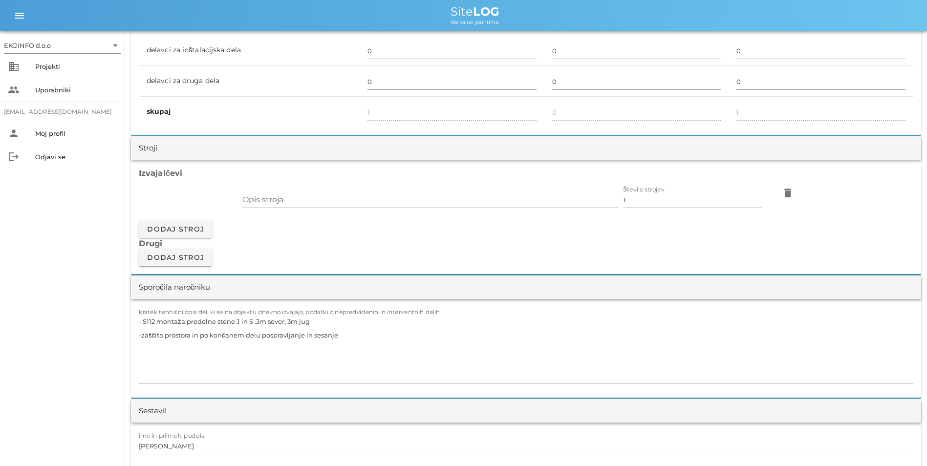
scroll to position [733, 0]
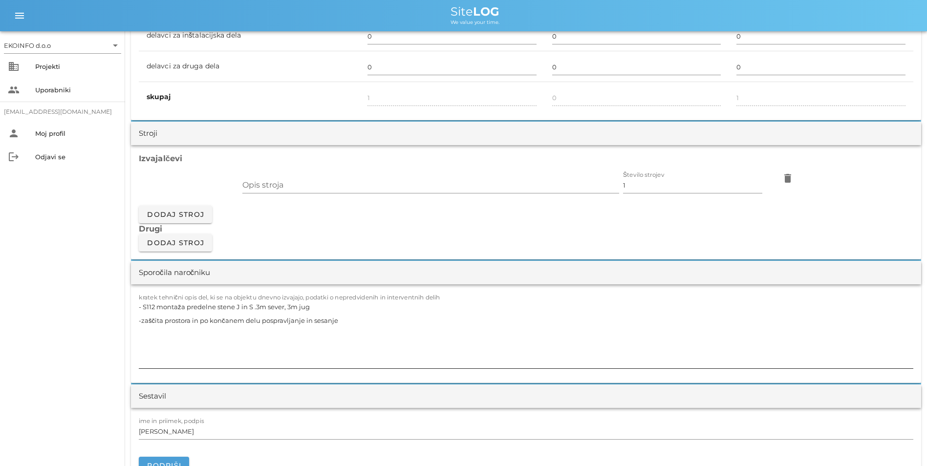
click at [366, 331] on textarea "- S112 montaža predelne stene J in S .3m sever, 3m jug -zaščita prostora in po …" at bounding box center [526, 334] width 775 height 68
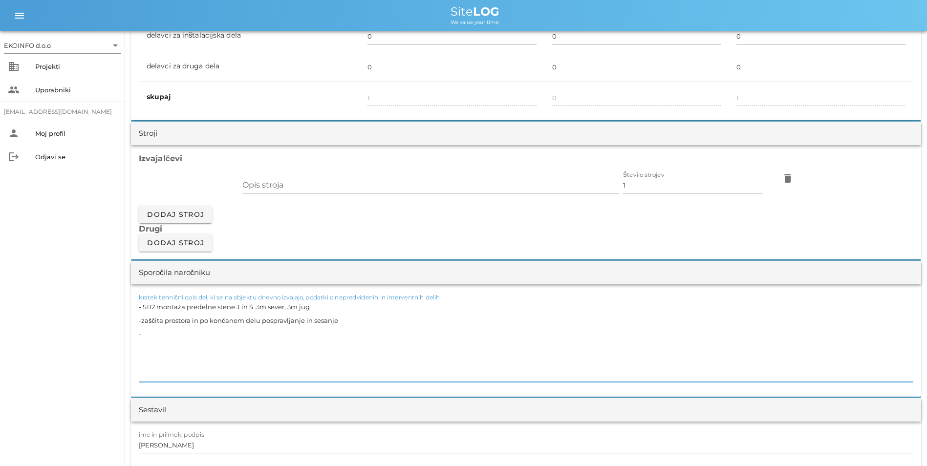
paste textarea "V115 (skladišče materiala) demontaža stene"
type textarea "- S112 montaža predelne stene J in S .3m sever, 3m jug -zaščita prostora in po …"
click at [281, 360] on textarea "- S112 montaža predelne stene J in S .3m sever, 3m jug -zaščita prostora in po …" at bounding box center [526, 341] width 775 height 82
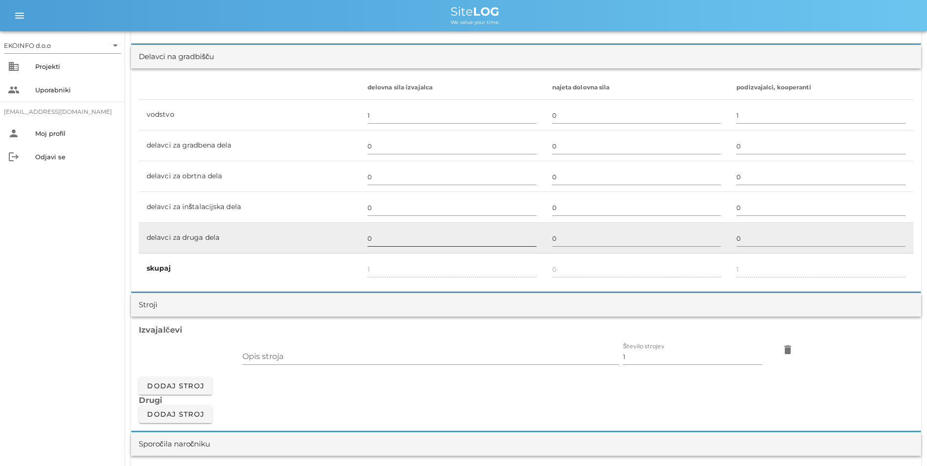
scroll to position [538, 0]
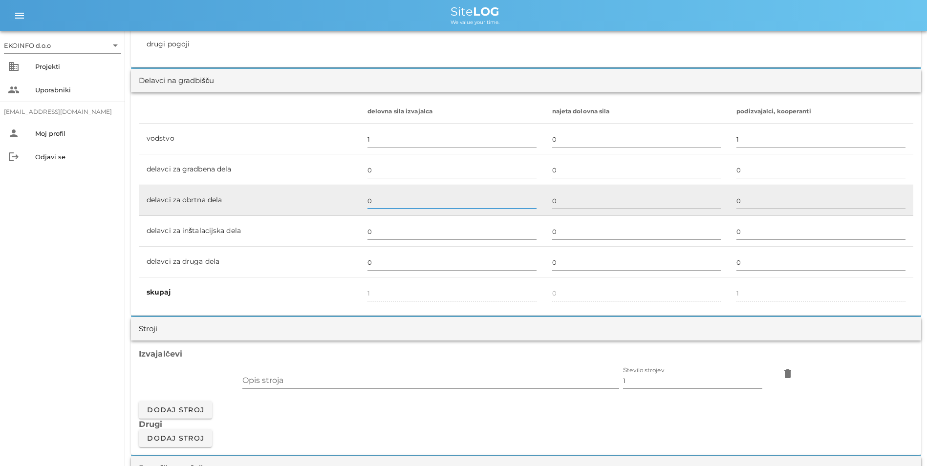
click at [370, 199] on input "0" at bounding box center [452, 201] width 169 height 16
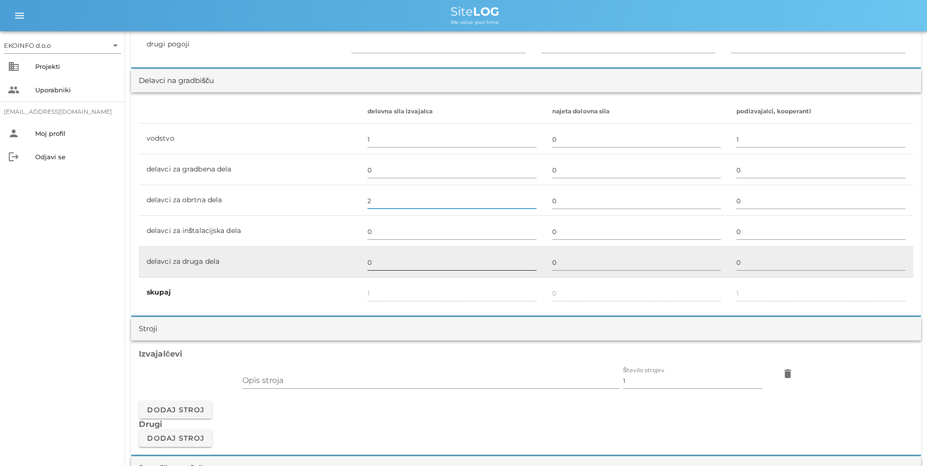
type input "2"
type input "3"
click at [370, 261] on input "0" at bounding box center [452, 263] width 169 height 16
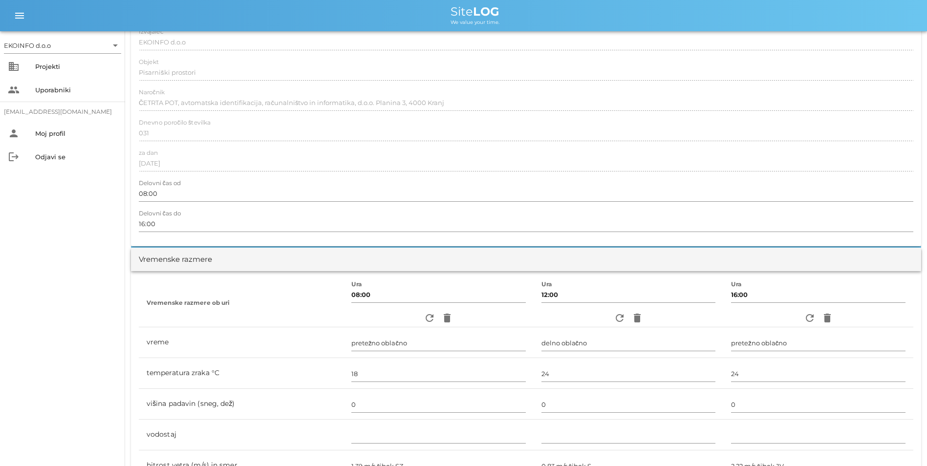
scroll to position [0, 0]
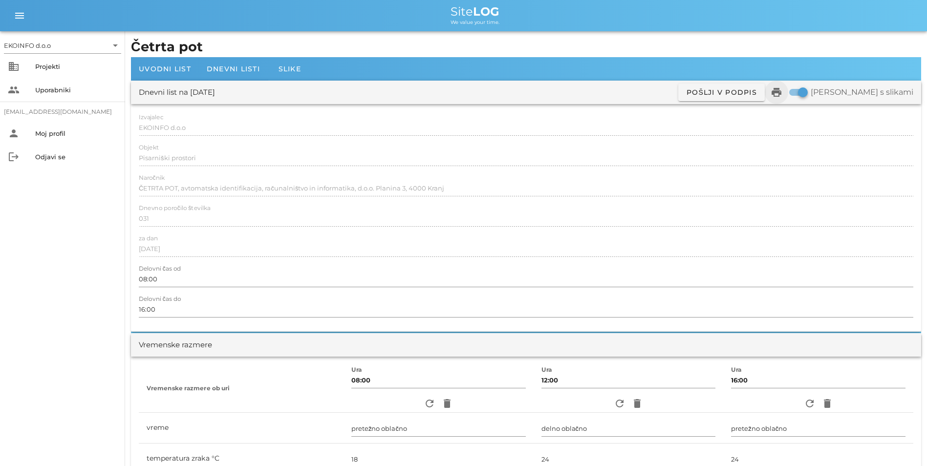
type input "1"
type input "4"
click at [783, 93] on icon "print" at bounding box center [777, 93] width 12 height 12
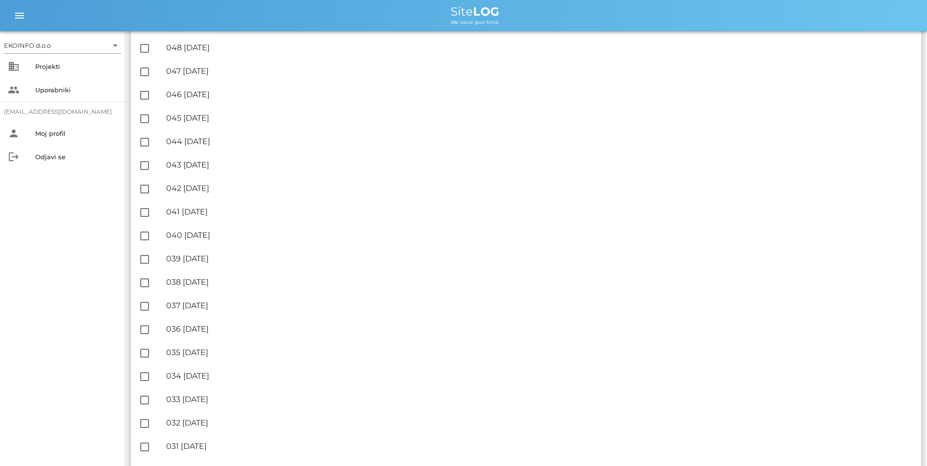
scroll to position [831, 0]
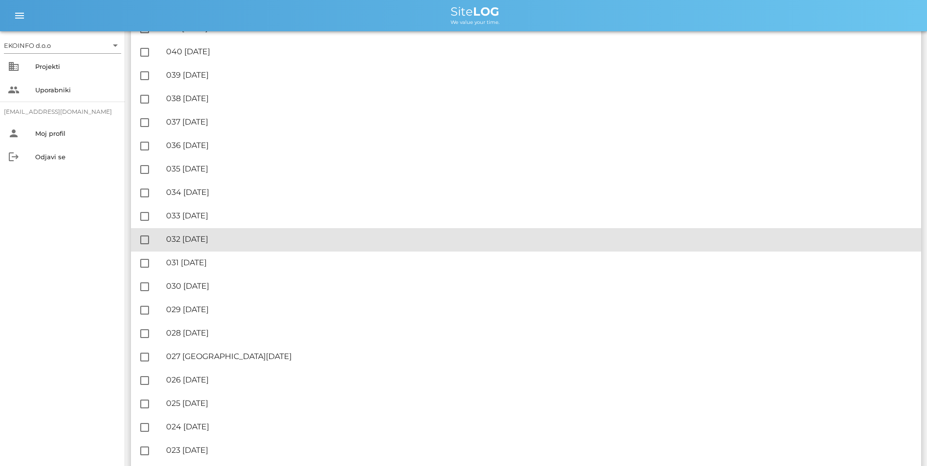
click at [211, 238] on div "🔏 032 [DATE]" at bounding box center [539, 239] width 747 height 9
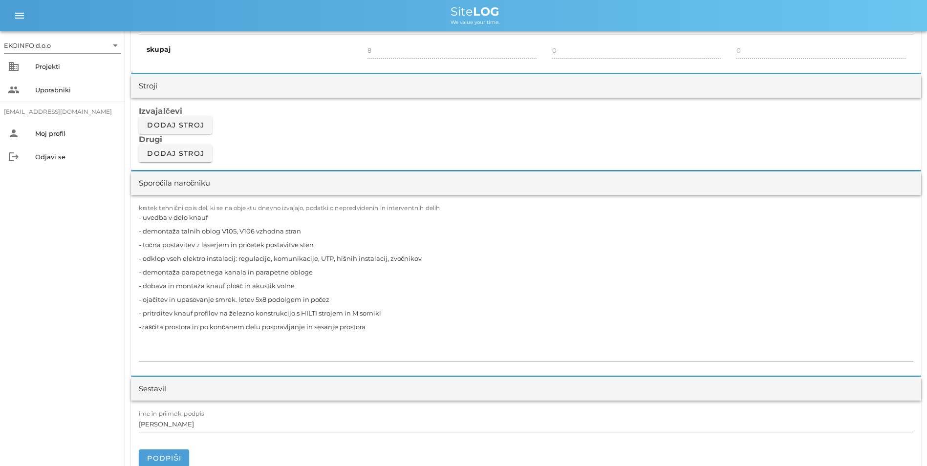
scroll to position [782, 0]
click at [390, 326] on textarea "- uvedba v delo knauf - demontaža talnih oblog V105, V106 vzhodna stran - točna…" at bounding box center [526, 284] width 775 height 151
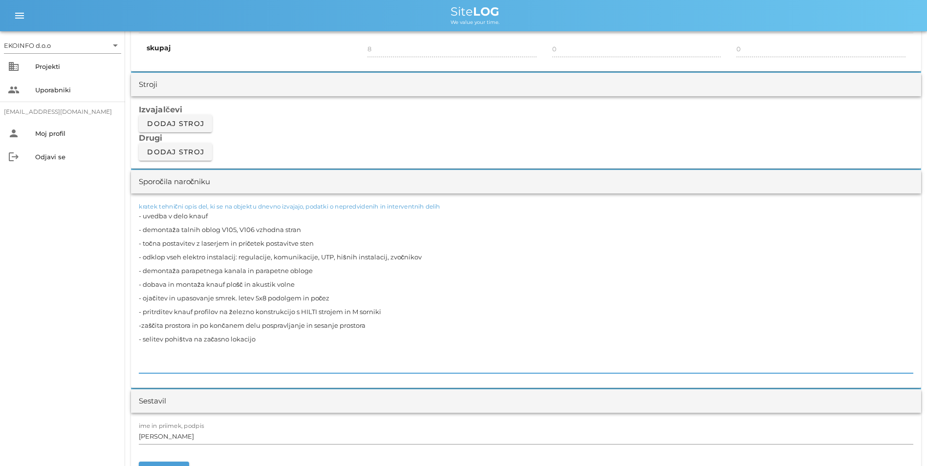
click at [419, 275] on textarea "- uvedba v delo knauf - demontaža talnih oblog V105, V106 vzhodna stran - točna…" at bounding box center [526, 291] width 775 height 164
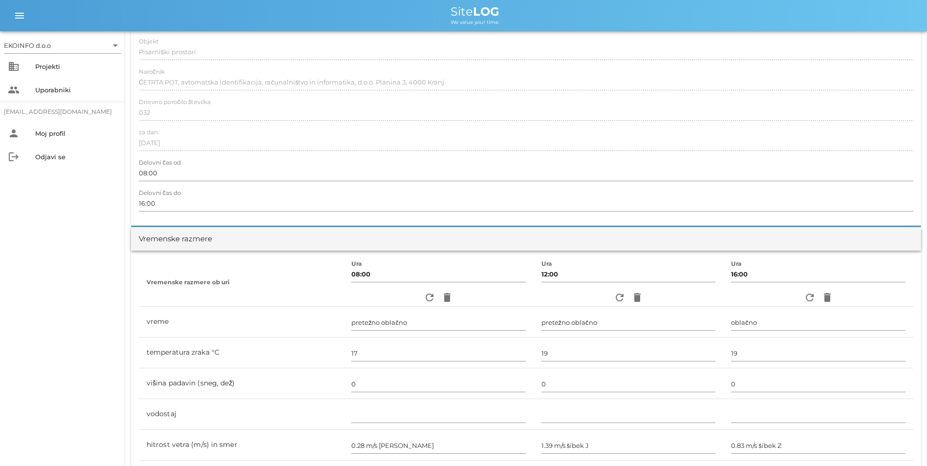
scroll to position [0, 0]
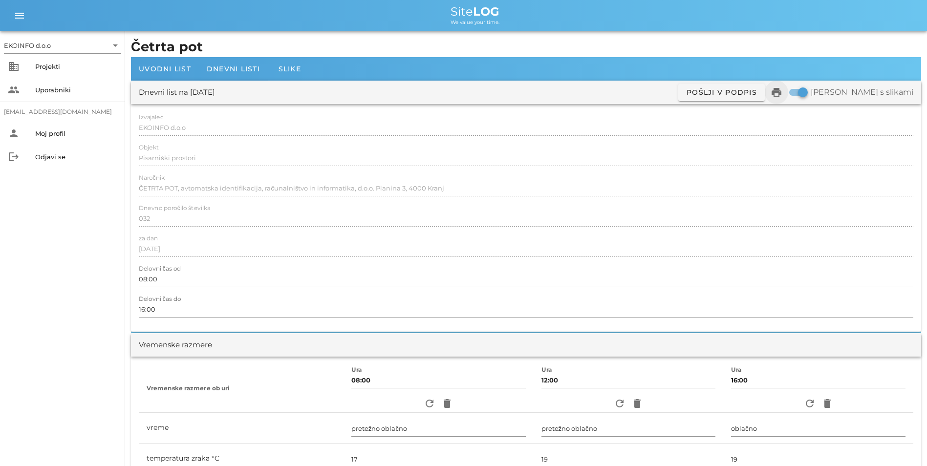
type textarea "- uvedba v delo knauf - demontaža talnih oblog V105, V106 vzhodna stran - točna…"
click at [783, 95] on icon "print" at bounding box center [777, 93] width 12 height 12
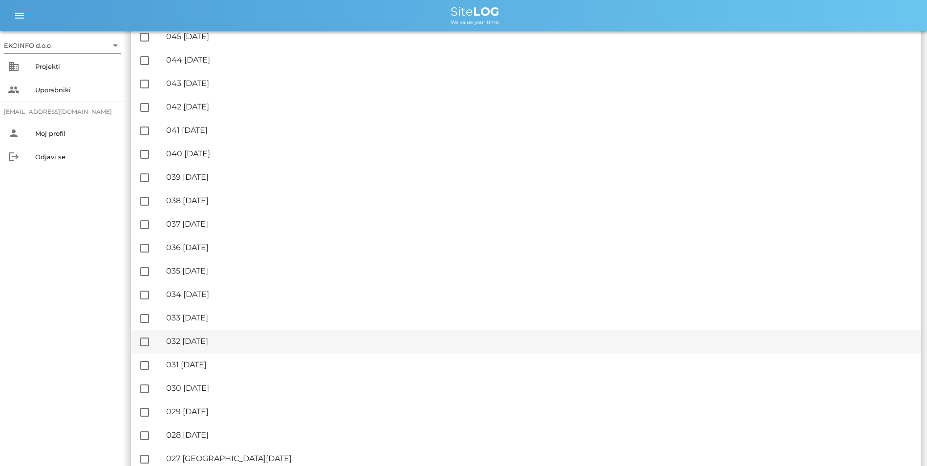
scroll to position [733, 0]
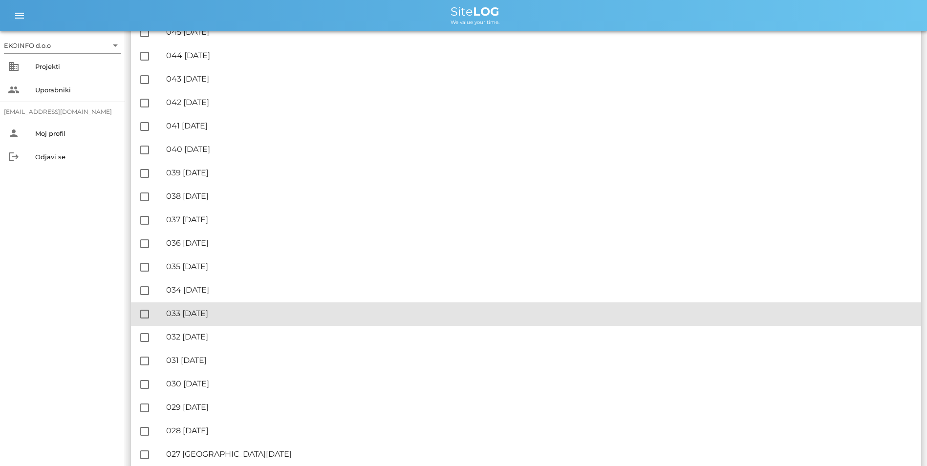
click at [225, 315] on div "🔏 033 [DATE]" at bounding box center [539, 313] width 747 height 9
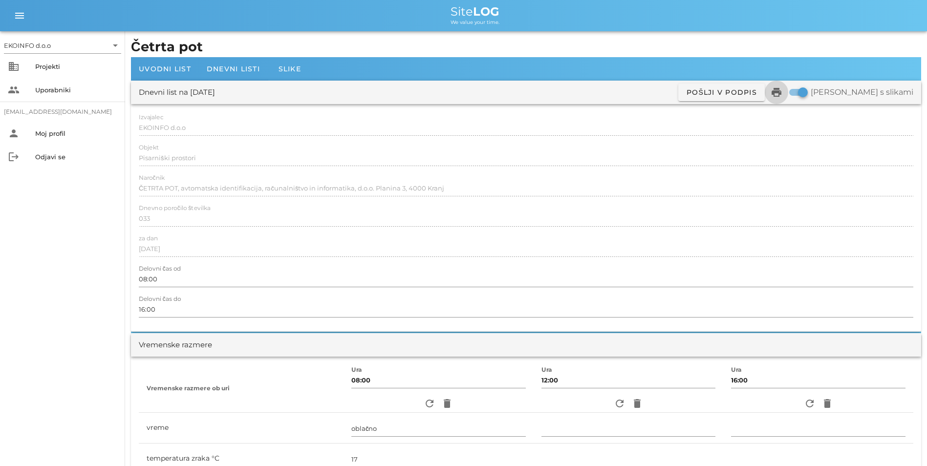
click at [783, 87] on icon "print" at bounding box center [777, 93] width 12 height 12
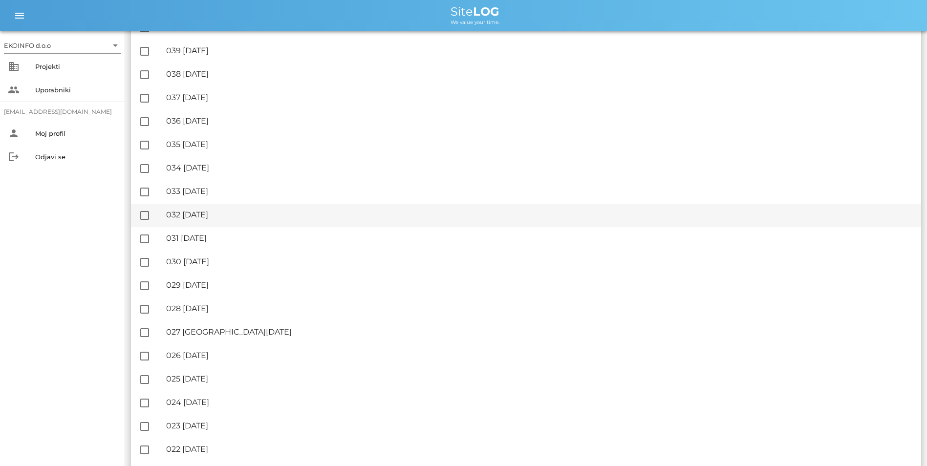
scroll to position [831, 0]
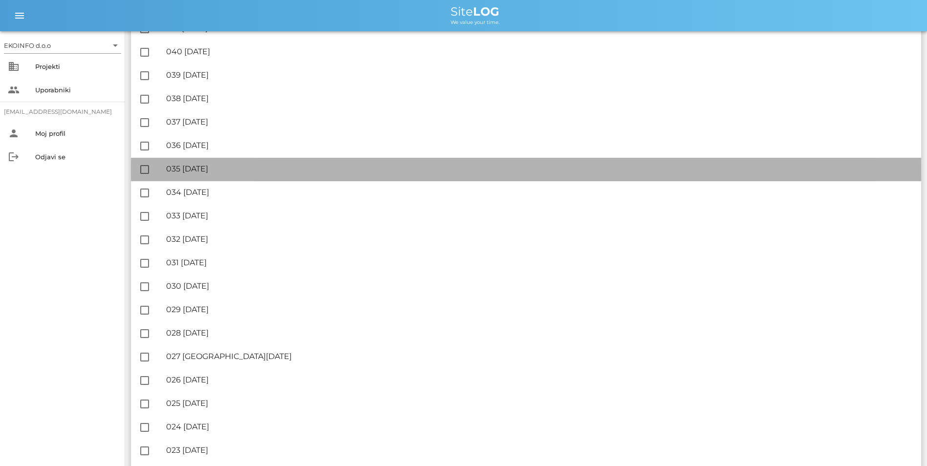
click at [232, 171] on div "🔏 035 [DATE]" at bounding box center [539, 168] width 747 height 9
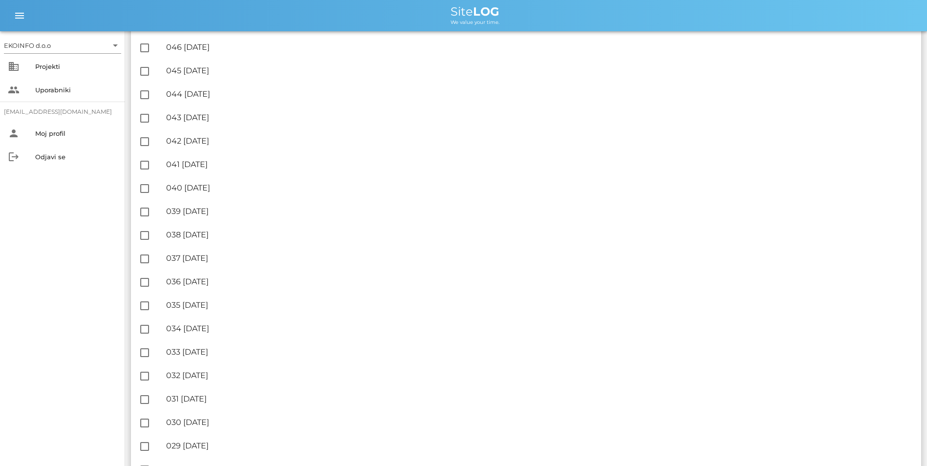
scroll to position [733, 0]
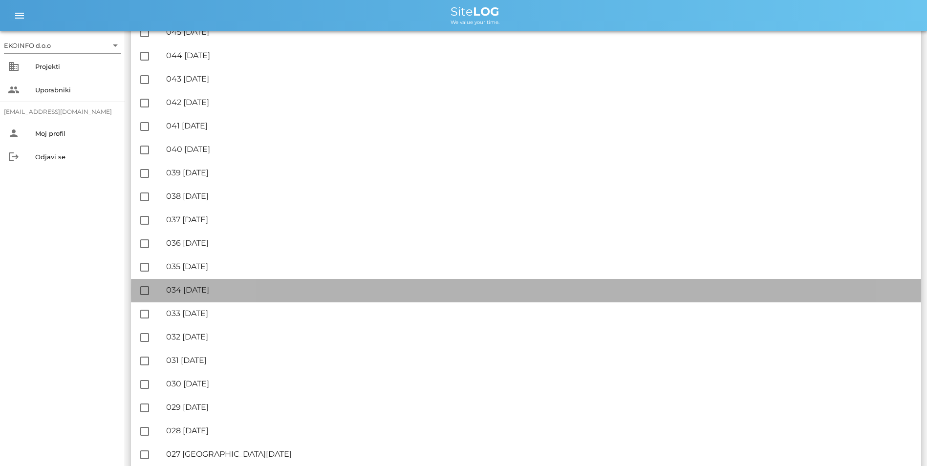
click at [208, 288] on div "🔏 034 [GEOGRAPHIC_DATA][DATE]" at bounding box center [539, 289] width 747 height 9
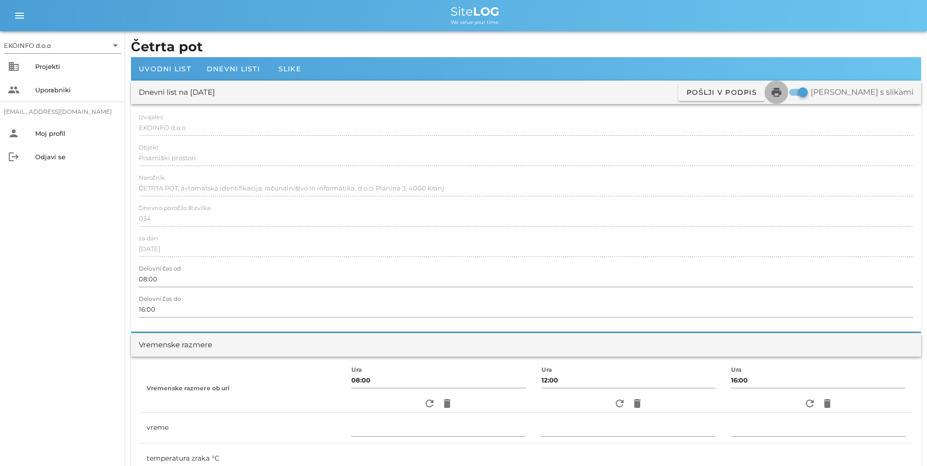
click at [783, 87] on icon "print" at bounding box center [777, 93] width 12 height 12
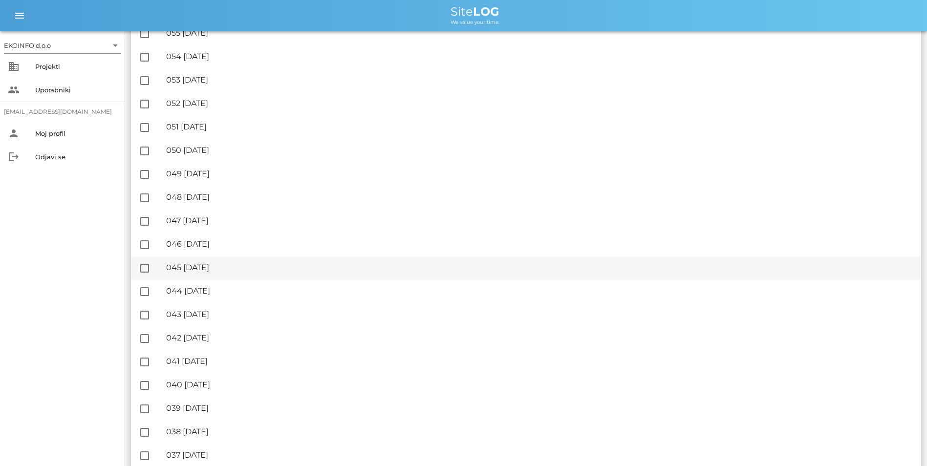
scroll to position [636, 0]
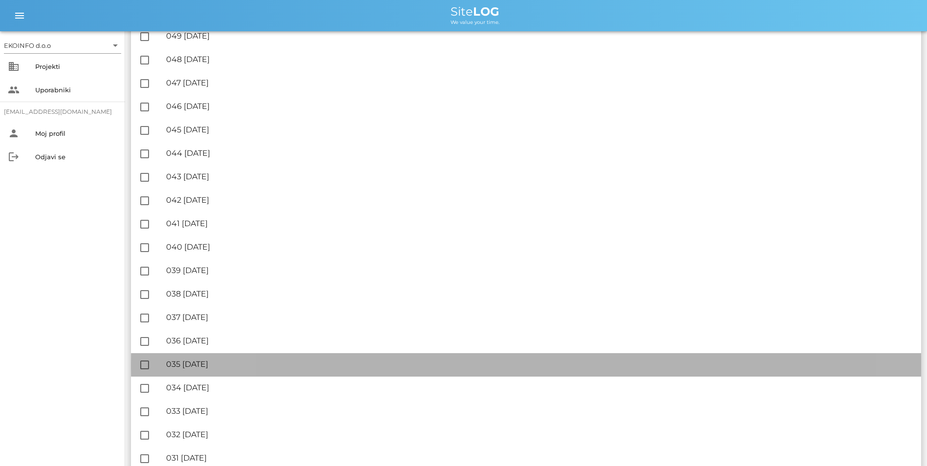
click at [214, 366] on div "🔏 035 [DATE]" at bounding box center [539, 364] width 747 height 9
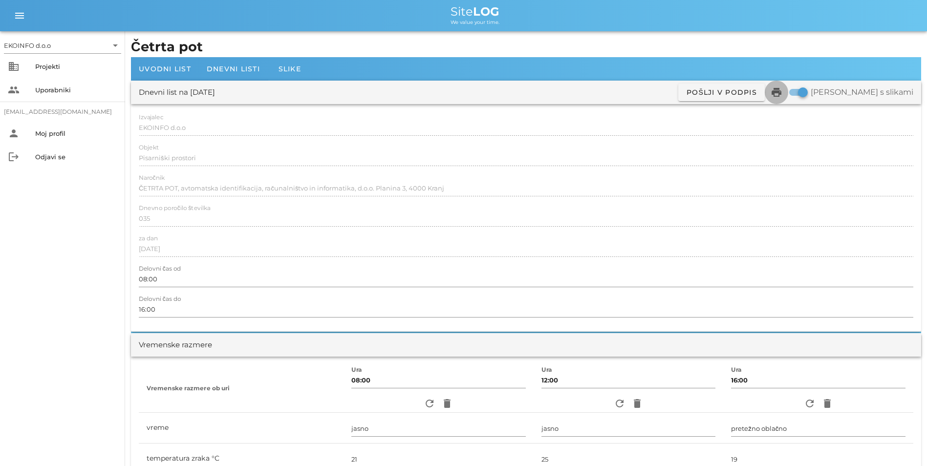
click at [783, 95] on icon "print" at bounding box center [777, 93] width 12 height 12
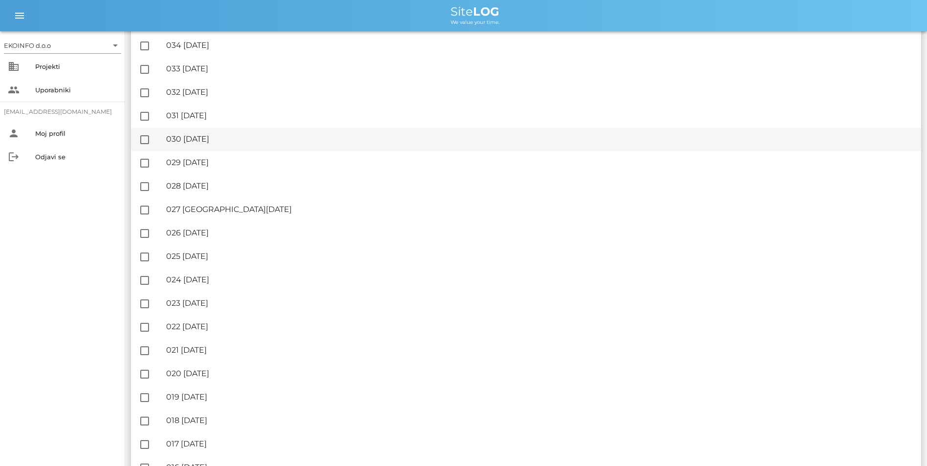
scroll to position [978, 0]
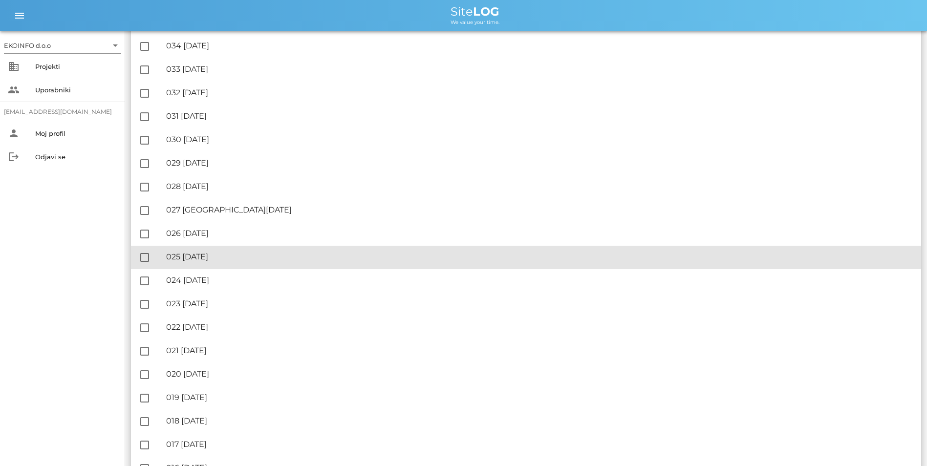
click at [200, 259] on div "🔏 025 [DATE]" at bounding box center [539, 256] width 747 height 9
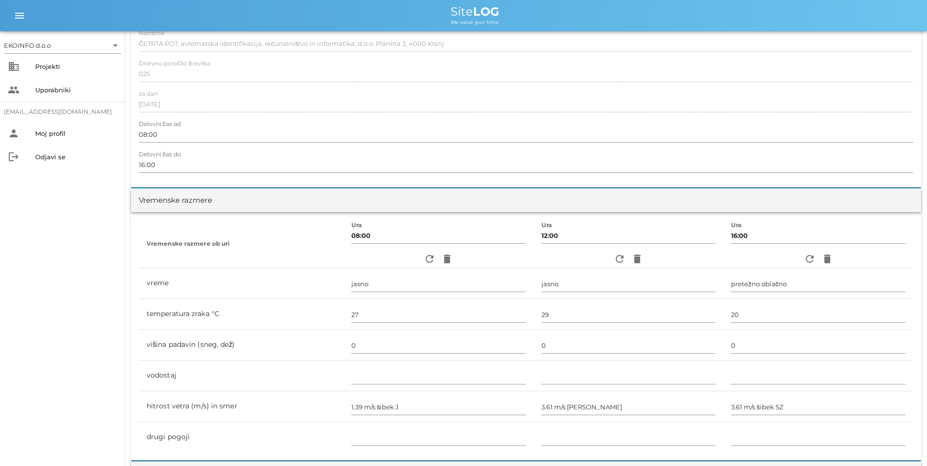
scroll to position [49, 0]
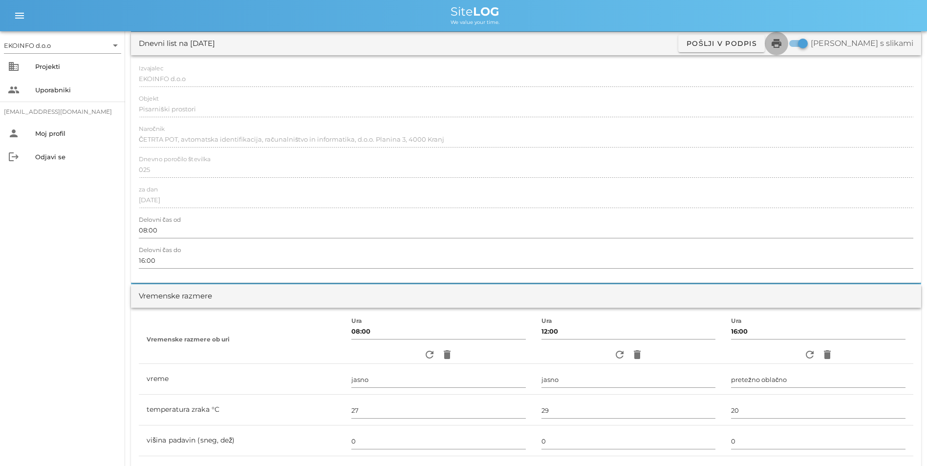
click at [783, 43] on icon "print" at bounding box center [777, 44] width 12 height 12
